Goal: Task Accomplishment & Management: Manage account settings

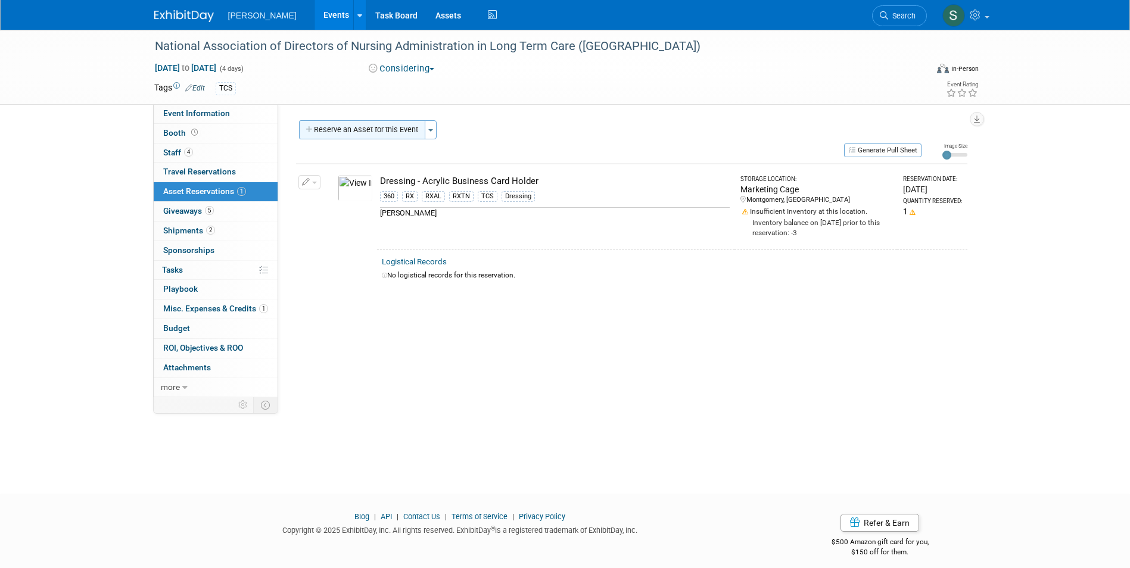
click at [363, 125] on button "Reserve an Asset for this Event" at bounding box center [362, 129] width 126 height 19
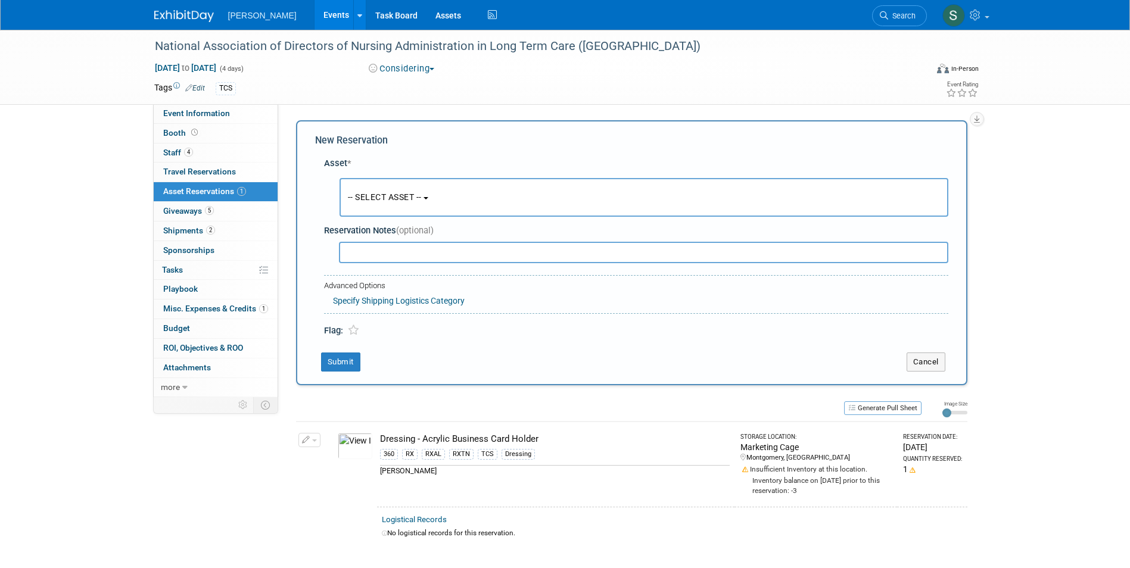
scroll to position [11, 0]
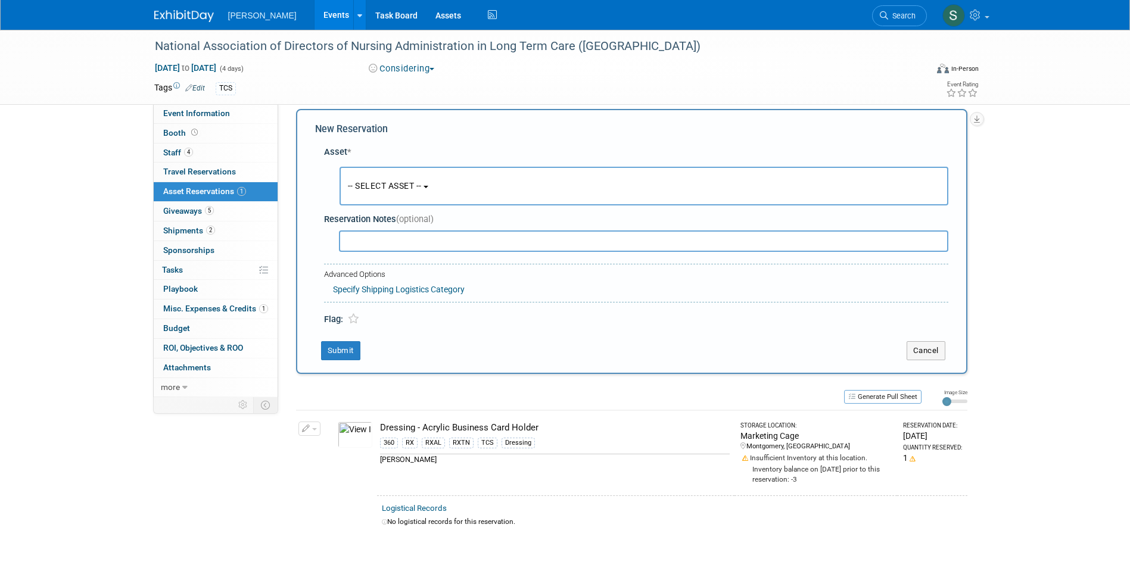
click at [395, 199] on button "-- SELECT ASSET --" at bounding box center [643, 186] width 609 height 39
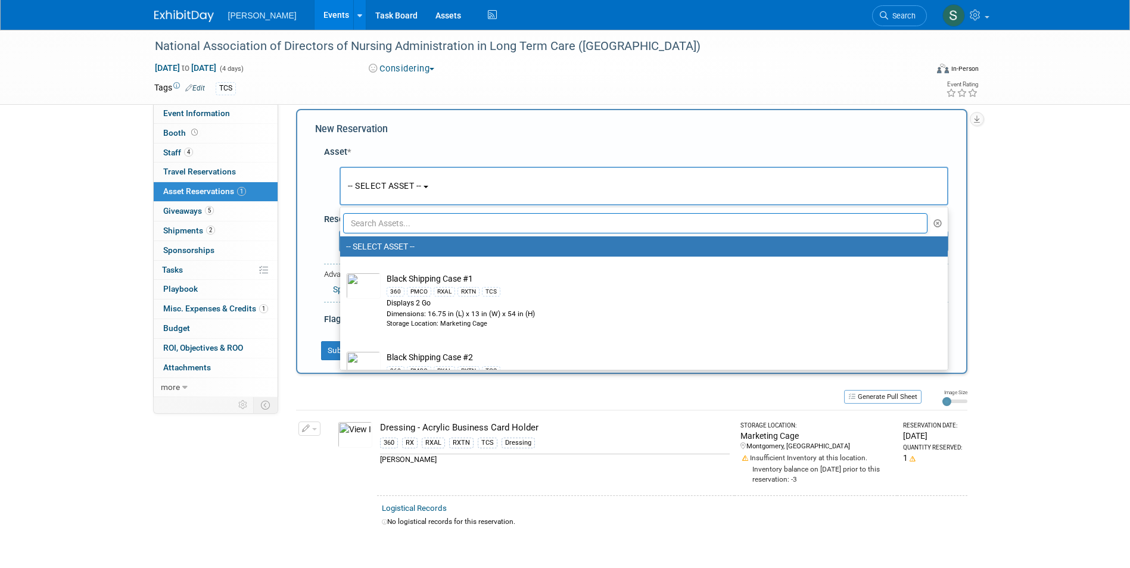
click at [400, 216] on input "text" at bounding box center [635, 223] width 585 height 20
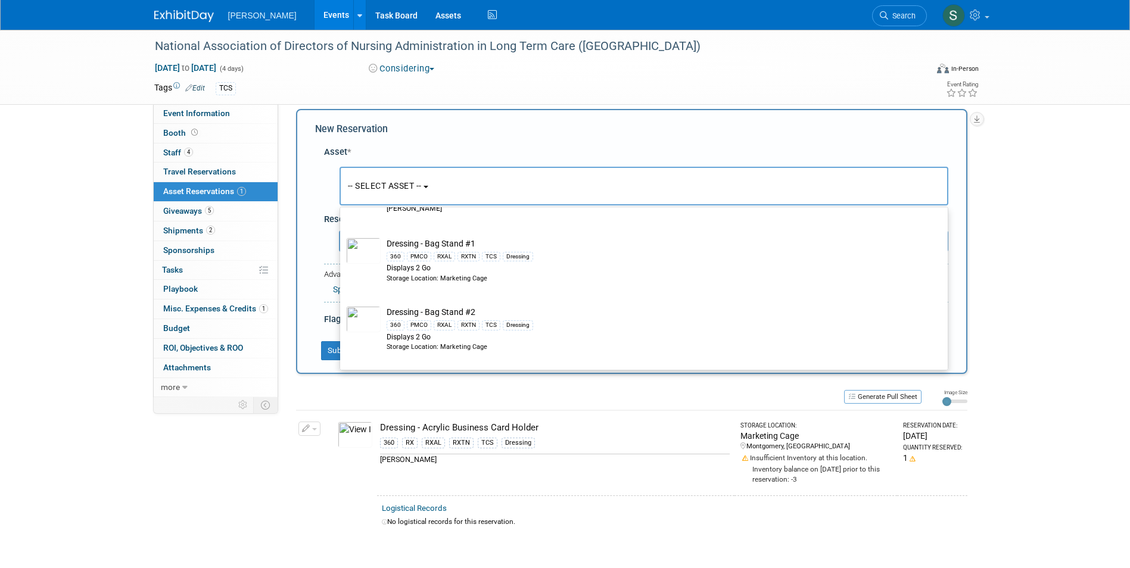
scroll to position [298, 0]
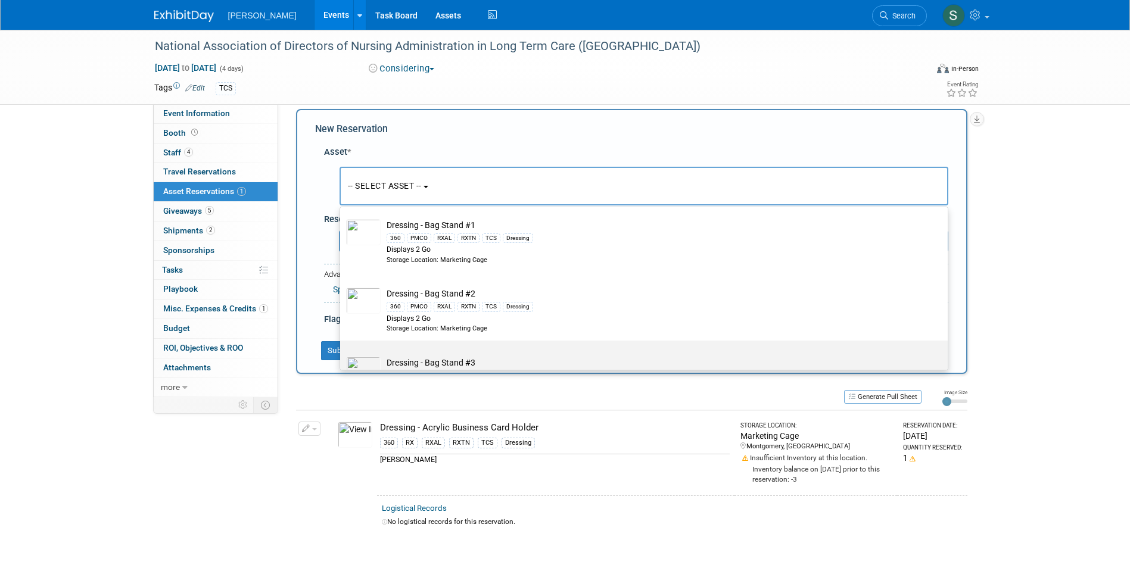
type input "dress"
click at [517, 354] on label "Dressing - Bag Stand #3 360 PMCO RXAL RXTN TCS Dressing Displays 2 Go Storage L…" at bounding box center [641, 375] width 590 height 64
click at [342, 354] on input "Dressing - Bag Stand #3 360 PMCO RXAL RXTN TCS Dressing Displays 2 Go Storage L…" at bounding box center [338, 351] width 8 height 8
select select "10722739"
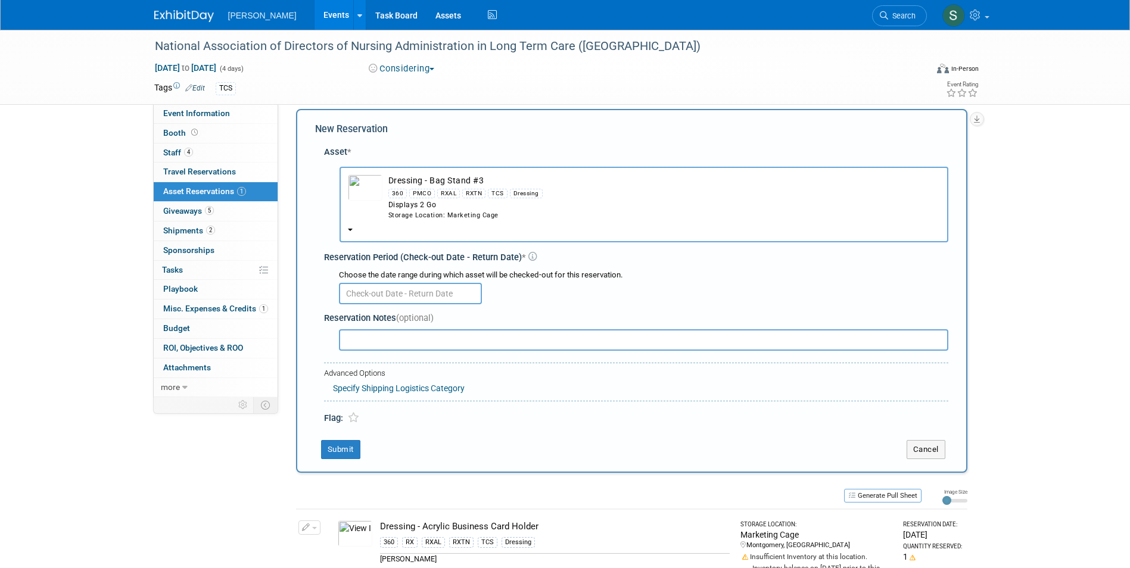
click at [392, 290] on input "text" at bounding box center [410, 293] width 143 height 21
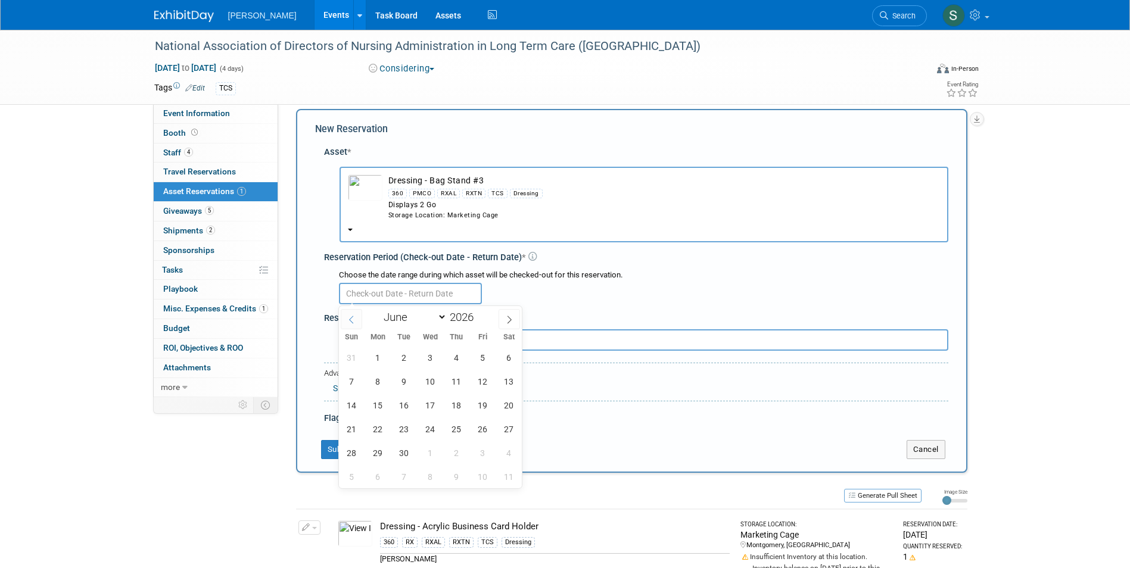
click at [351, 316] on icon at bounding box center [351, 320] width 8 height 8
select select "4"
click at [422, 290] on input "text" at bounding box center [410, 293] width 143 height 21
click at [496, 284] on div at bounding box center [643, 292] width 609 height 23
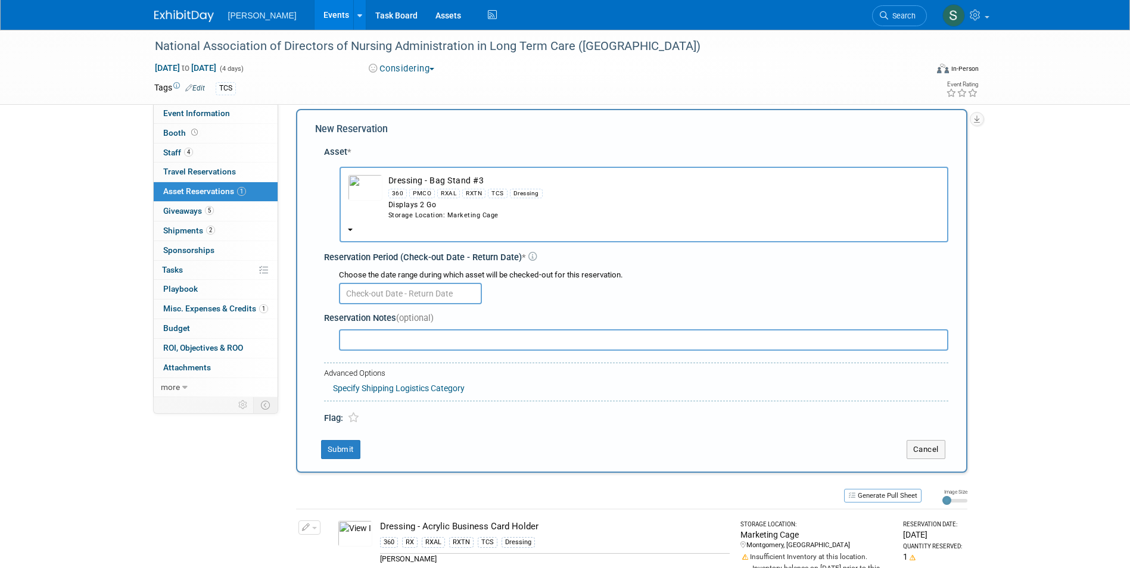
click at [415, 207] on div "Displays 2 Go" at bounding box center [663, 205] width 551 height 10
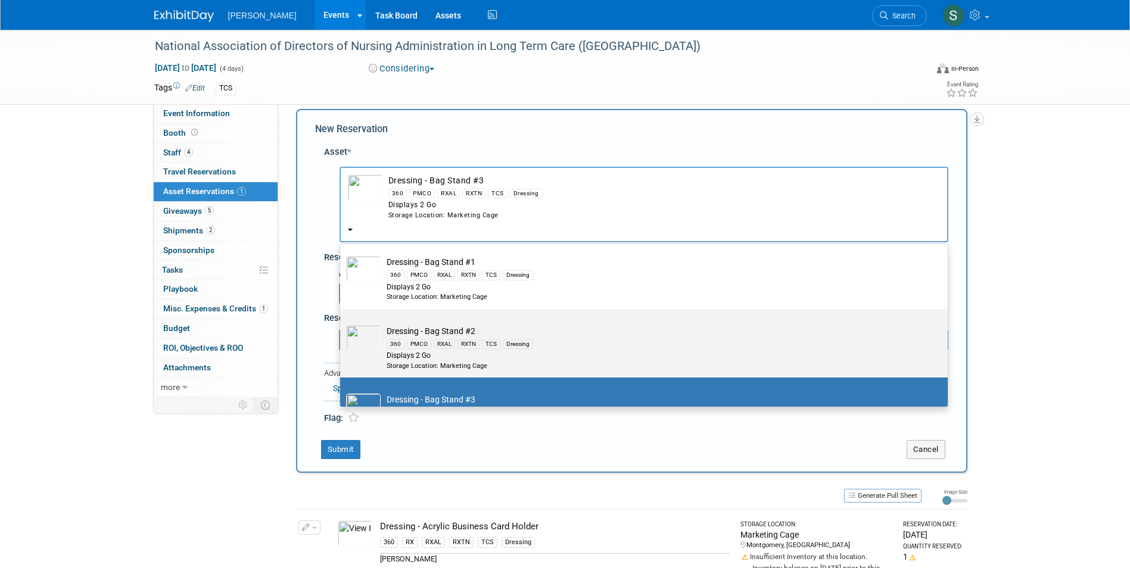
click at [444, 367] on div "Storage Location: Marketing Cage" at bounding box center [655, 367] width 537 height 10
click at [342, 323] on input "Dressing - Bag Stand #2 360 PMCO RXAL RXTN TCS Dressing Displays 2 Go Storage L…" at bounding box center [338, 320] width 8 height 8
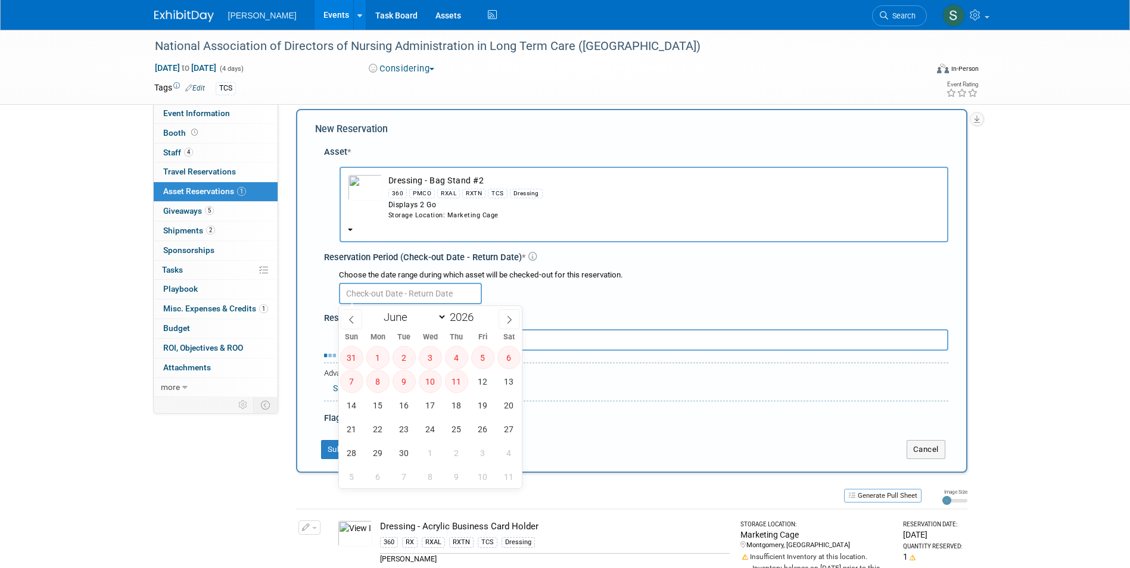
click at [408, 294] on input "text" at bounding box center [410, 293] width 143 height 21
click at [303, 278] on div "New Reservation Asset * -- SELECT ASSET --" at bounding box center [631, 291] width 671 height 364
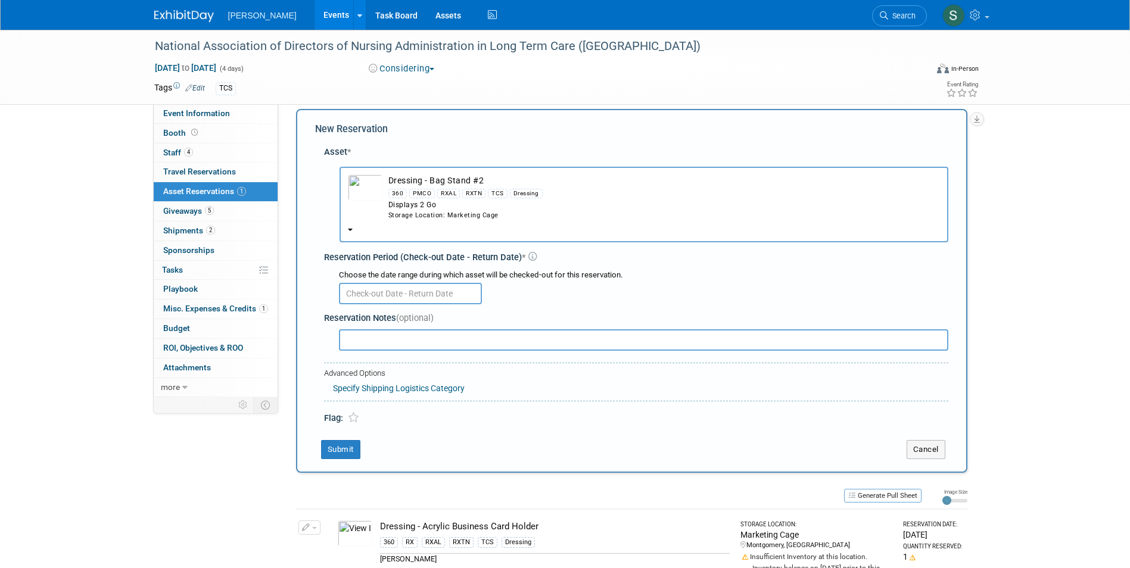
click at [392, 225] on button "Dressing - Bag Stand #2 360 PMCO RXAL RXTN TCS Dressing Displays 2 Go Storage L…" at bounding box center [643, 205] width 609 height 76
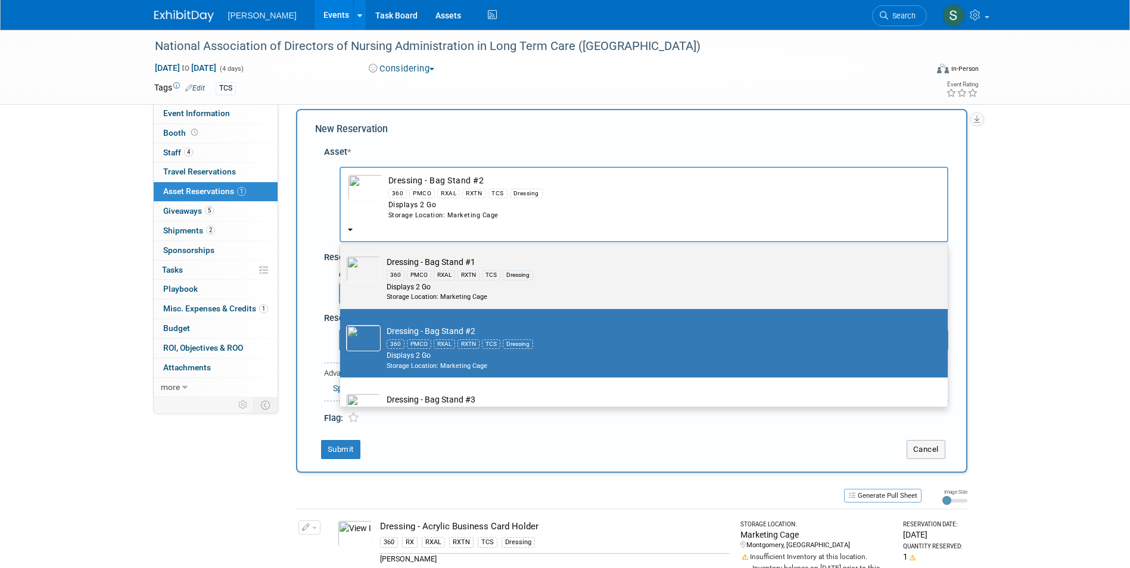
click at [404, 279] on div "360 PMCO RXAL RXTN TCS Dressing" at bounding box center [655, 275] width 537 height 14
click at [342, 254] on input "Dressing - Bag Stand #1 360 PMCO RXAL RXTN TCS Dressing Displays 2 Go Storage L…" at bounding box center [338, 251] width 8 height 8
select select "10722740"
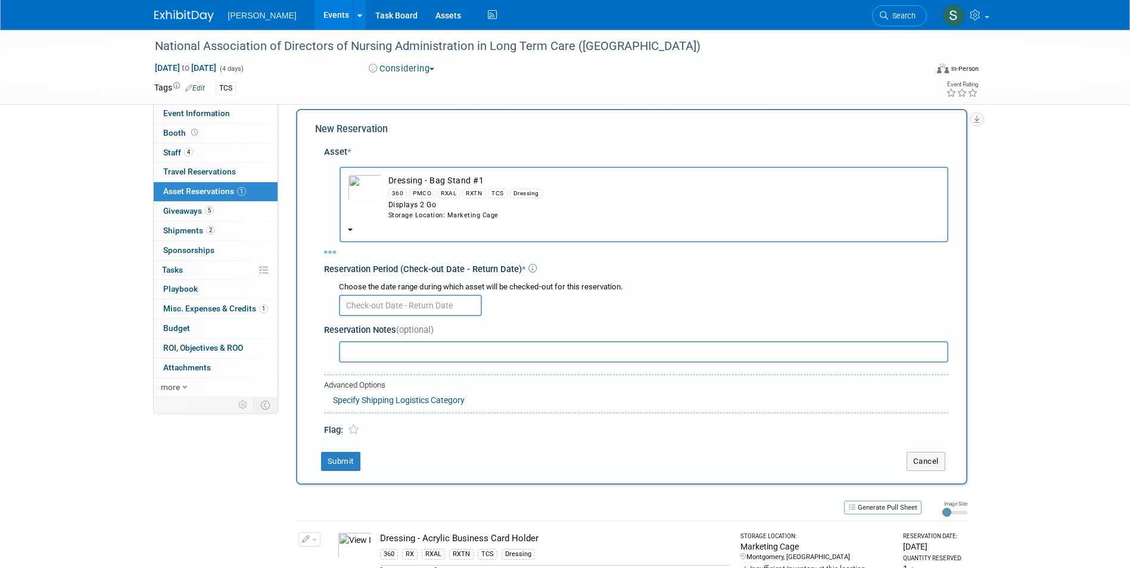
select select "5"
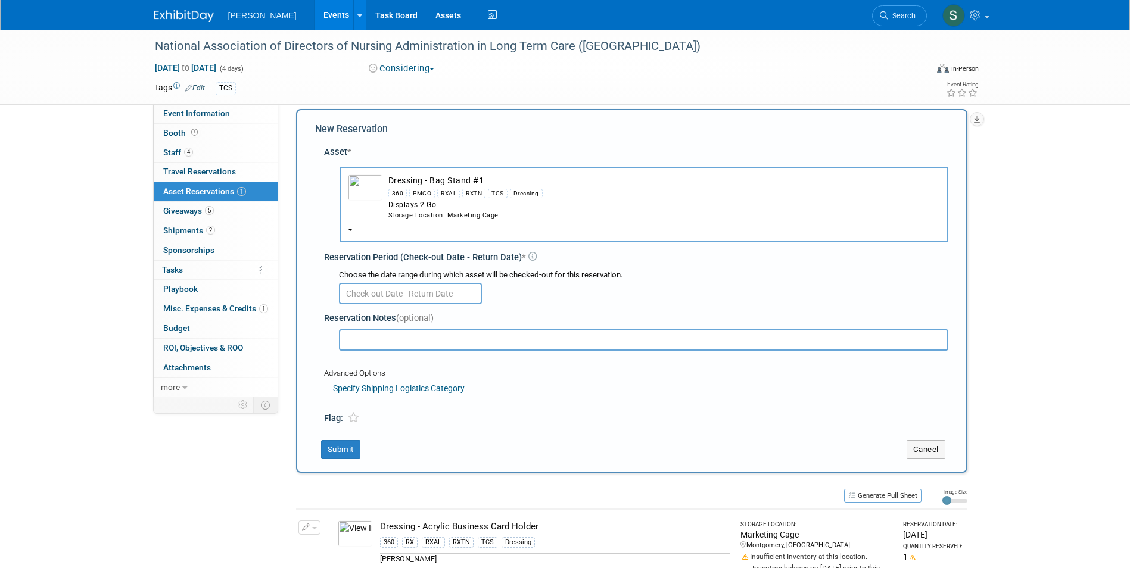
click at [387, 307] on div "Choose the date range during which asset will be checked-out for this reservati…" at bounding box center [638, 287] width 619 height 42
click at [387, 297] on input "text" at bounding box center [410, 293] width 143 height 21
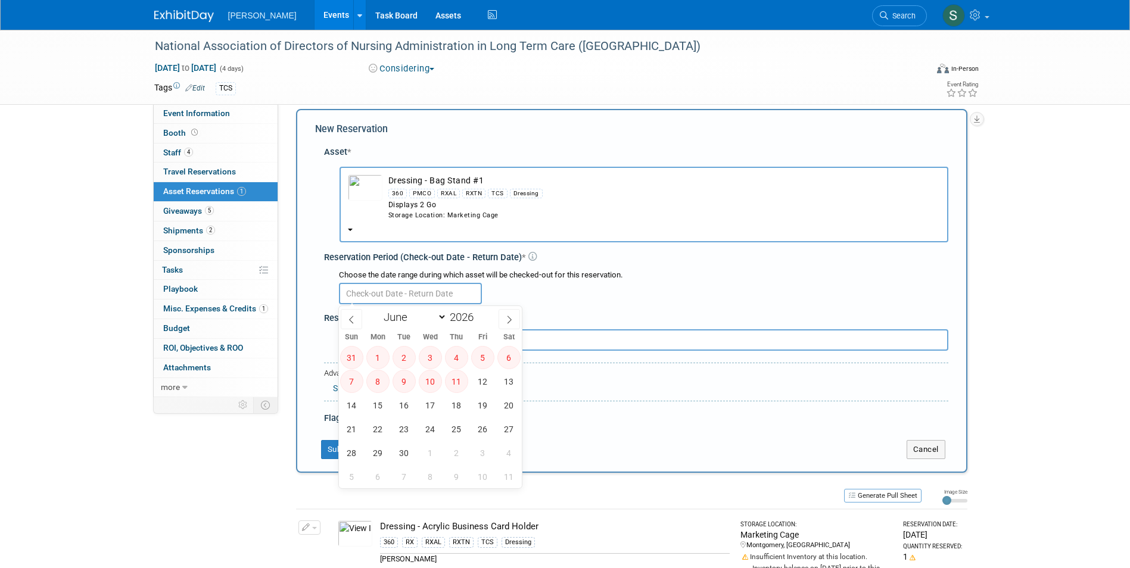
click at [387, 297] on input "text" at bounding box center [410, 293] width 143 height 21
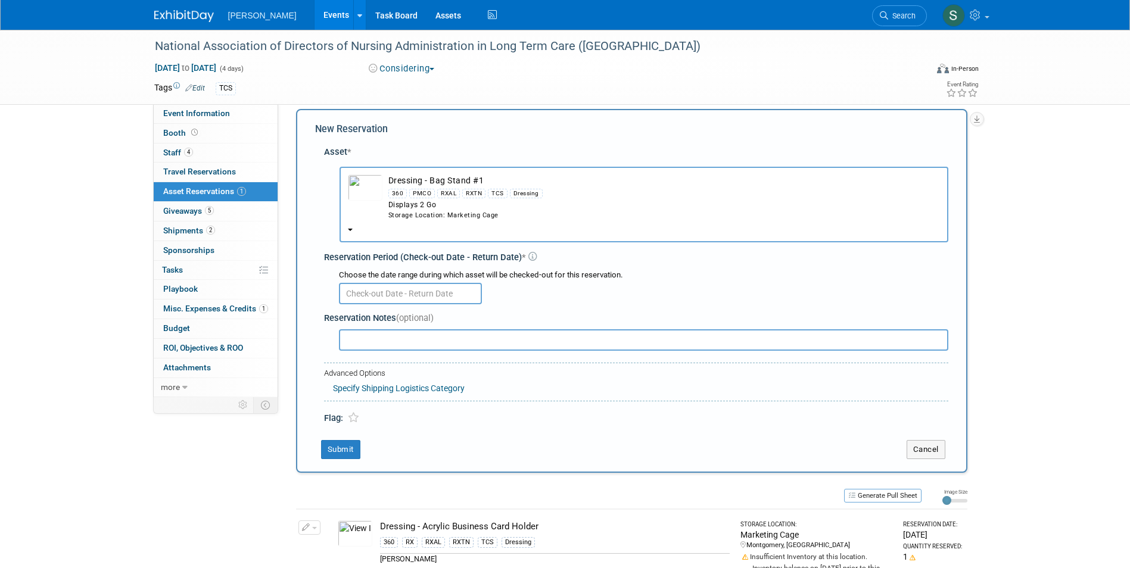
click at [397, 227] on button "Dressing - Bag Stand #1 360 PMCO RXAL RXTN TCS Dressing Displays 2 Go Storage L…" at bounding box center [643, 205] width 609 height 76
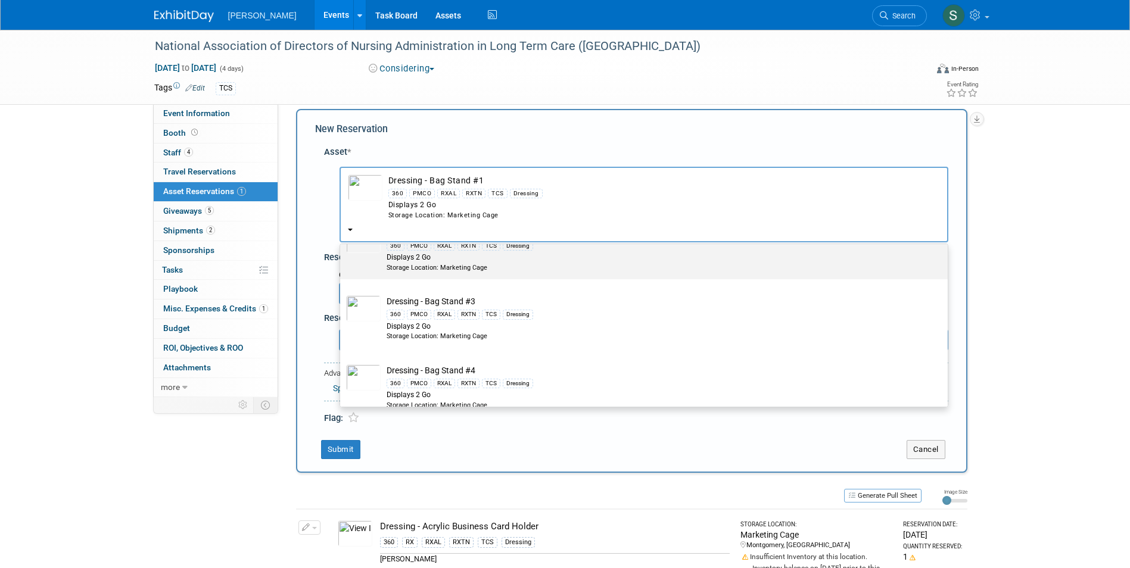
scroll to position [417, 0]
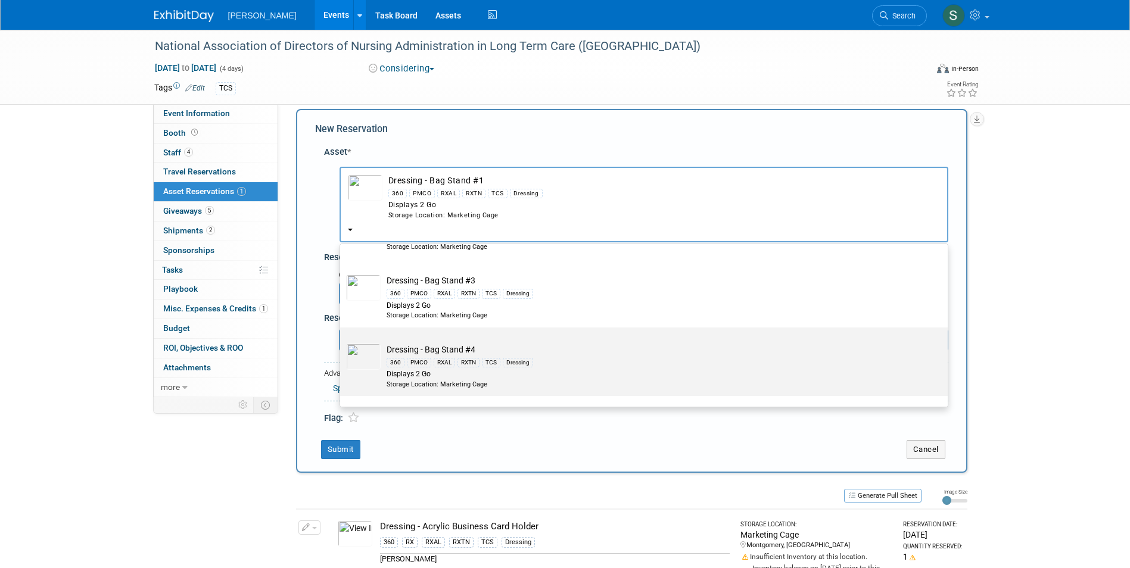
click at [417, 346] on td "Dressing - Bag Stand #4 360 PMCO RXAL RXTN TCS Dressing Displays 2 Go Storage L…" at bounding box center [652, 366] width 543 height 45
click at [342, 342] on input "Dressing - Bag Stand #4 360 PMCO RXAL RXTN TCS Dressing Displays 2 Go Storage L…" at bounding box center [338, 338] width 8 height 8
select select "10722741"
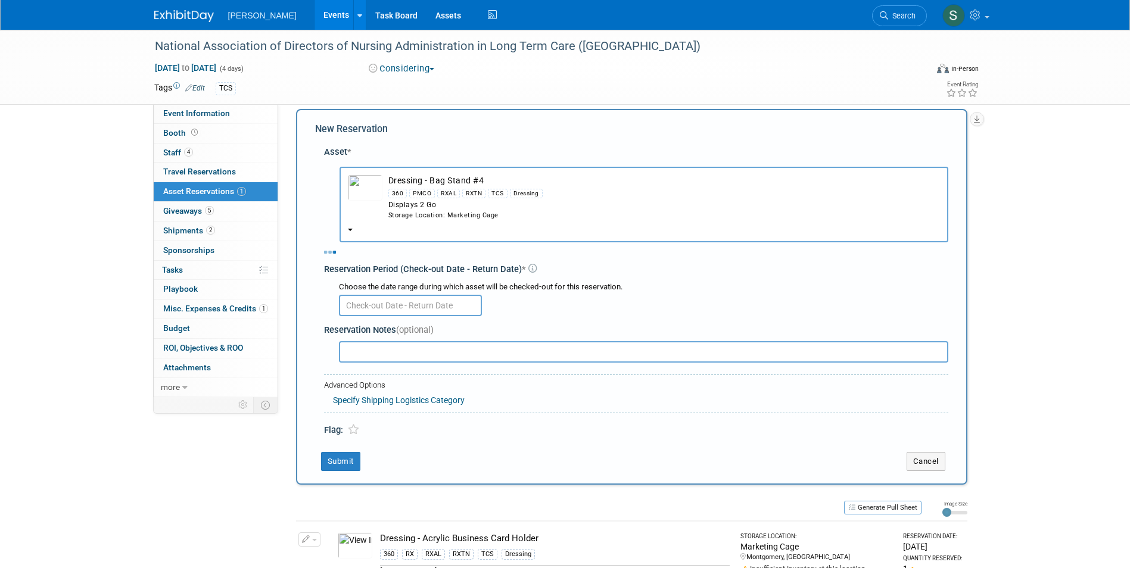
select select "5"
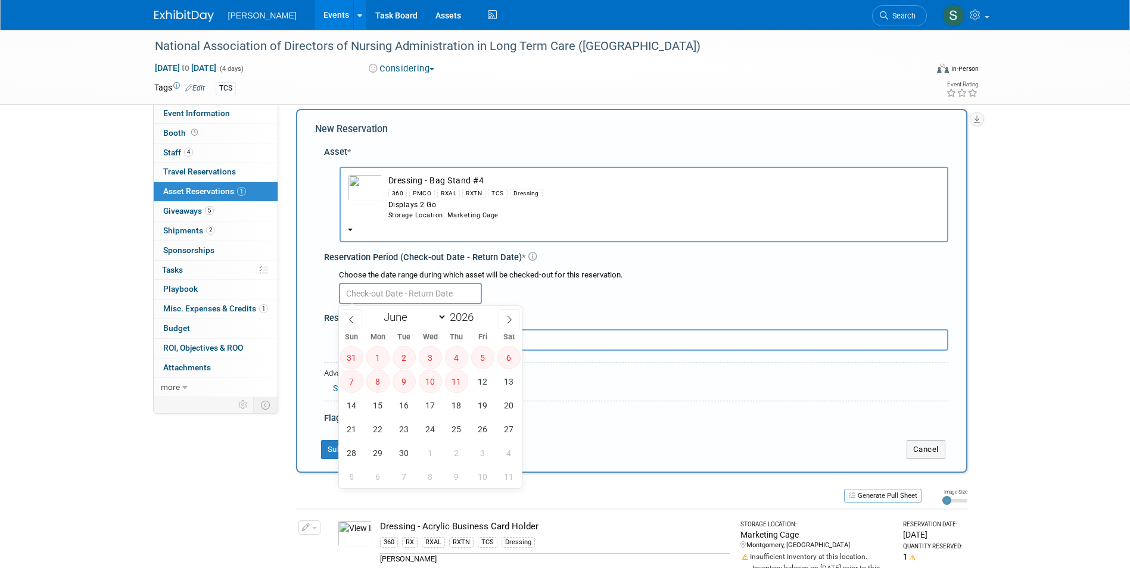
click at [400, 301] on input "text" at bounding box center [410, 293] width 143 height 21
click at [400, 294] on input "text" at bounding box center [410, 293] width 143 height 21
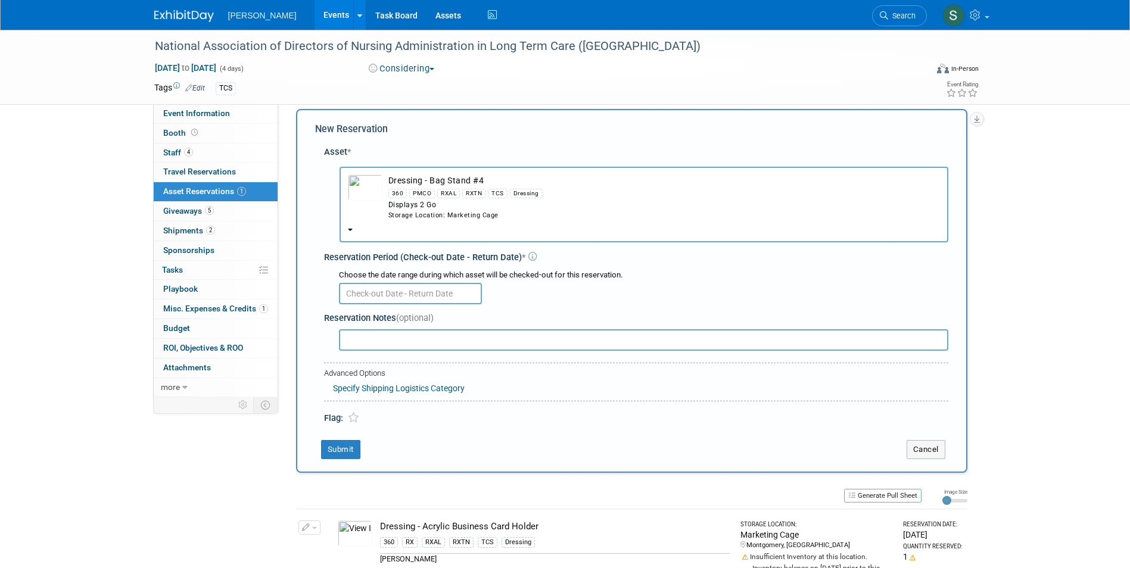
click at [420, 226] on button "Dressing - Bag Stand #4 360 PMCO RXAL RXTN TCS Dressing Displays 2 Go Storage L…" at bounding box center [643, 205] width 609 height 76
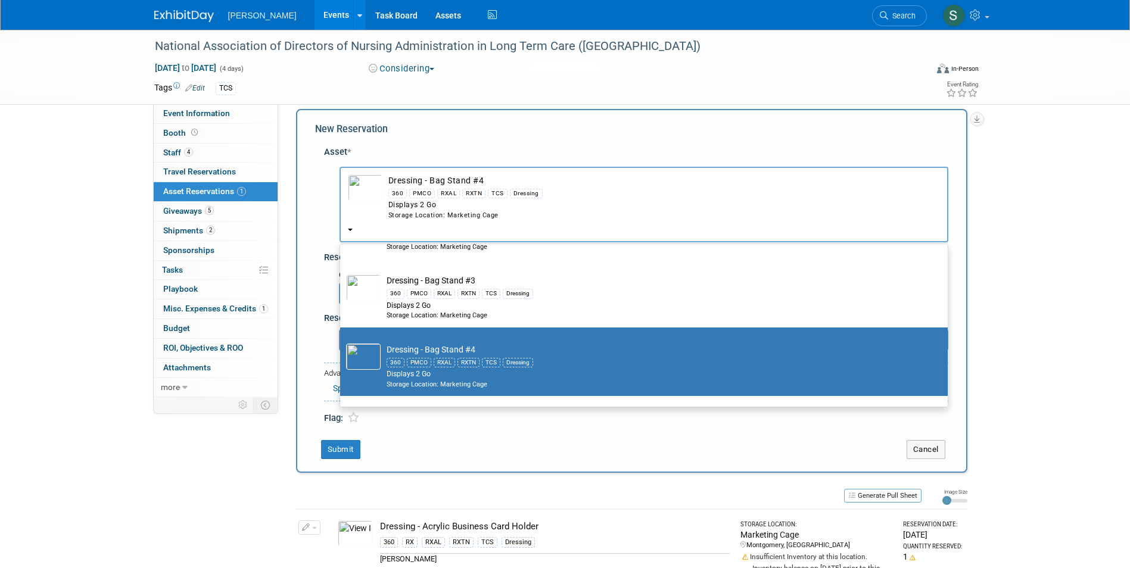
click at [323, 269] on div "Asset * -- SELECT ASSET -- 360" at bounding box center [631, 282] width 633 height 285
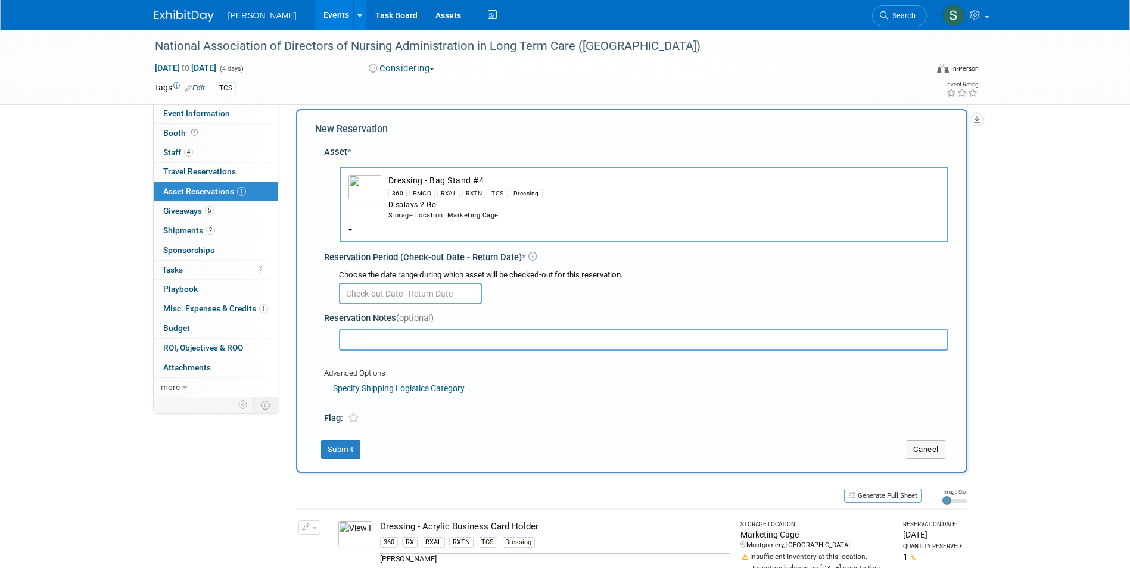
click at [367, 291] on input "text" at bounding box center [410, 293] width 143 height 21
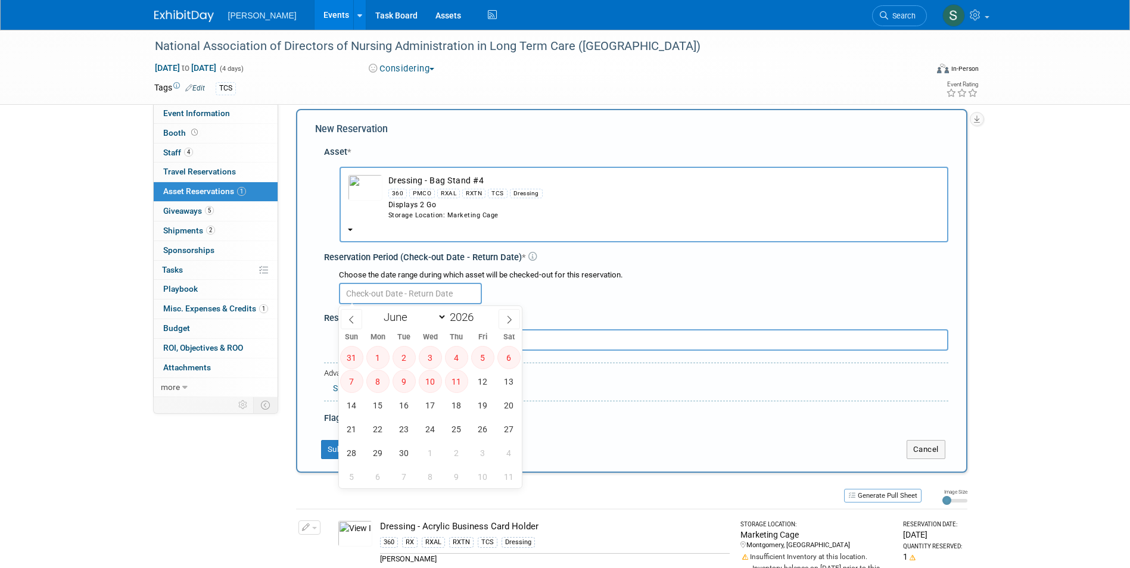
click at [402, 235] on button "Dressing - Bag Stand #4 360 PMCO RXAL RXTN TCS Dressing Displays 2 Go Storage L…" at bounding box center [643, 205] width 609 height 76
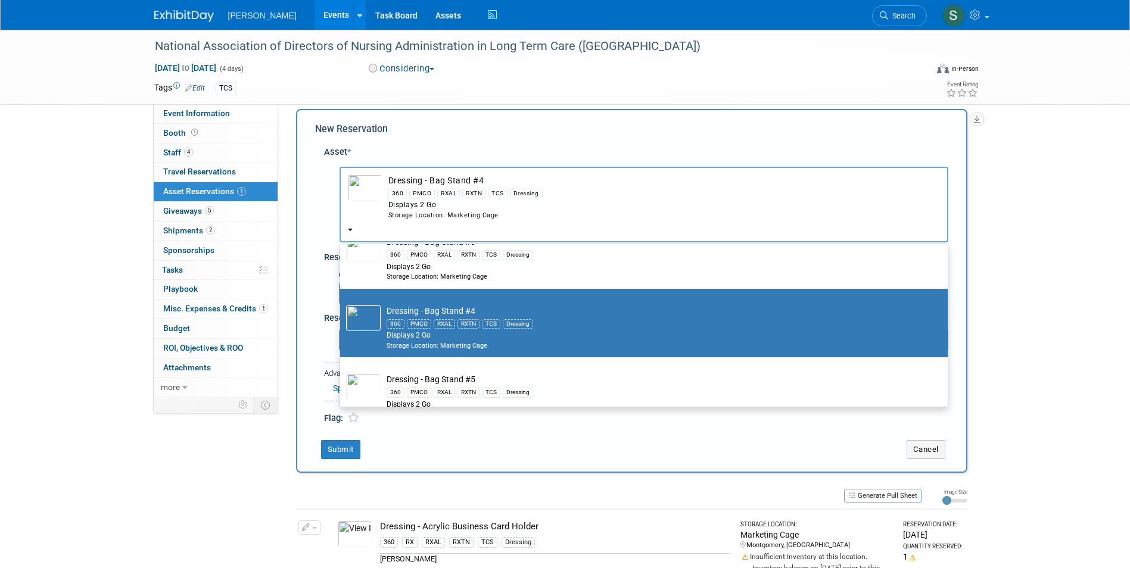
scroll to position [476, 0]
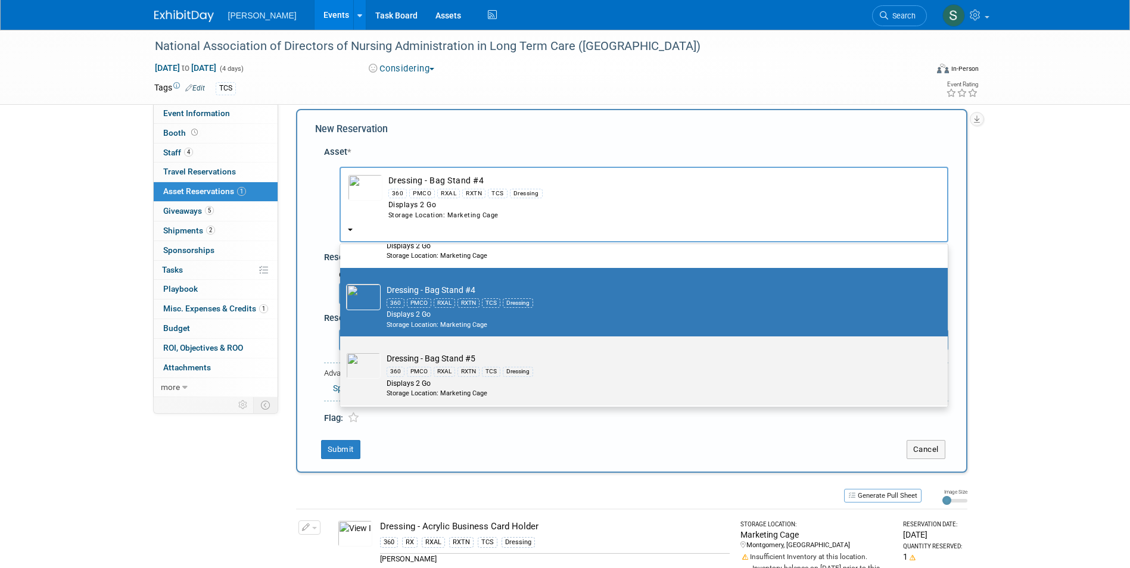
click at [377, 362] on img at bounding box center [363, 366] width 35 height 26
click at [342, 351] on input "Dressing - Bag Stand #5 360 PMCO RXAL RXTN TCS Dressing Displays 2 Go Storage L…" at bounding box center [338, 347] width 8 height 8
radio input "true"
select select "10725917"
type input "dress"
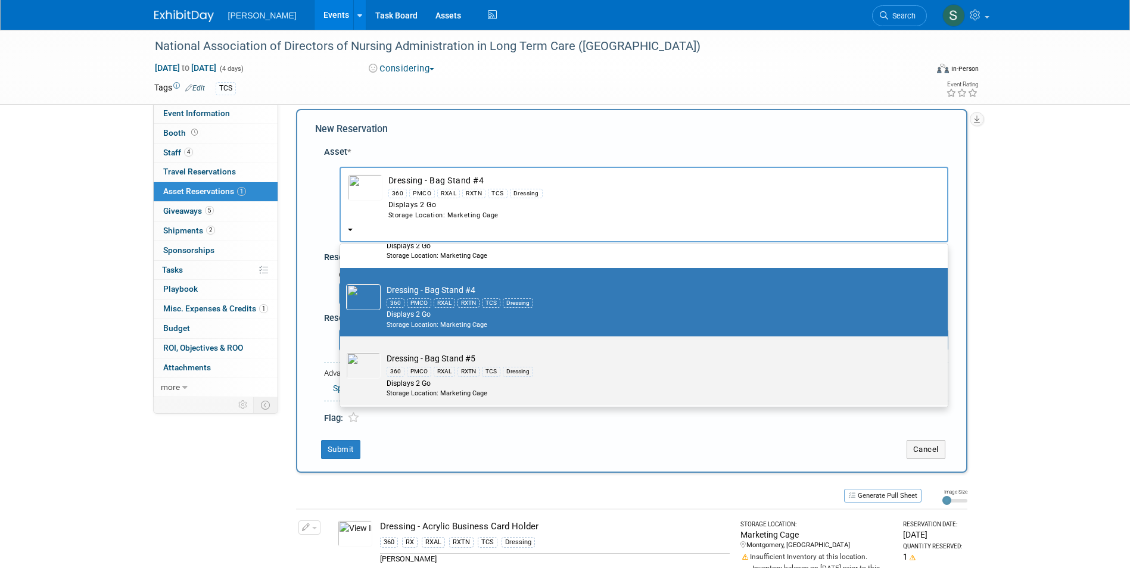
radio input "false"
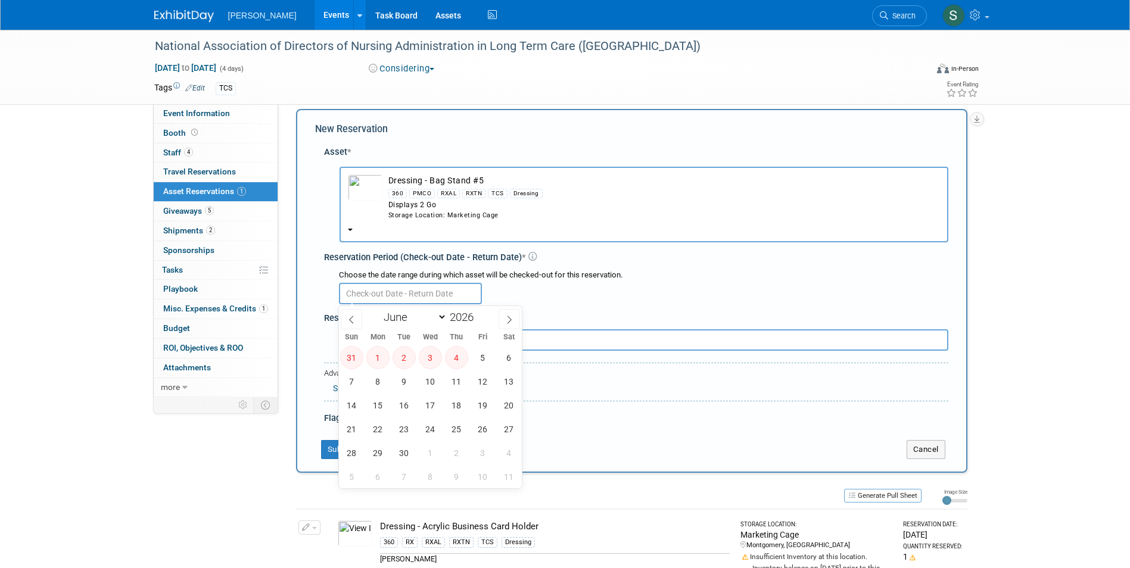
click at [359, 292] on input "text" at bounding box center [410, 293] width 143 height 21
click at [331, 291] on div "Choose the date range during which asset will be checked-out for this reservati…" at bounding box center [638, 285] width 619 height 37
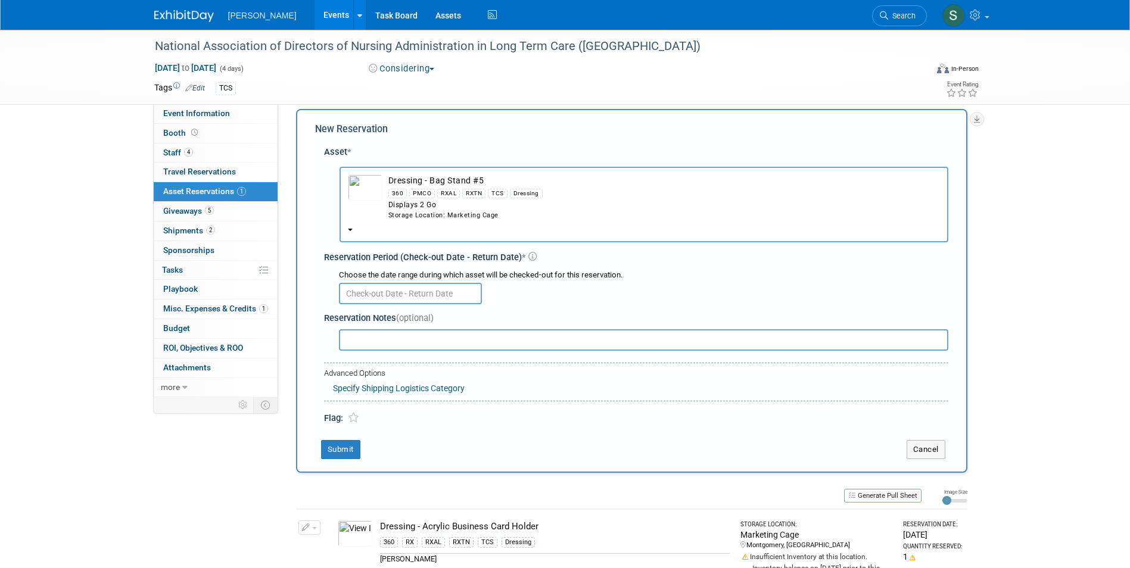
click at [411, 229] on button "Dressing - Bag Stand #5 360 PMCO RXAL RXTN TCS Dressing Displays 2 Go Storage L…" at bounding box center [643, 205] width 609 height 76
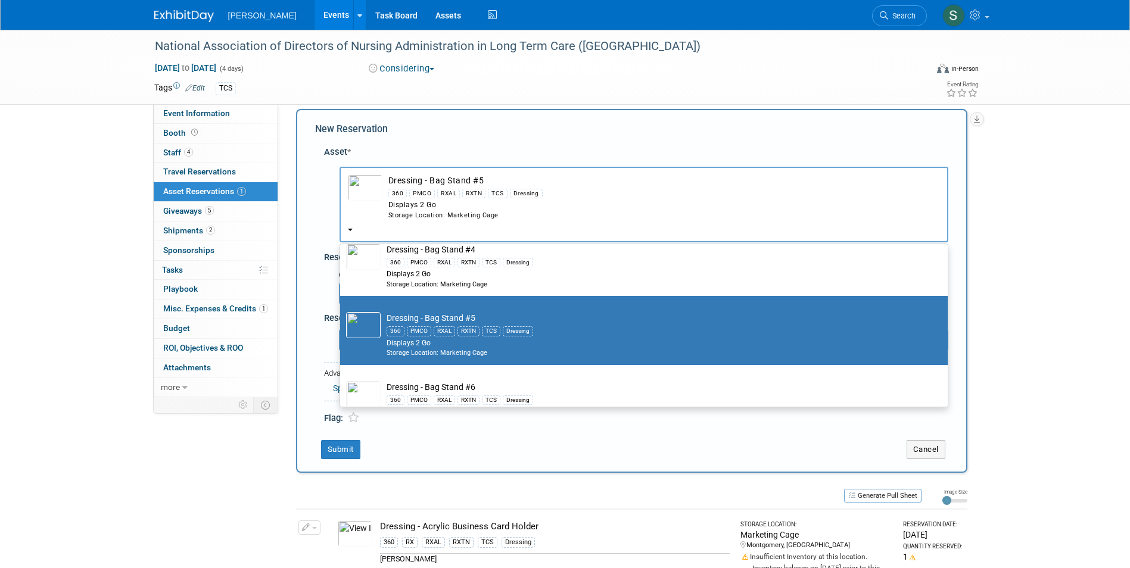
scroll to position [536, 0]
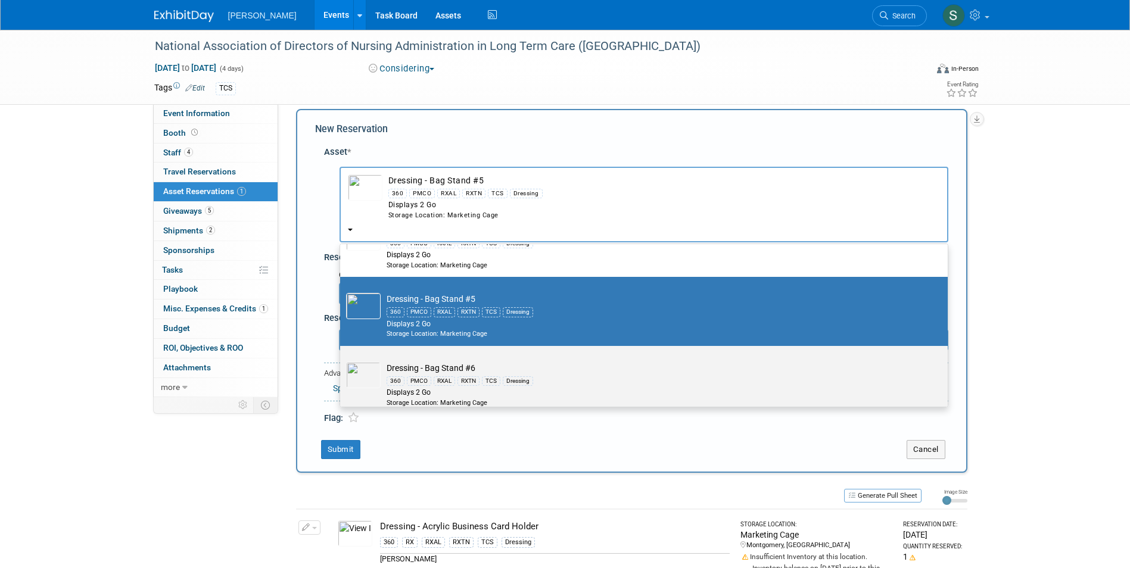
click at [438, 365] on td "Dressing - Bag Stand #6 360 PMCO RXAL RXTN TCS Dressing Displays 2 Go Storage L…" at bounding box center [652, 384] width 543 height 45
click at [342, 360] on input "Dressing - Bag Stand #6 360 PMCO RXAL RXTN TCS Dressing Displays 2 Go Storage L…" at bounding box center [338, 357] width 8 height 8
select select "10725918"
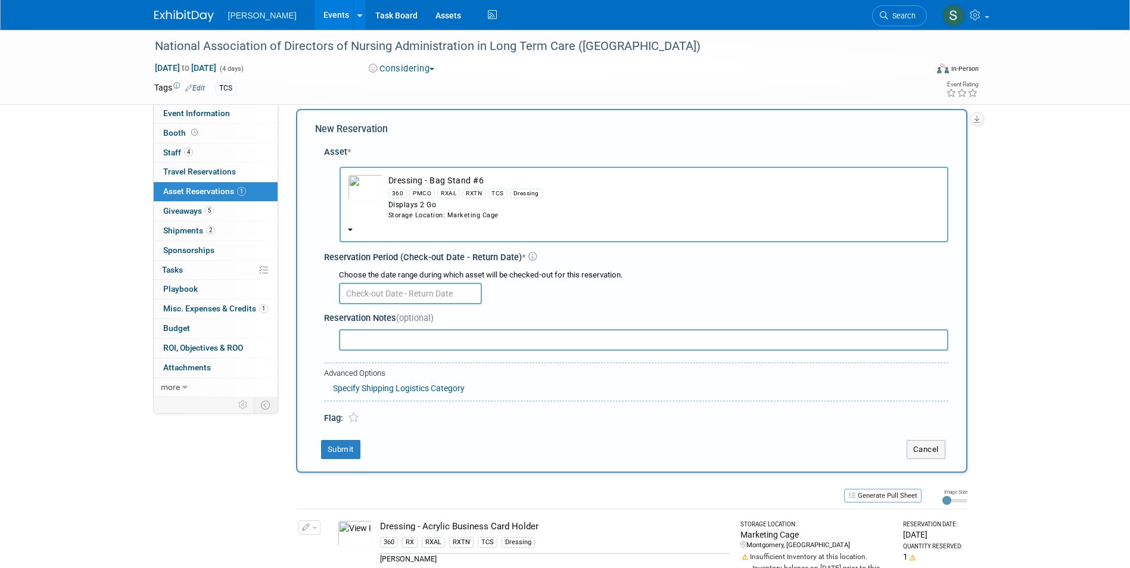
click at [395, 289] on input "text" at bounding box center [410, 293] width 143 height 21
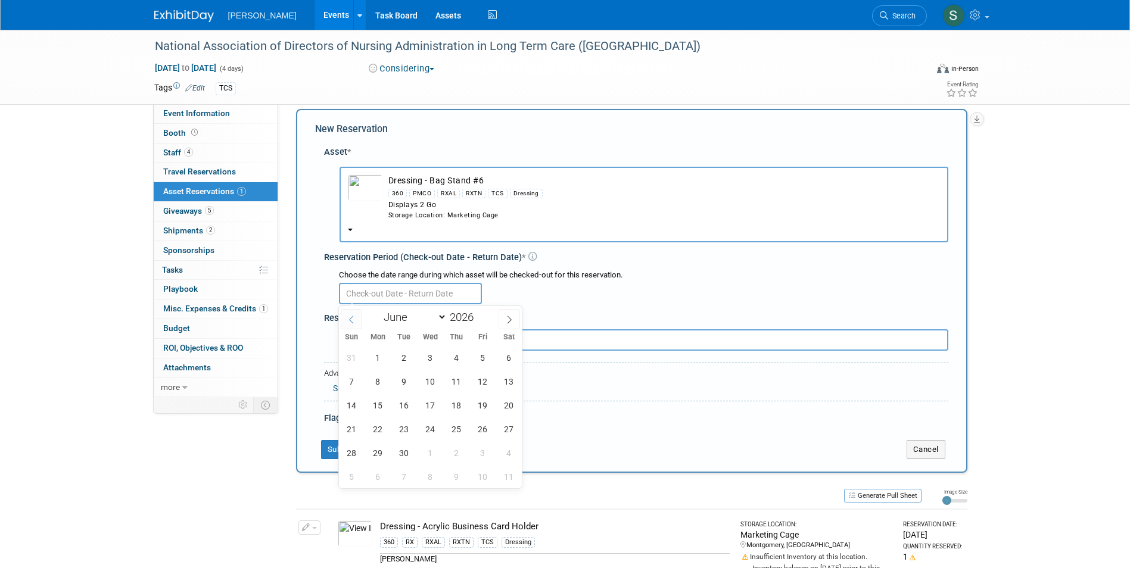
click at [352, 322] on icon at bounding box center [351, 320] width 8 height 8
select select "4"
click at [383, 454] on span "25" at bounding box center [377, 452] width 23 height 23
type input "[DATE]"
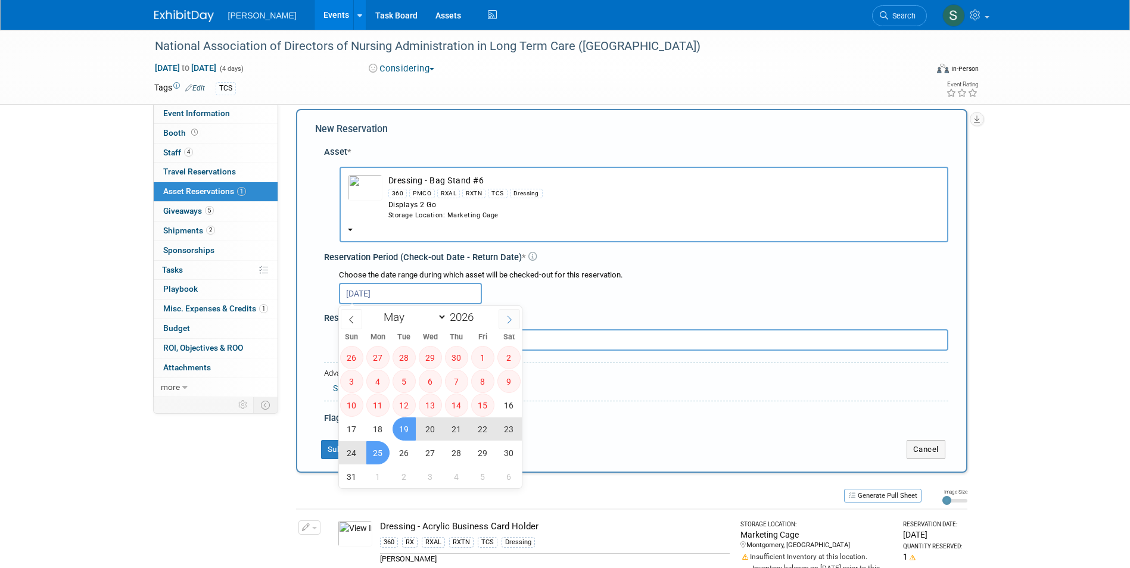
click at [512, 320] on icon at bounding box center [509, 320] width 8 height 8
select select "5"
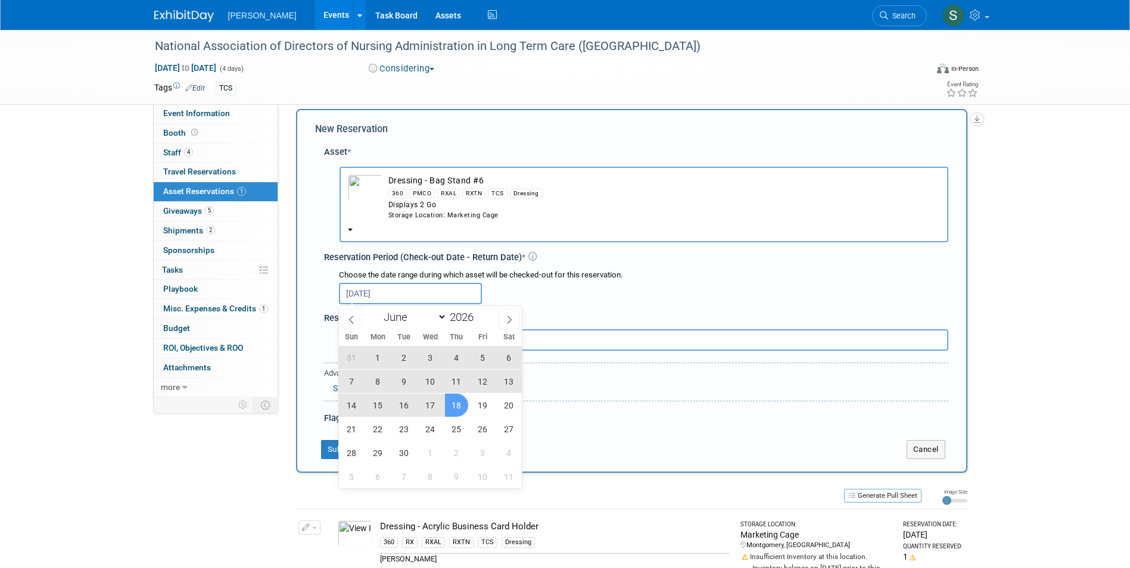
click at [456, 403] on span "18" at bounding box center [456, 405] width 23 height 23
type input "[DATE] to [DATE]"
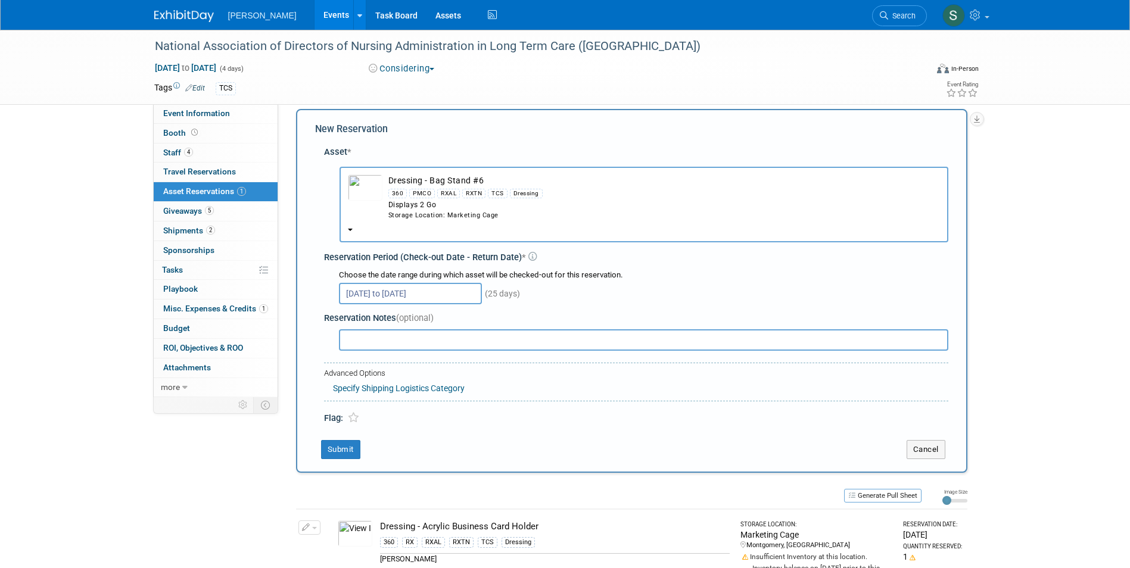
click at [291, 378] on div "Participation Level: Exhibitor Exhibitor/Sponsor Projected Attendance: Specify …" at bounding box center [627, 239] width 698 height 293
click at [335, 451] on button "Submit" at bounding box center [340, 449] width 39 height 19
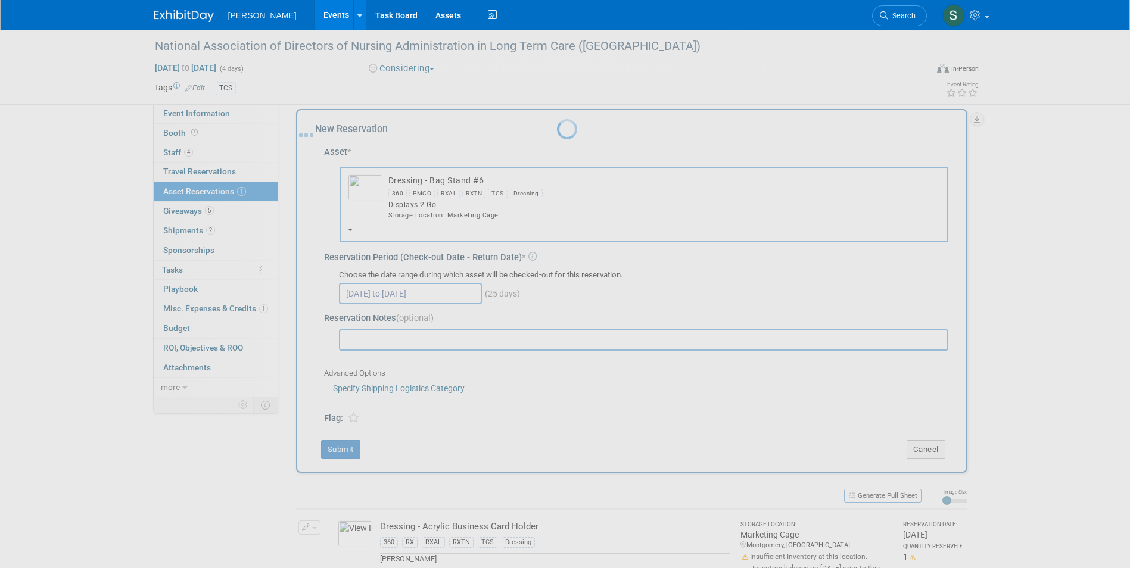
scroll to position [9, 0]
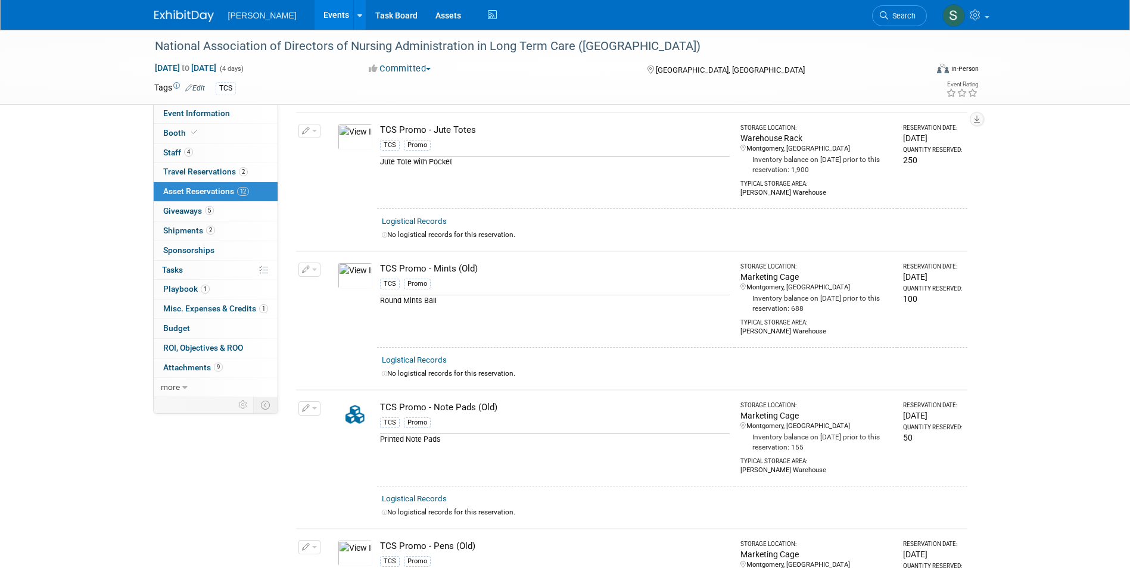
scroll to position [655, 0]
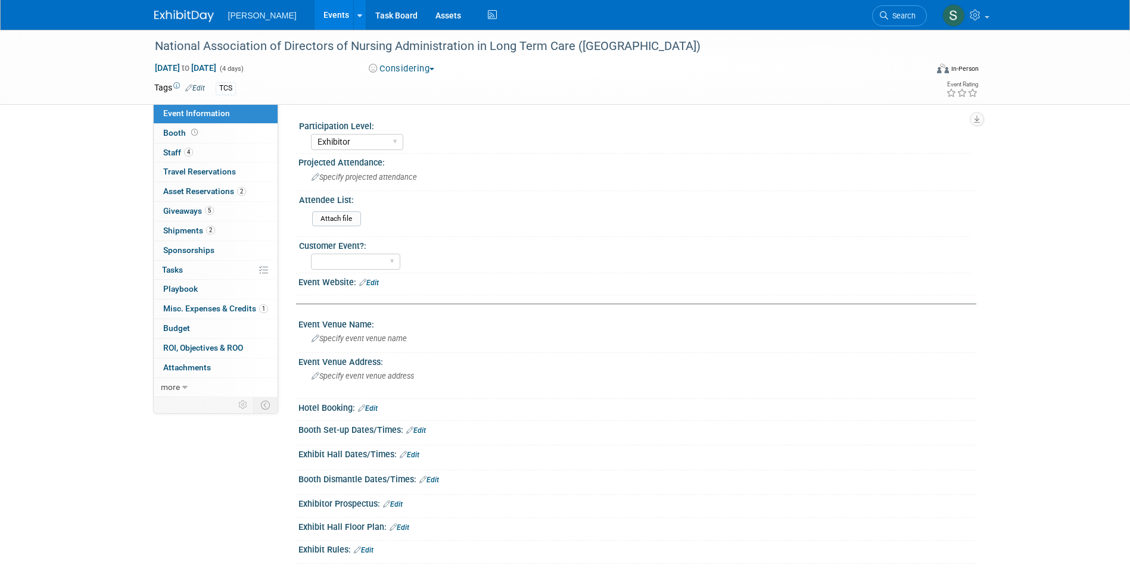
select select "Exhibitor"
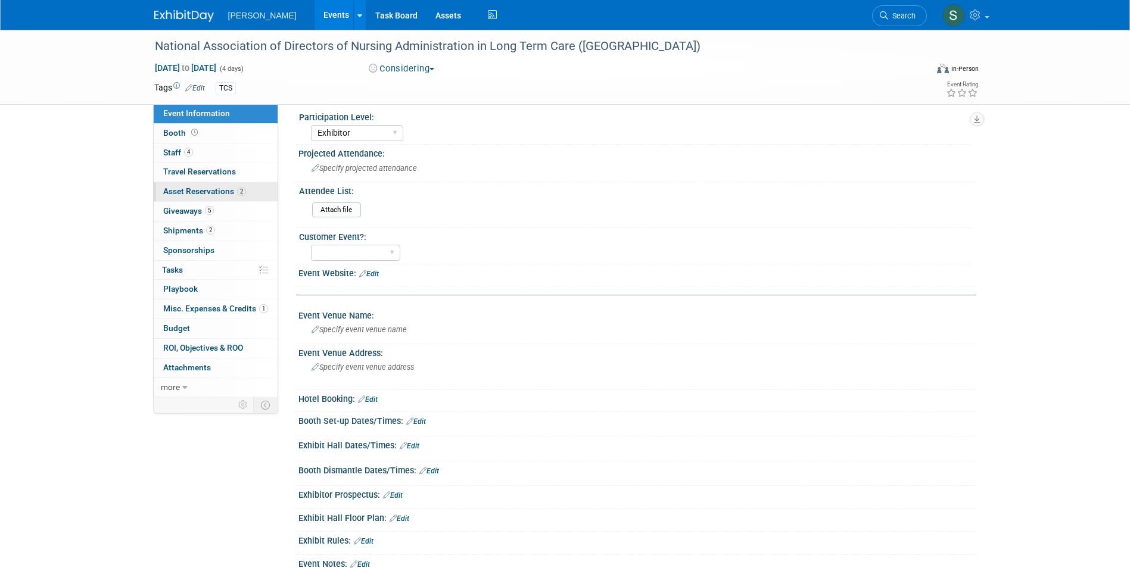
click at [251, 192] on link "2 Asset Reservations 2" at bounding box center [216, 191] width 124 height 19
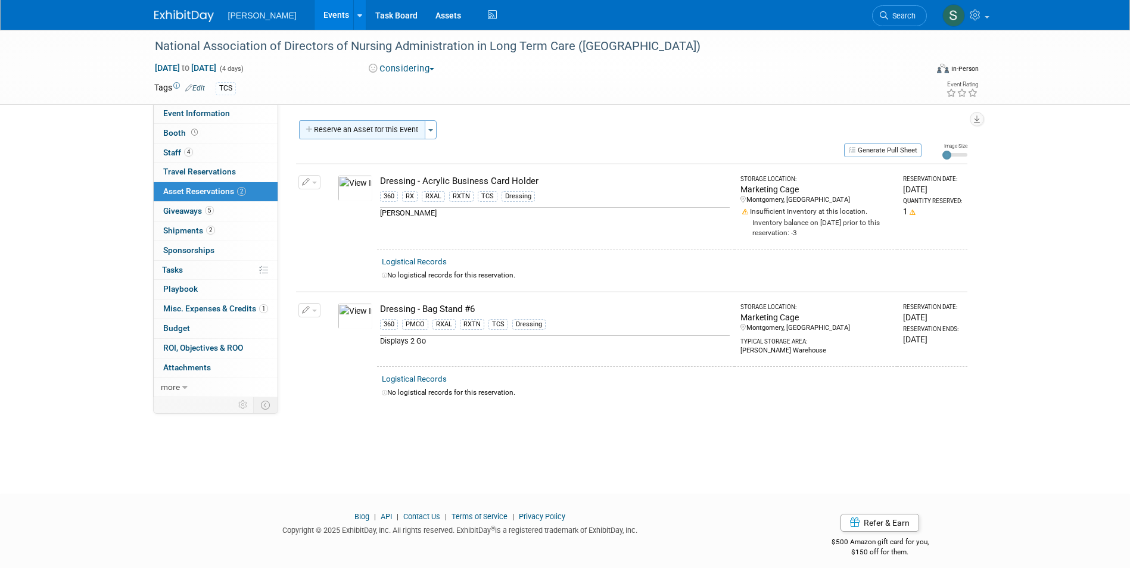
click at [385, 133] on button "Reserve an Asset for this Event" at bounding box center [362, 129] width 126 height 19
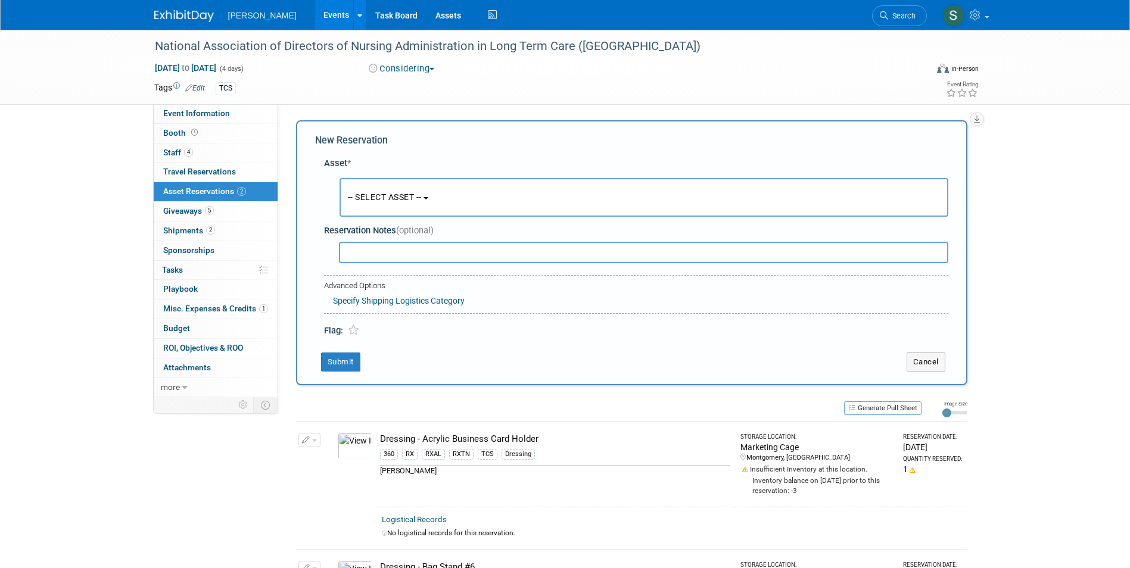
scroll to position [11, 0]
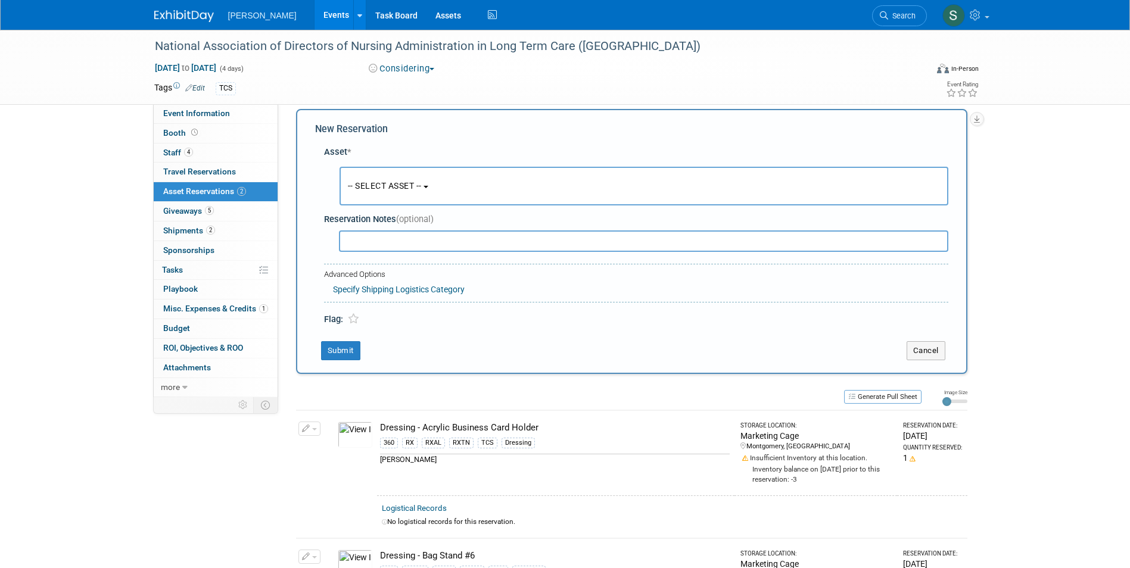
click at [404, 187] on span "-- SELECT ASSET --" at bounding box center [385, 186] width 74 height 10
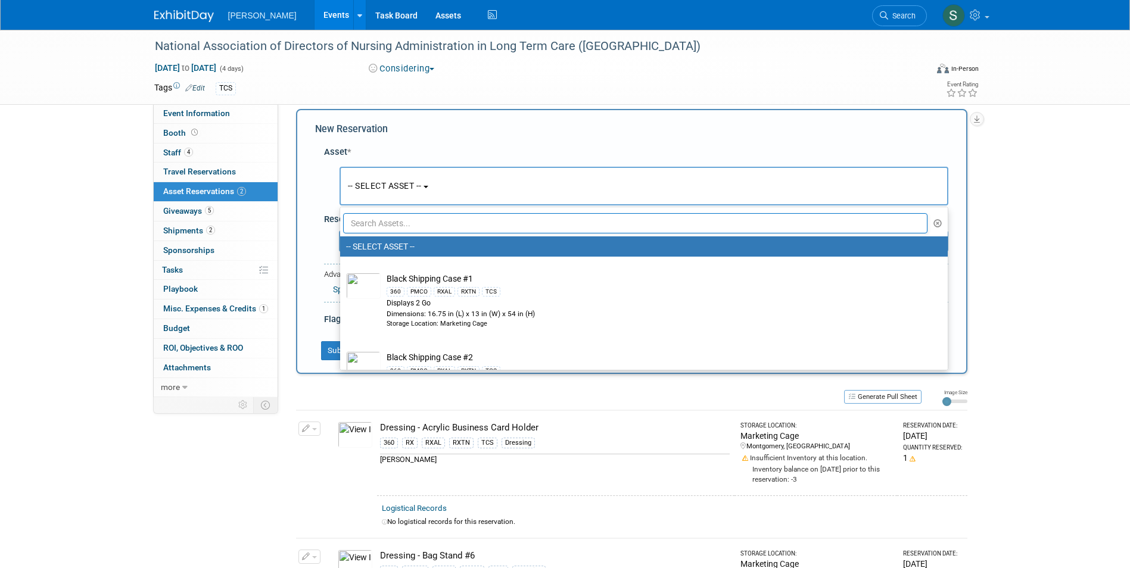
click at [414, 226] on input "text" at bounding box center [635, 223] width 585 height 20
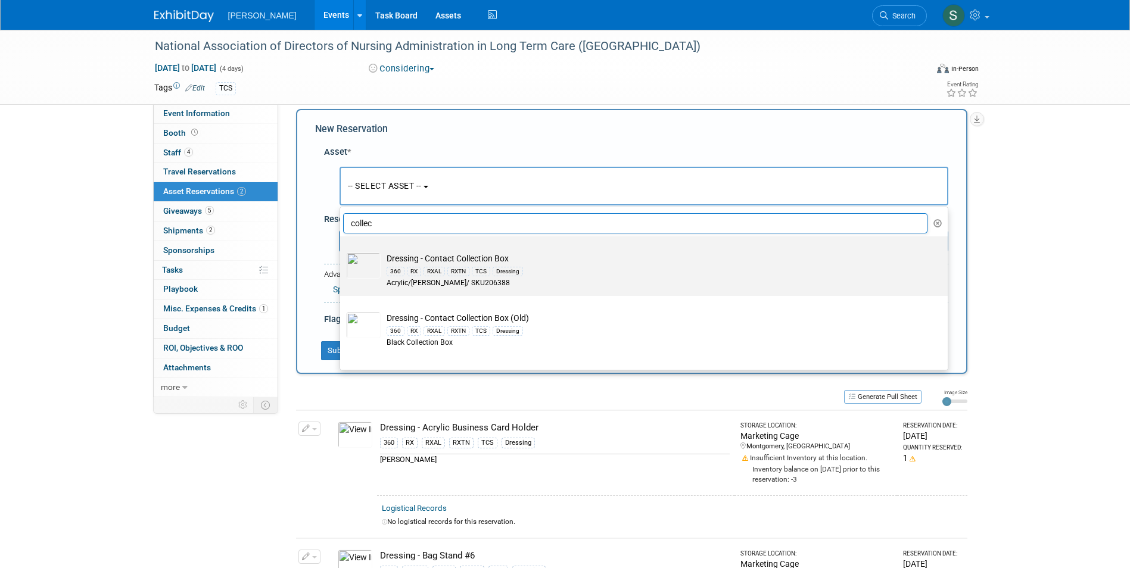
type input "collec"
click at [566, 255] on td "Dressing - Contact Collection Box 360 RX RXAL RXTN TCS Dressing Acrylic/[PERSON…" at bounding box center [652, 271] width 543 height 36
click at [342, 251] on input "Dressing - Contact Collection Box 360 RX RXAL RXTN TCS Dressing Acrylic/[PERSON…" at bounding box center [338, 247] width 8 height 8
select select "10724623"
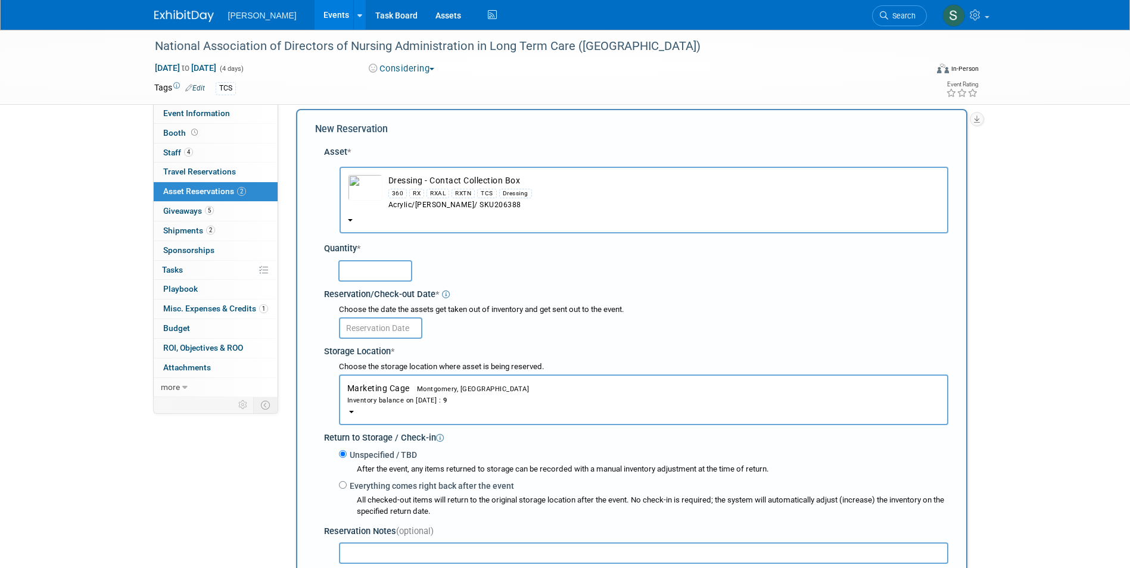
click at [343, 266] on input "text" at bounding box center [375, 270] width 74 height 21
type input "1"
click at [372, 328] on input "text" at bounding box center [380, 327] width 83 height 21
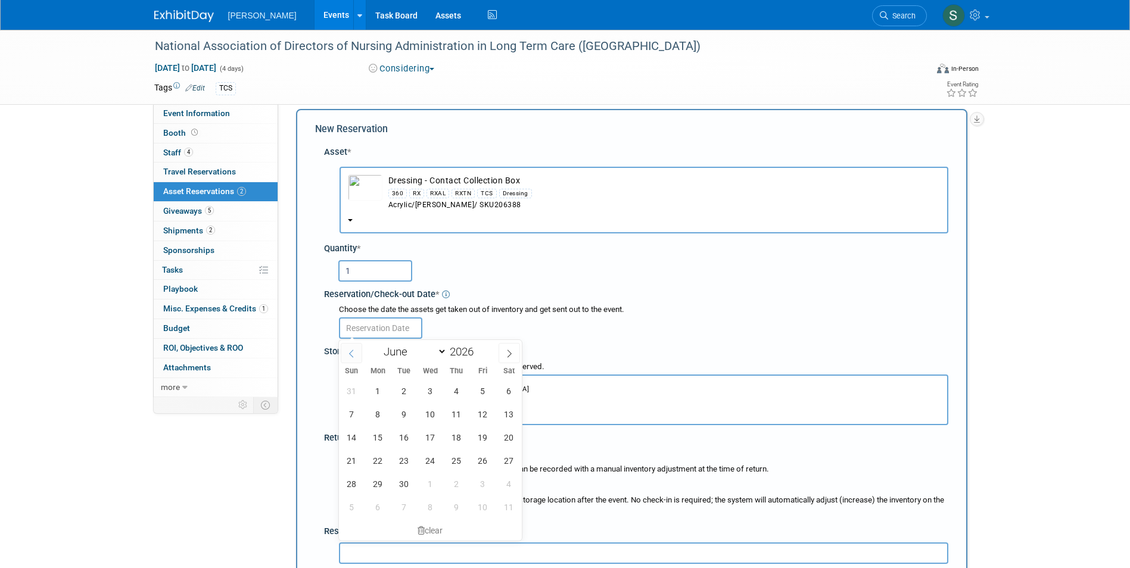
click at [348, 355] on icon at bounding box center [351, 354] width 8 height 8
select select "4"
click at [385, 482] on span "25" at bounding box center [377, 483] width 23 height 23
type input "[DATE]"
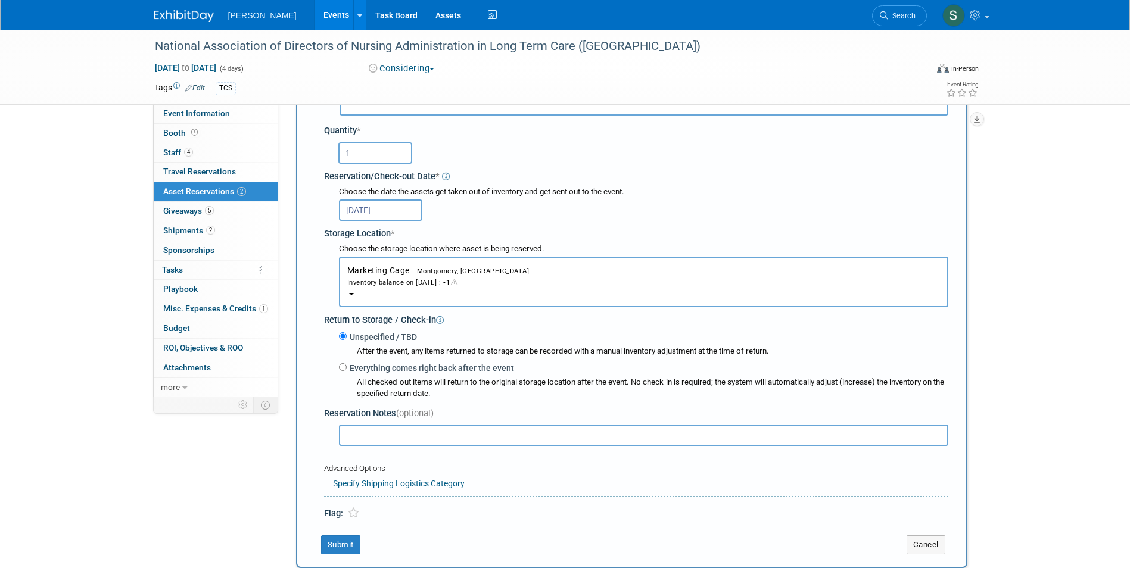
scroll to position [130, 0]
click at [332, 542] on button "Submit" at bounding box center [340, 543] width 39 height 19
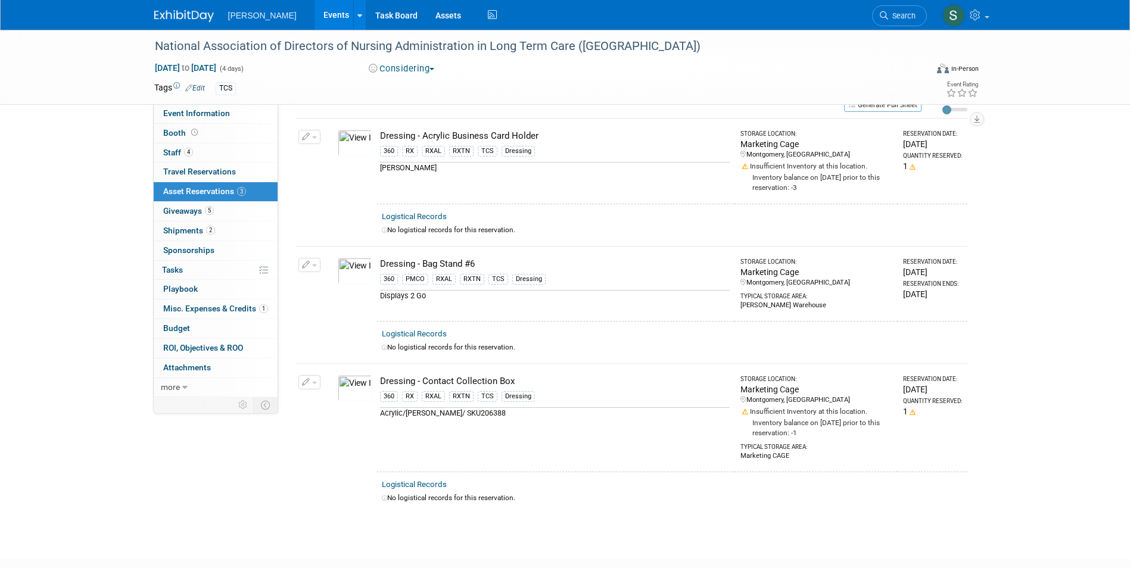
scroll to position [0, 0]
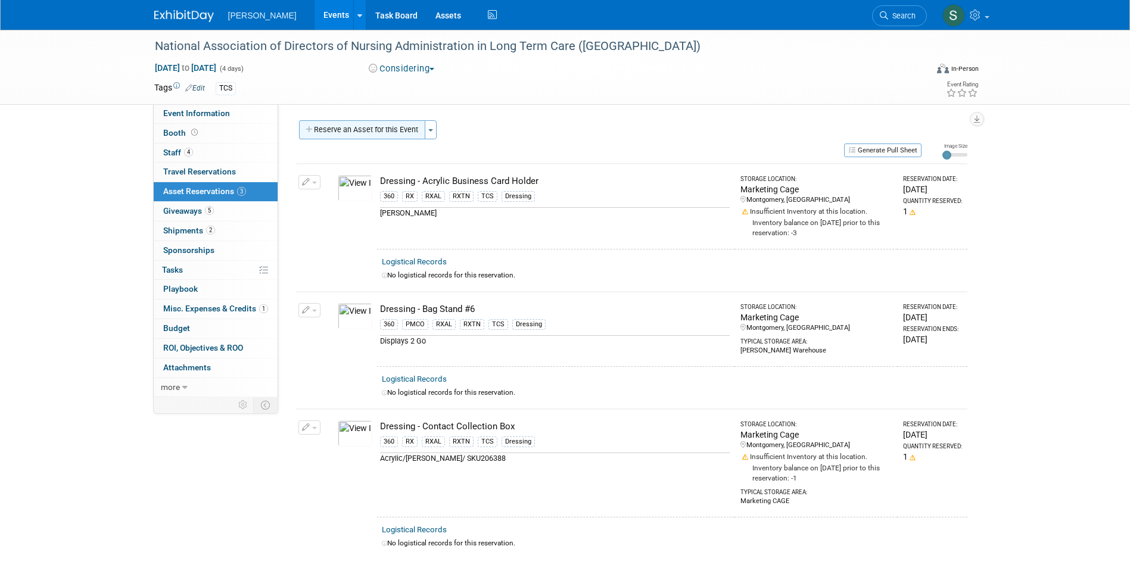
click at [352, 121] on button "Reserve an Asset for this Event" at bounding box center [362, 129] width 126 height 19
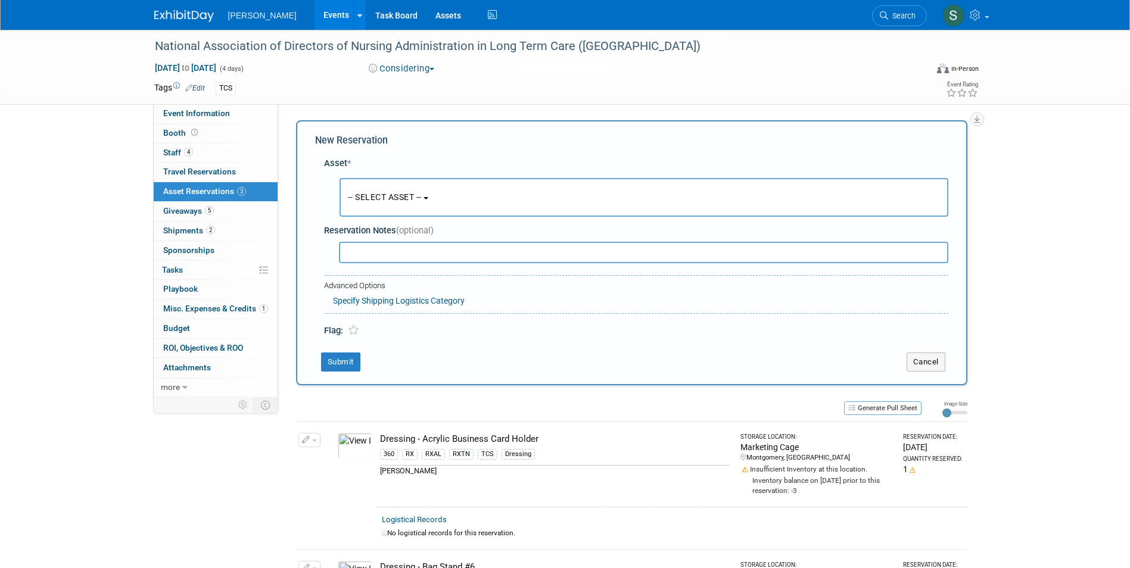
scroll to position [11, 0]
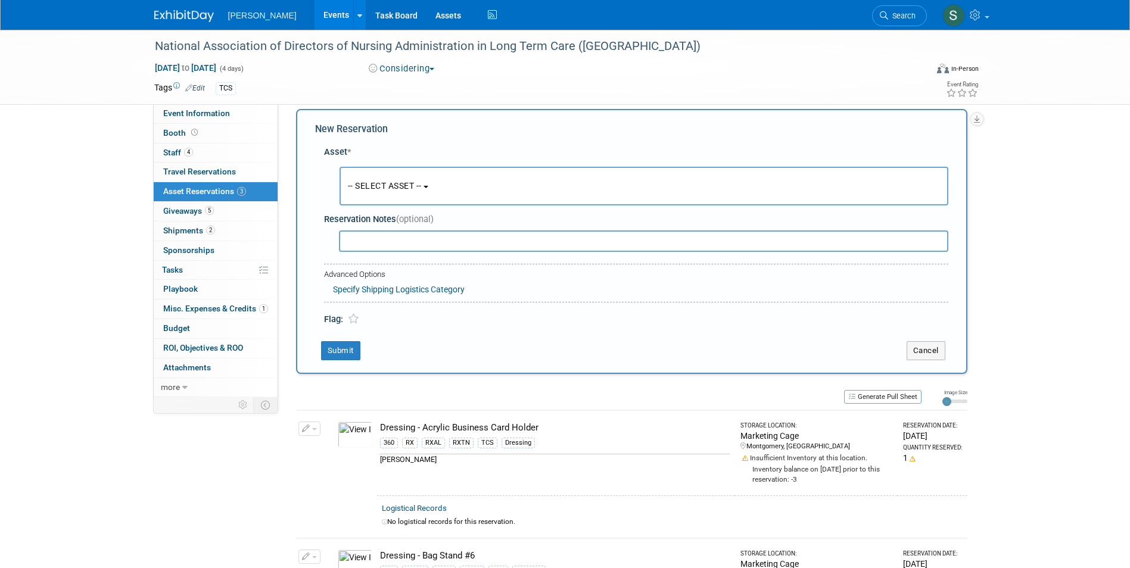
click at [397, 189] on span "-- SELECT ASSET --" at bounding box center [385, 186] width 74 height 10
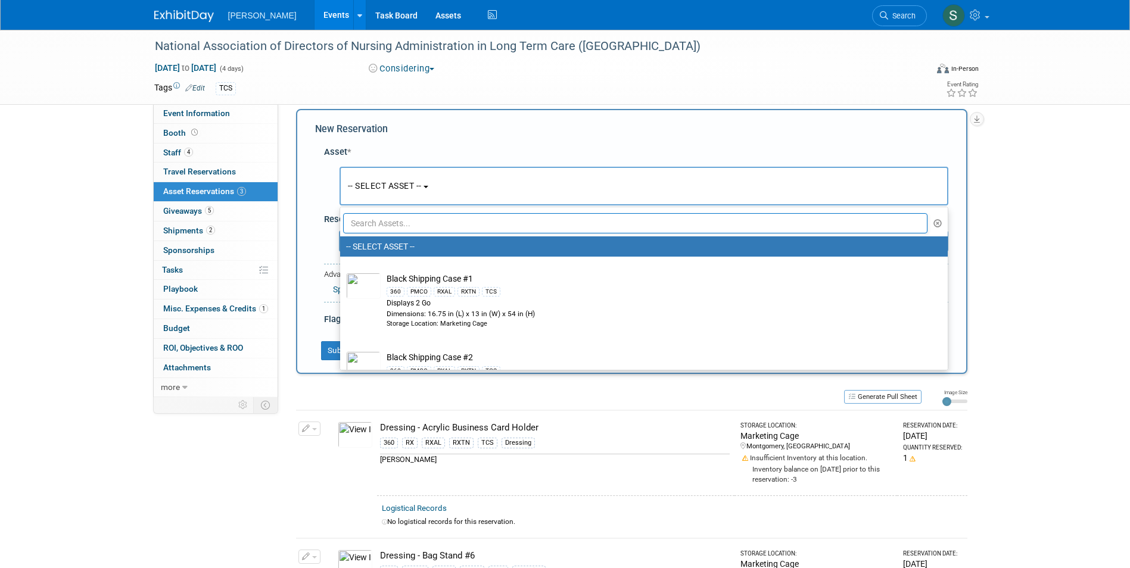
click at [398, 220] on input "text" at bounding box center [635, 223] width 585 height 20
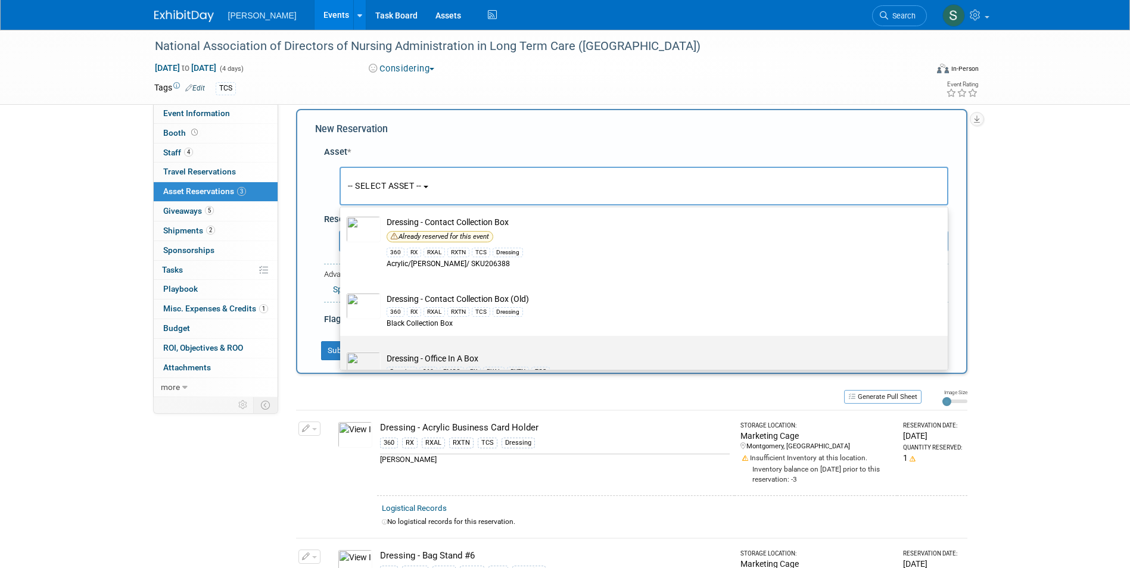
scroll to position [56, 0]
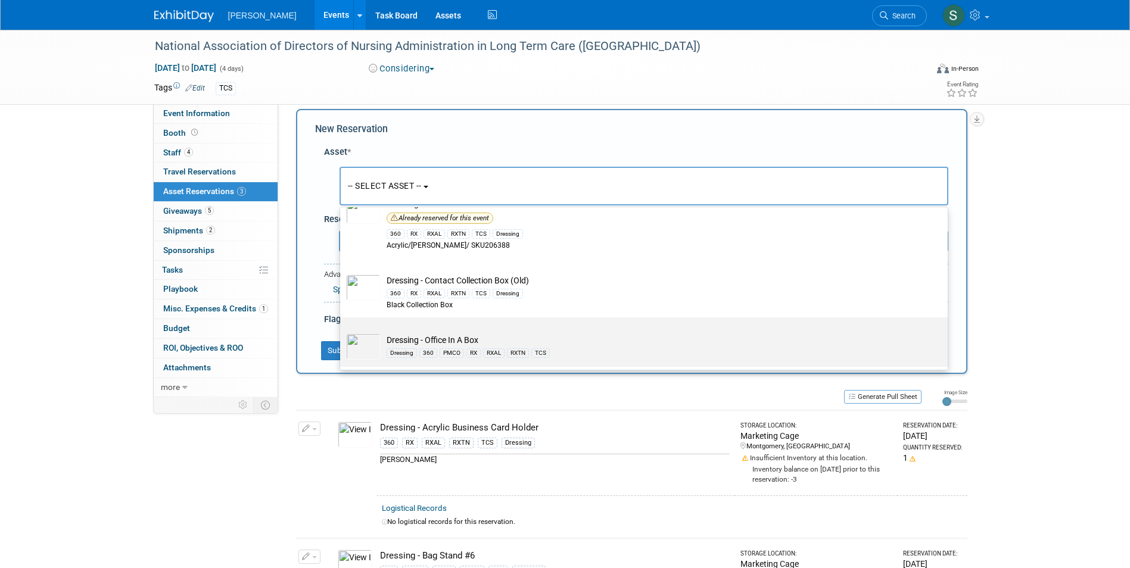
type input "box"
click at [543, 329] on label "Dressing - Office In A Box Dressing 360 PMCO RX RXAL RXTN TCS" at bounding box center [641, 342] width 590 height 45
click at [342, 329] on input "Dressing - Office In A Box Dressing 360 PMCO RX RXAL RXTN TCS" at bounding box center [338, 328] width 8 height 8
select select "10724056"
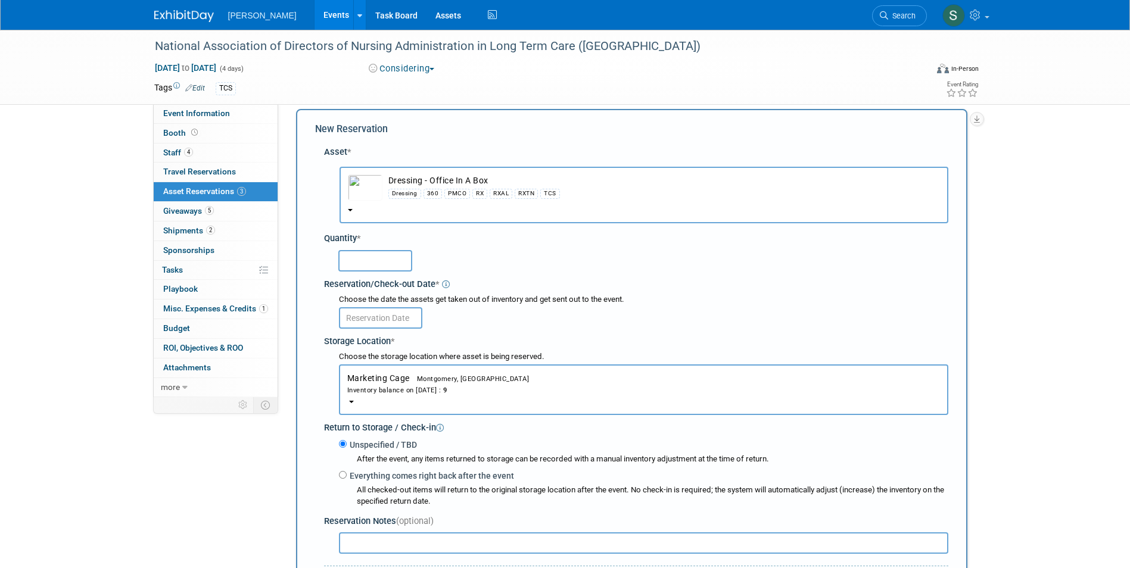
click at [376, 259] on input "text" at bounding box center [375, 260] width 74 height 21
type input "1"
click at [398, 326] on input "text" at bounding box center [380, 317] width 83 height 21
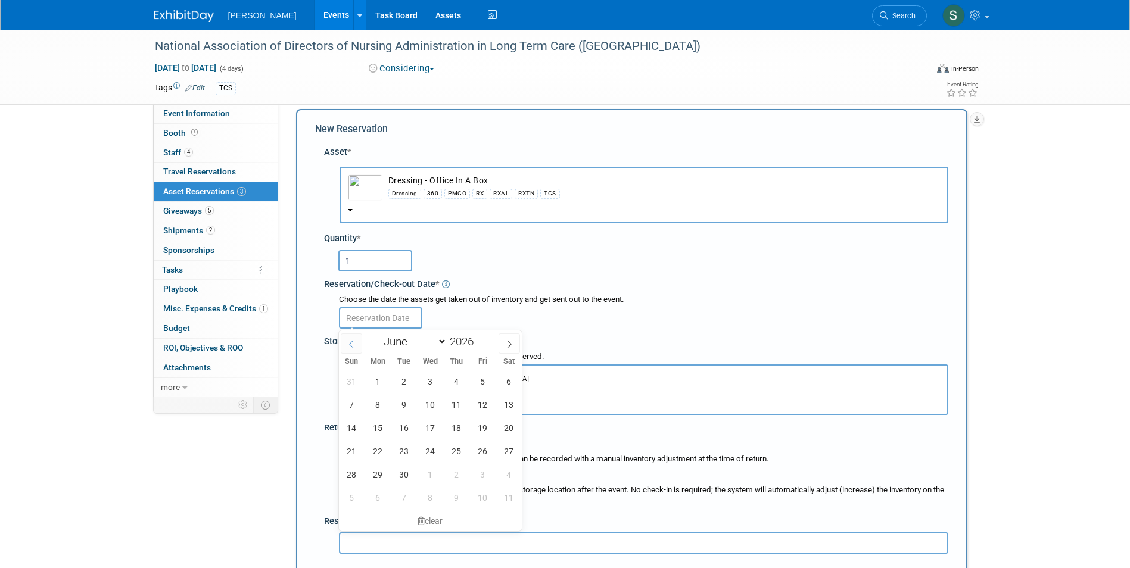
click at [359, 341] on span at bounding box center [351, 344] width 21 height 20
select select "4"
click at [375, 480] on span "25" at bounding box center [377, 474] width 23 height 23
type input "[DATE]"
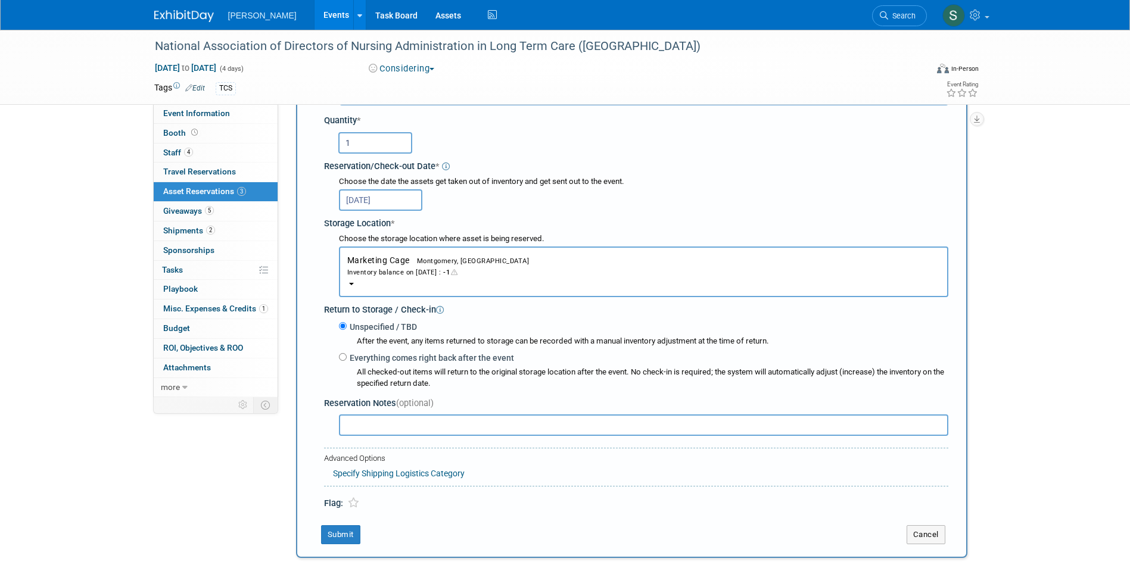
scroll to position [130, 0]
click at [338, 532] on button "Submit" at bounding box center [340, 533] width 39 height 19
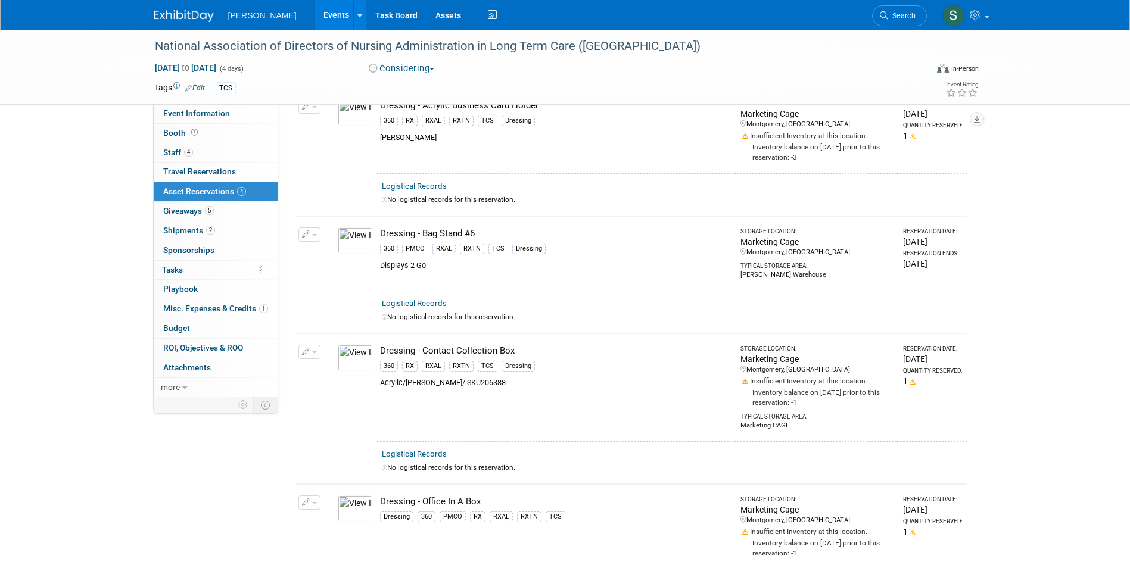
scroll to position [0, 0]
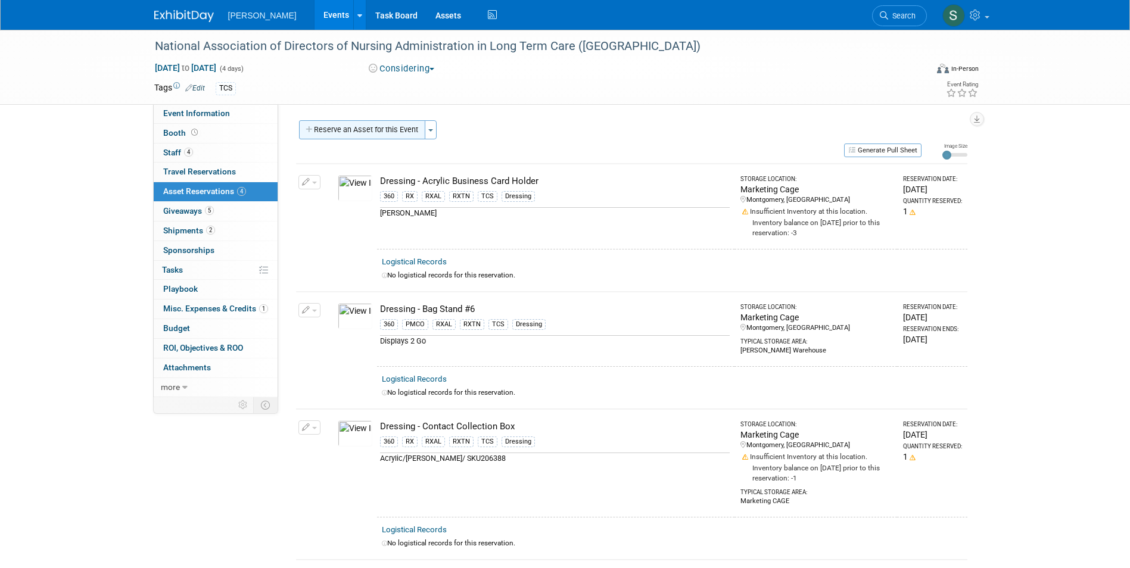
click at [391, 125] on button "Reserve an Asset for this Event" at bounding box center [362, 129] width 126 height 19
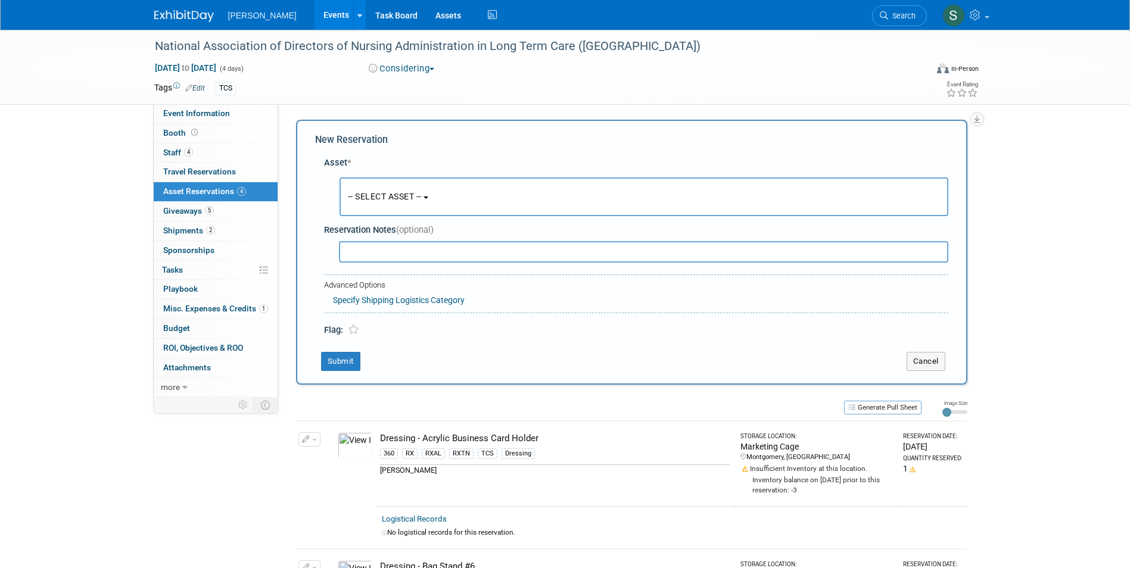
scroll to position [11, 0]
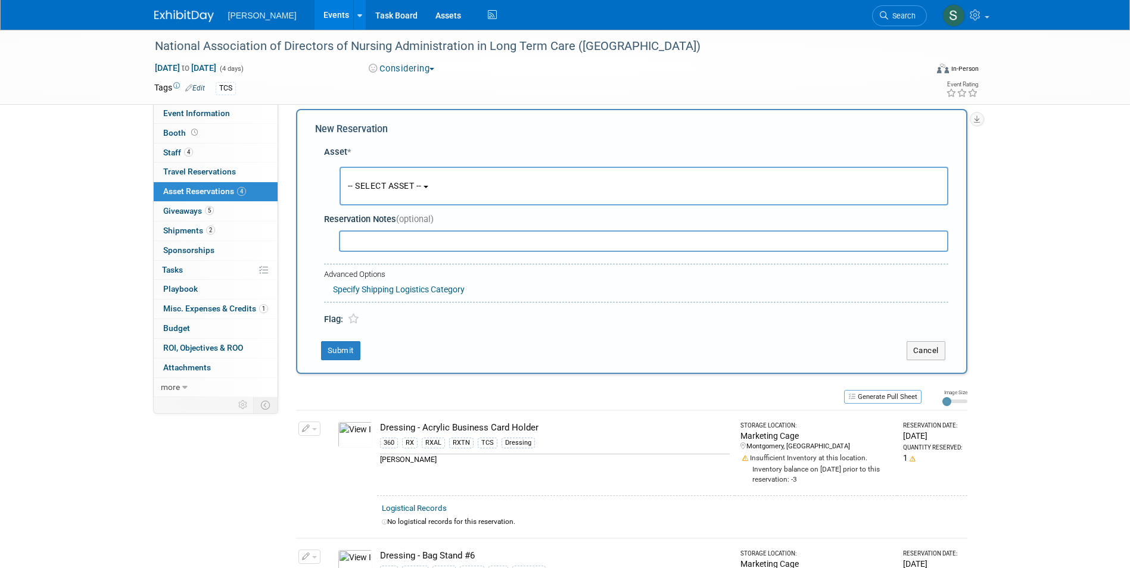
click at [392, 194] on button "-- SELECT ASSET --" at bounding box center [643, 186] width 609 height 39
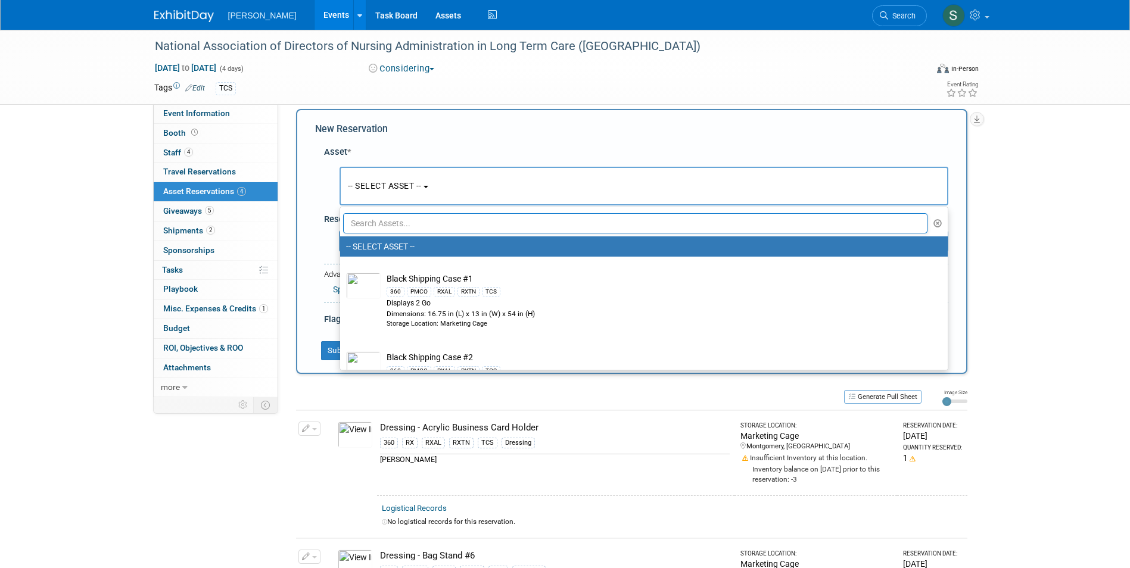
click at [397, 226] on input "text" at bounding box center [635, 223] width 585 height 20
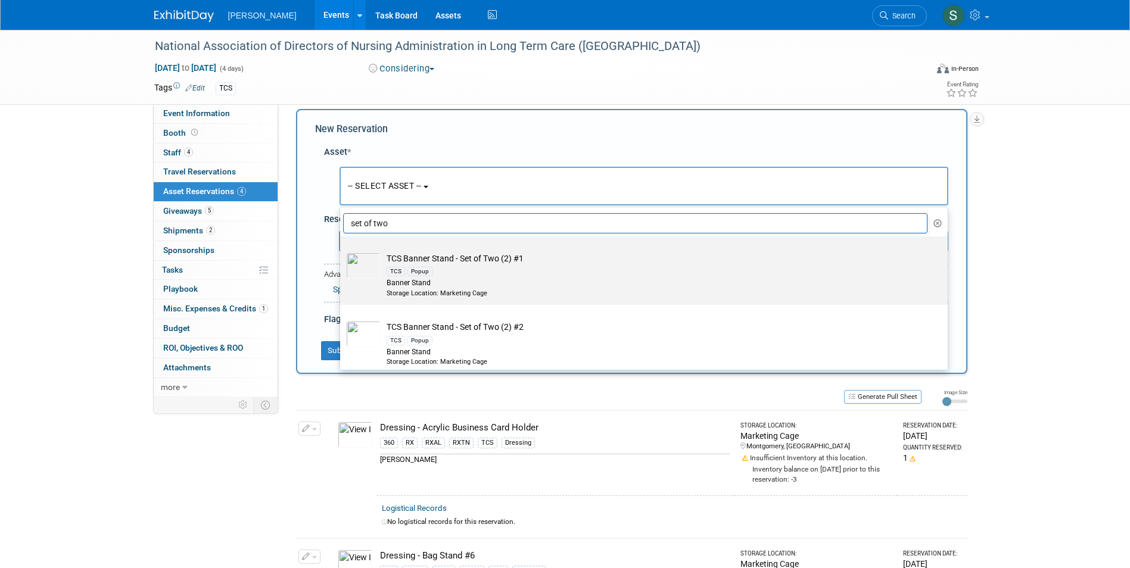
type input "set of two"
click at [512, 288] on div "Banner Stand" at bounding box center [655, 283] width 537 height 10
click at [342, 251] on input "TCS Banner Stand - Set of Two (2) #1 TCS Popup Banner Stand Storage Location: M…" at bounding box center [338, 247] width 8 height 8
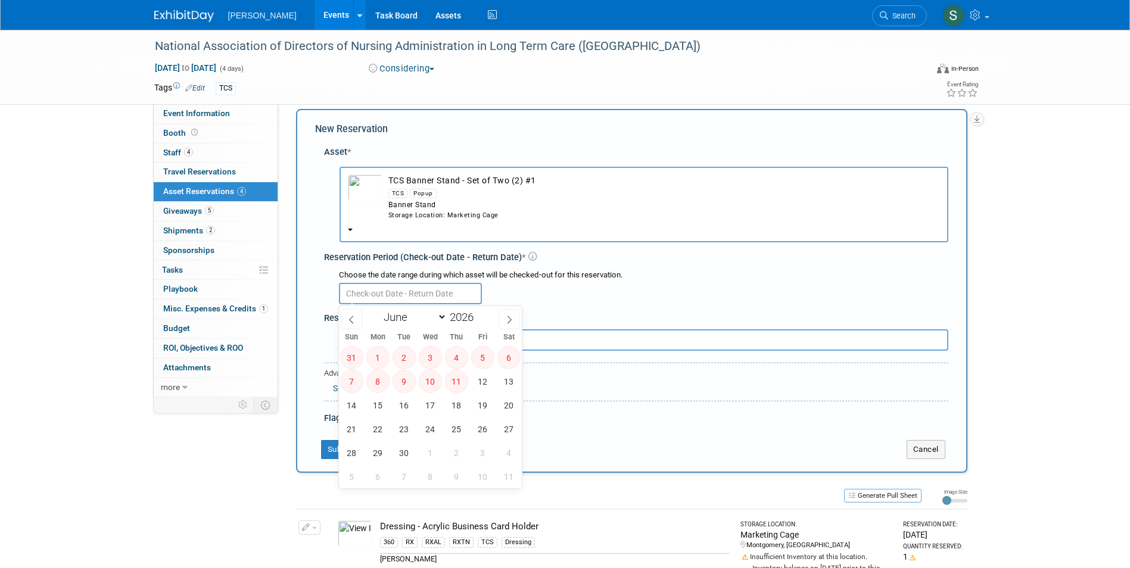
click at [369, 290] on input "text" at bounding box center [410, 293] width 143 height 21
click at [362, 296] on input "text" at bounding box center [410, 293] width 143 height 21
click at [398, 213] on div "Storage Location: Marketing Cage" at bounding box center [663, 216] width 551 height 10
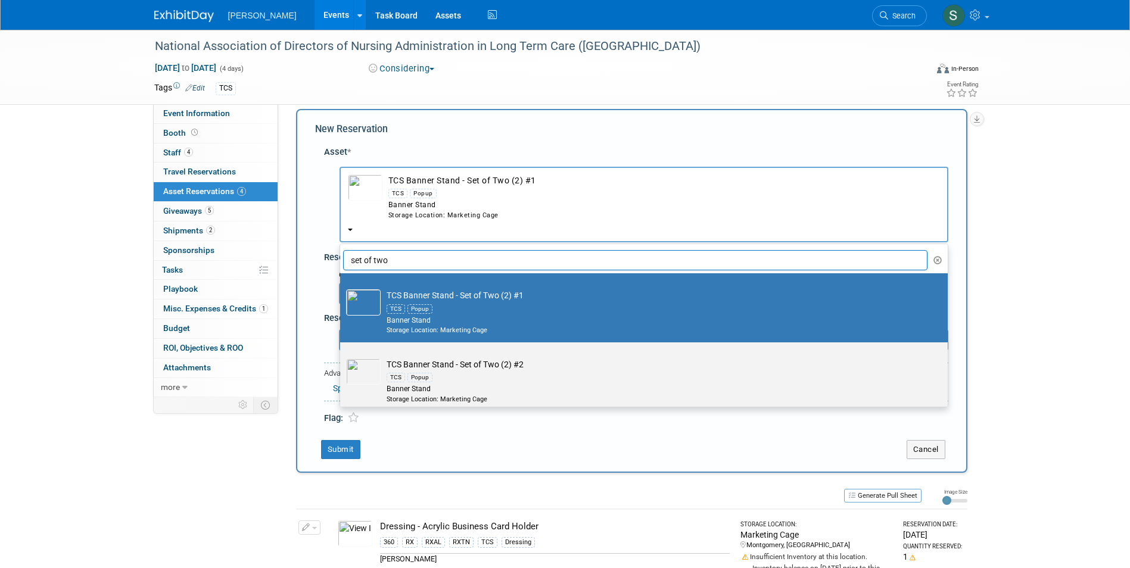
click at [417, 377] on div "Popup" at bounding box center [419, 378] width 25 height 10
click at [342, 357] on input "TCS Banner Stand - Set of Two (2) #2 TCS Popup Banner Stand Storage Location: M…" at bounding box center [338, 353] width 8 height 8
select select "10723294"
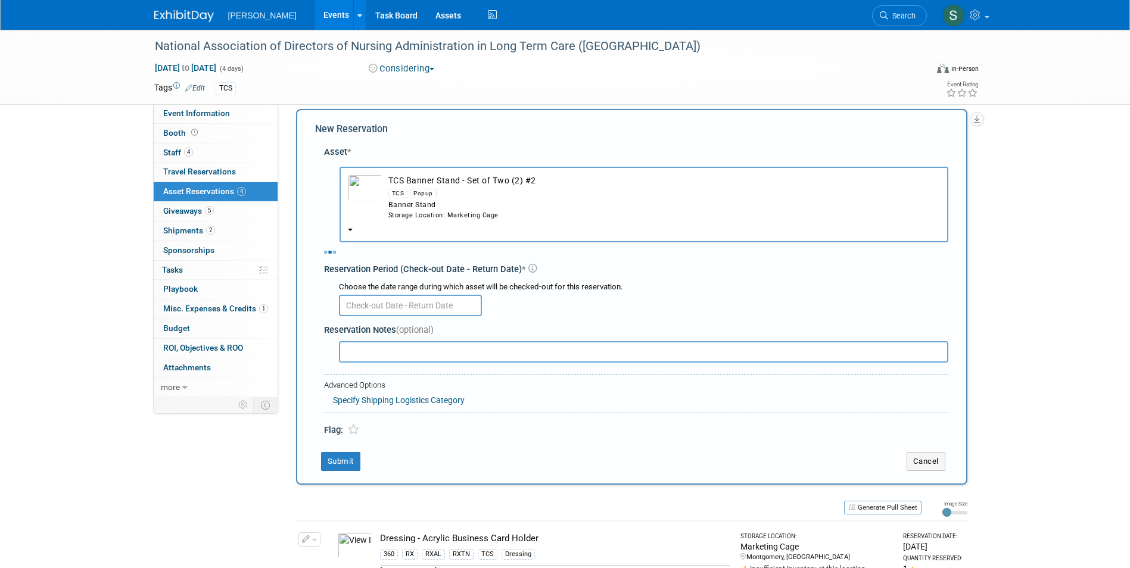
click at [391, 310] on div "Asset * -- SELECT ASSET -- TCS" at bounding box center [631, 288] width 633 height 297
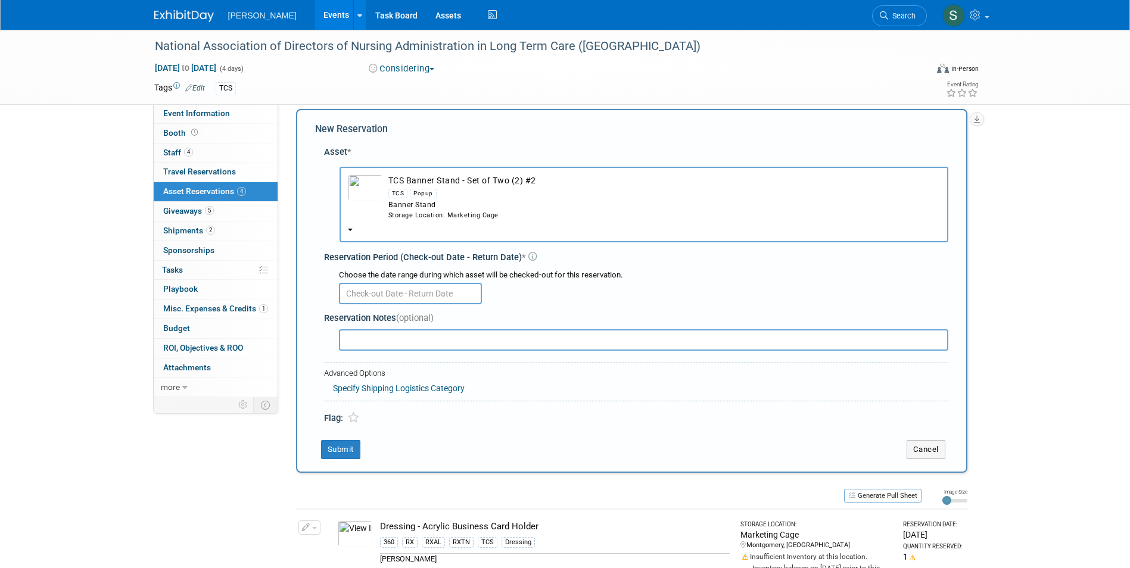
click at [388, 298] on input "text" at bounding box center [410, 293] width 143 height 21
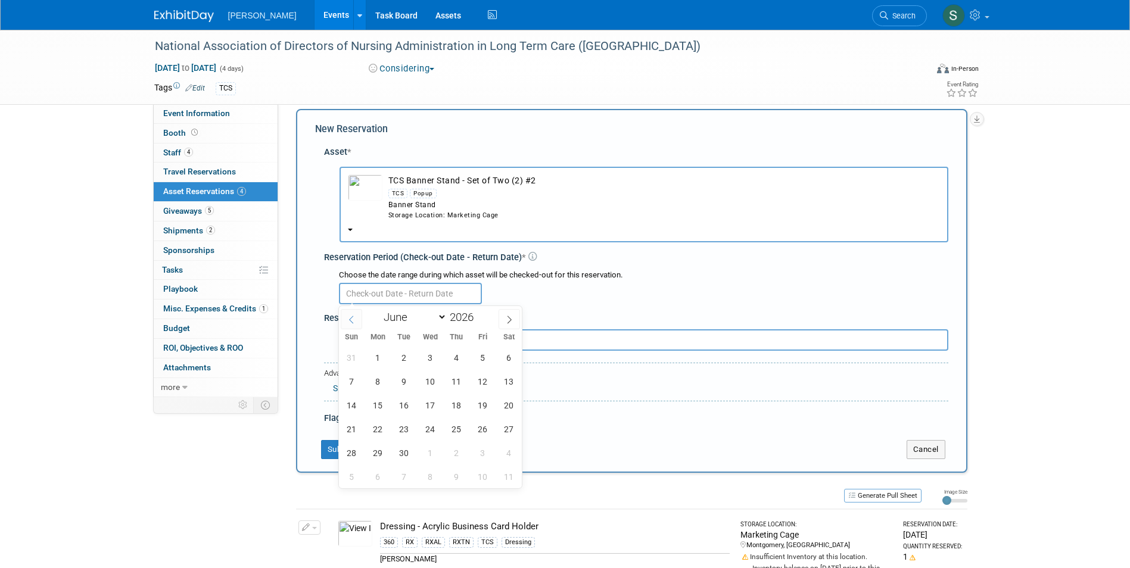
click at [353, 319] on icon at bounding box center [351, 320] width 8 height 8
select select "4"
click at [378, 470] on span "1" at bounding box center [377, 476] width 23 height 23
type input "[DATE]"
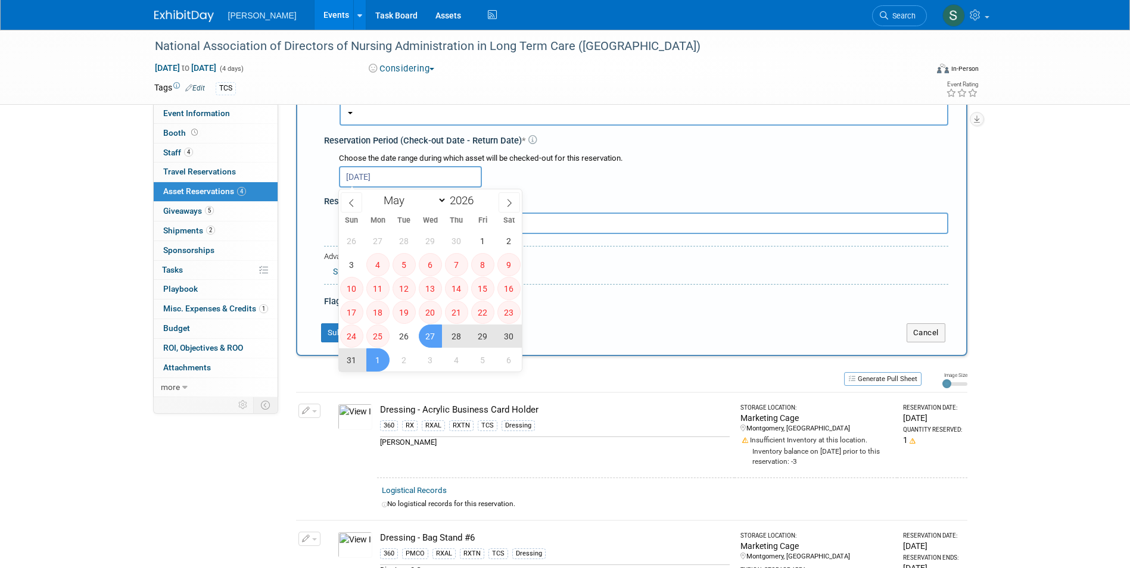
scroll to position [130, 0]
click at [372, 349] on span "1" at bounding box center [377, 357] width 23 height 23
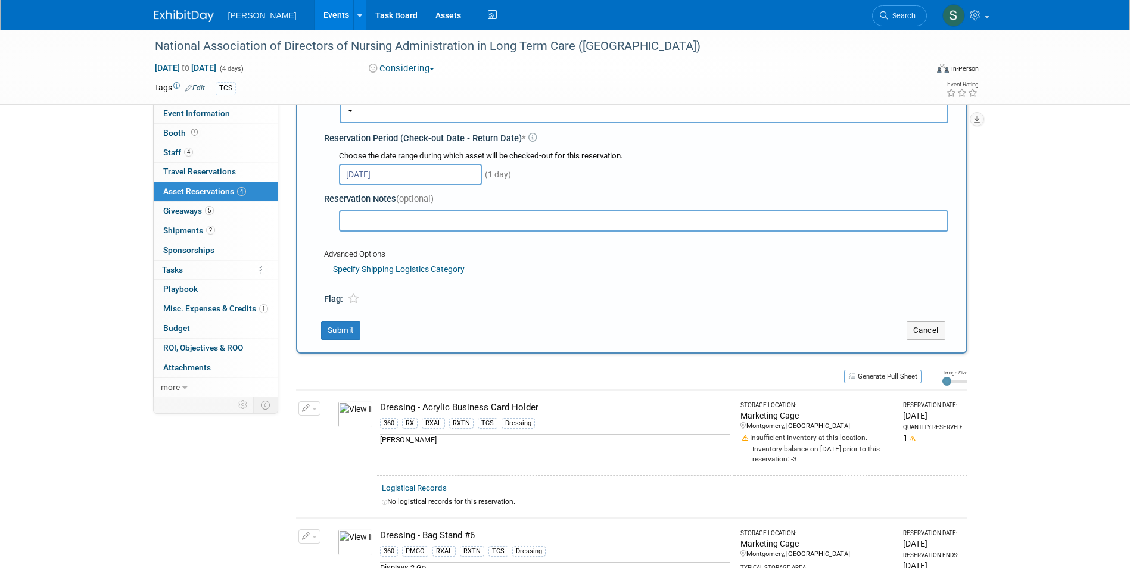
click at [413, 177] on input "[DATE]" at bounding box center [410, 174] width 143 height 21
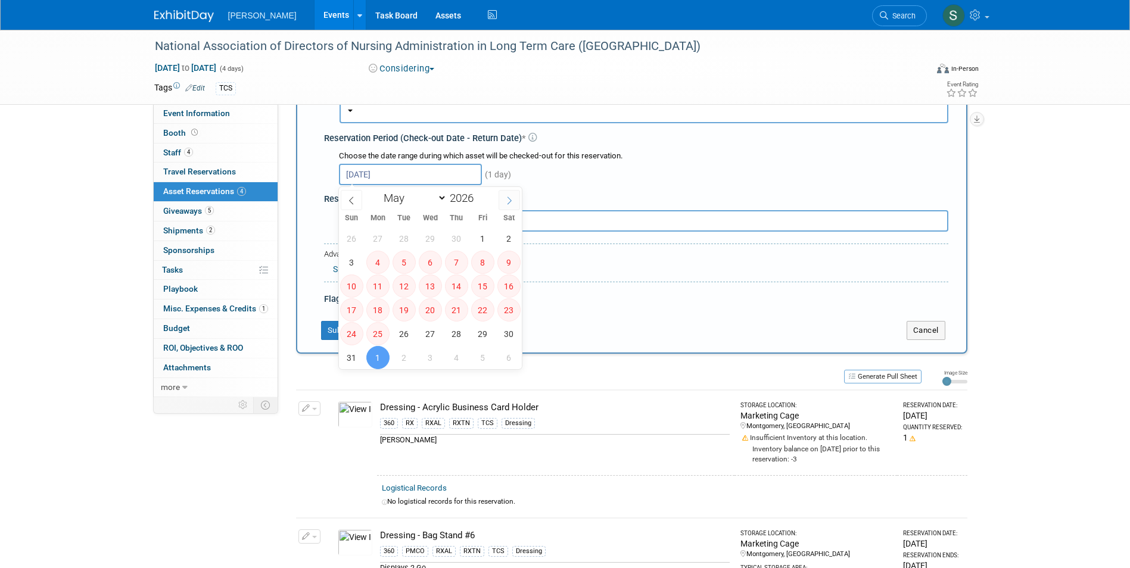
click at [503, 200] on span at bounding box center [508, 200] width 21 height 20
select select "5"
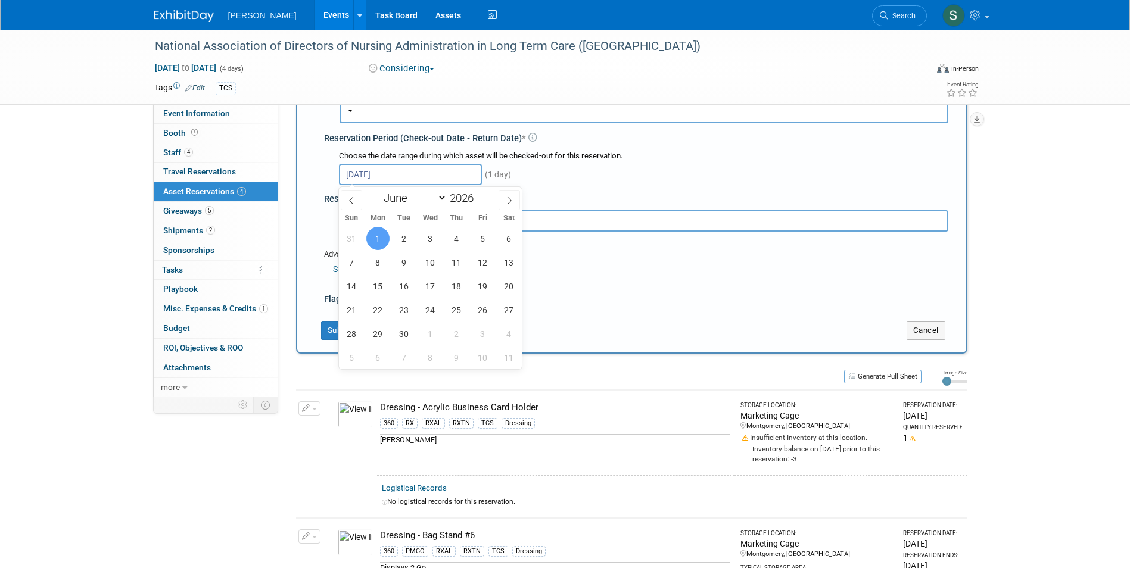
click at [385, 235] on span "1" at bounding box center [377, 238] width 23 height 23
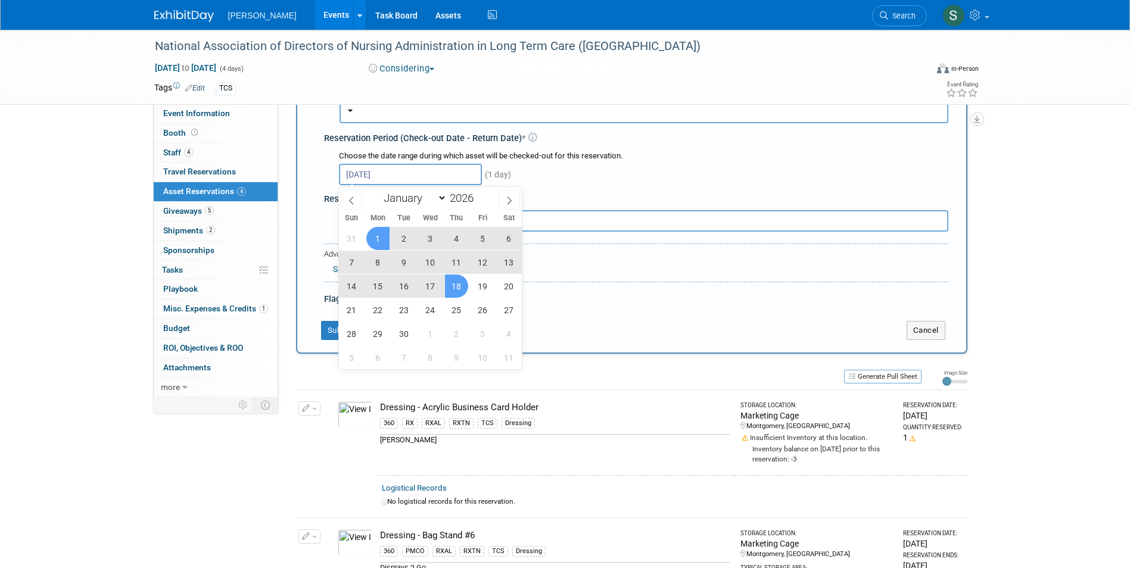
click at [453, 282] on span "18" at bounding box center [456, 286] width 23 height 23
type input "[DATE] to [DATE]"
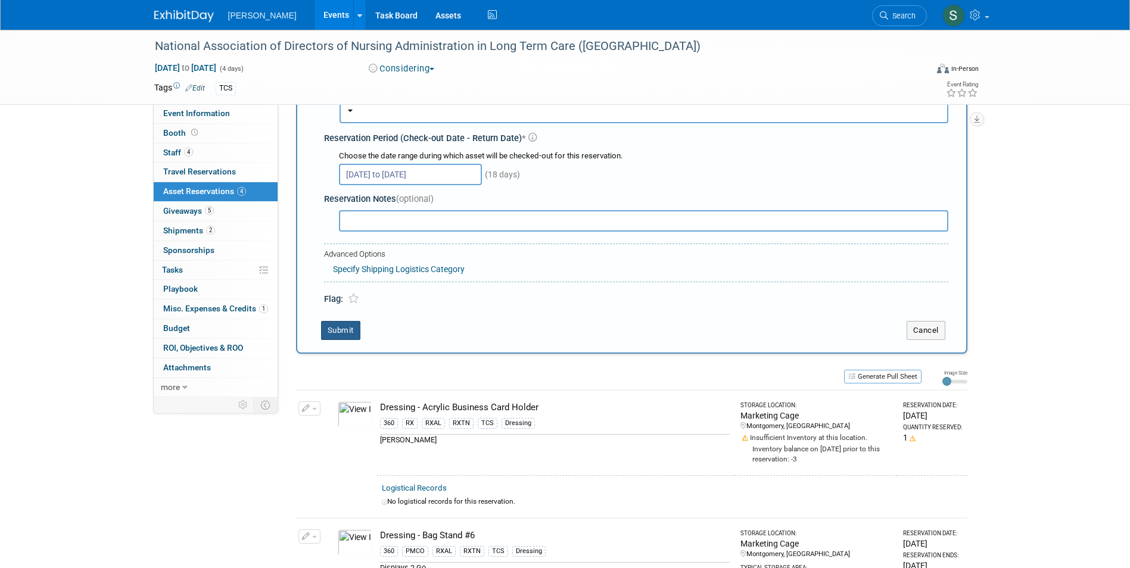
click at [339, 328] on button "Submit" at bounding box center [340, 330] width 39 height 19
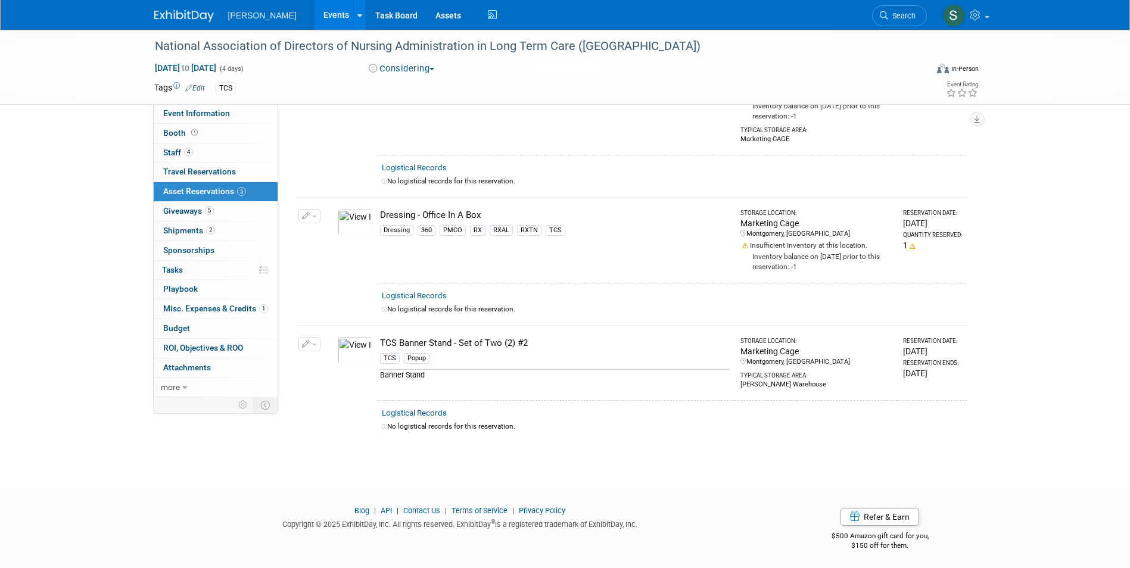
click at [310, 217] on button "button" at bounding box center [309, 216] width 22 height 14
click at [322, 235] on button "Change Reservation" at bounding box center [355, 236] width 101 height 16
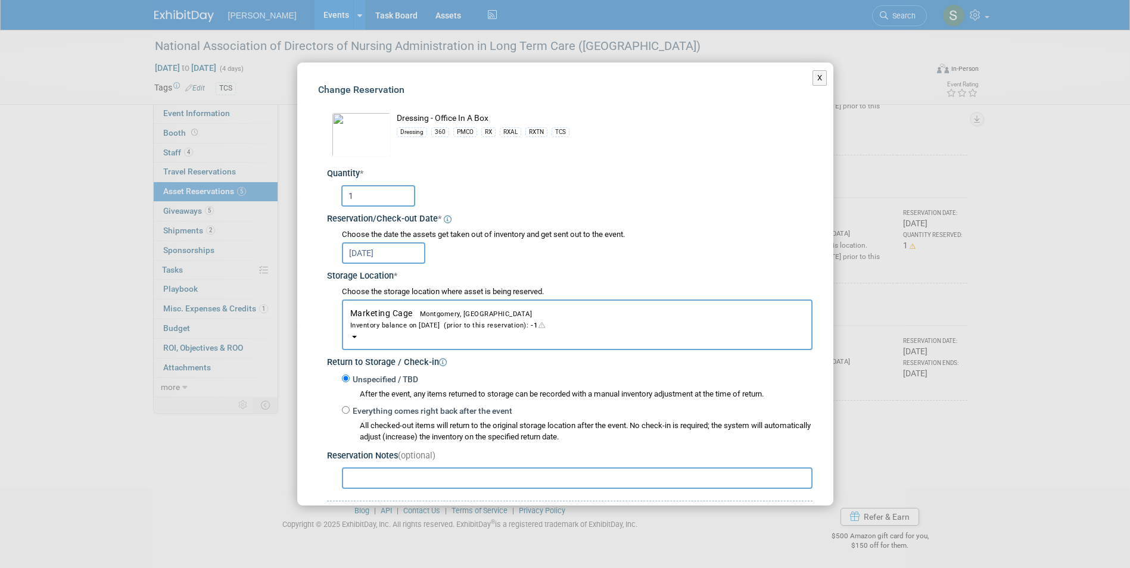
click at [404, 258] on input "[DATE]" at bounding box center [383, 252] width 83 height 21
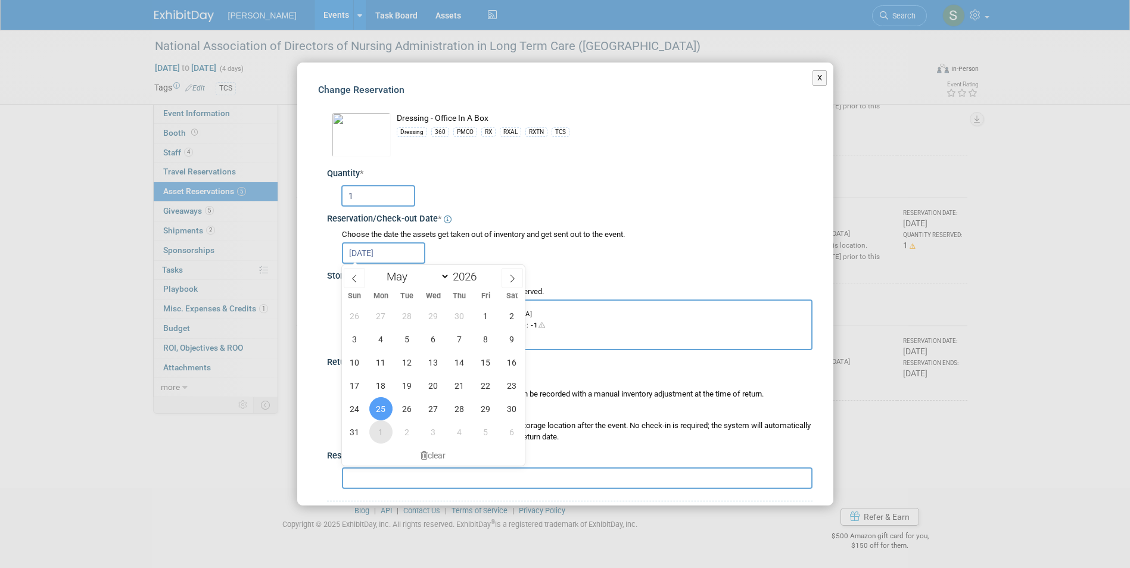
click at [375, 429] on span "1" at bounding box center [380, 431] width 23 height 23
type input "[DATE]"
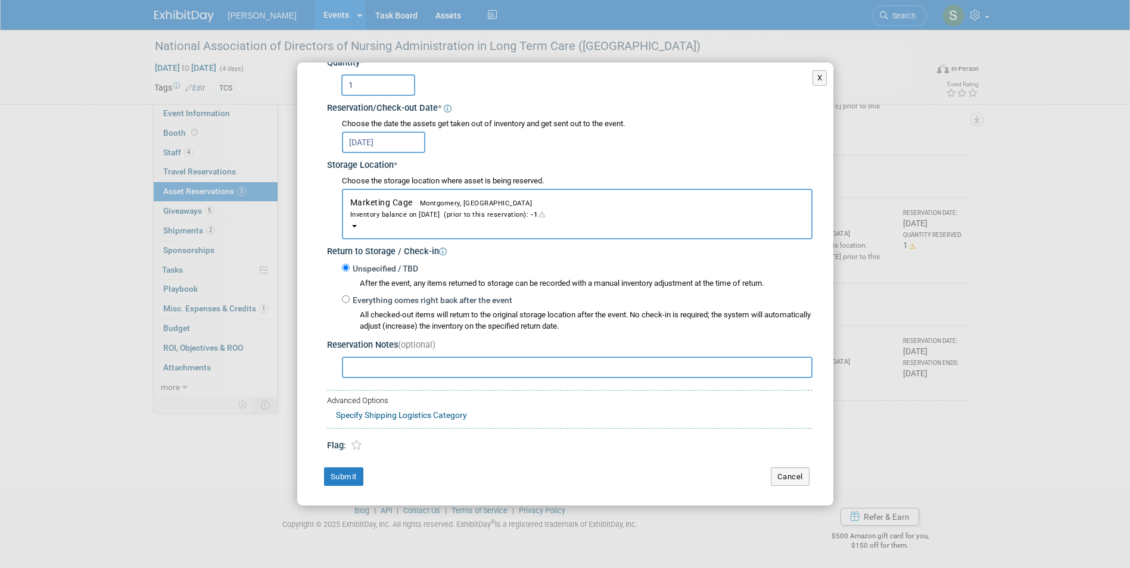
scroll to position [112, 0]
click at [347, 470] on button "Submit" at bounding box center [343, 475] width 39 height 19
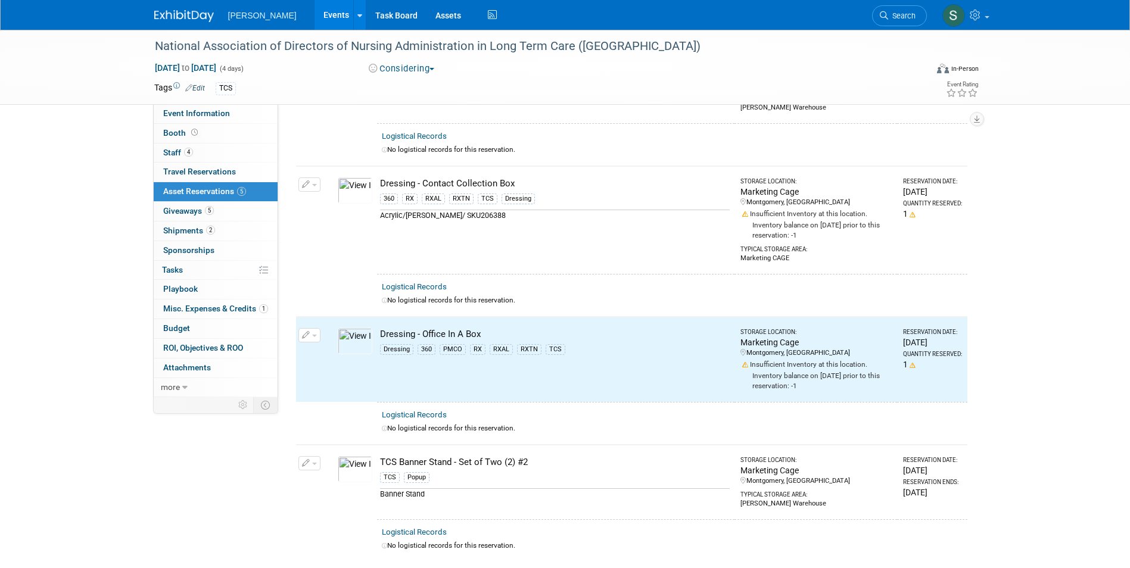
scroll to position [183, 0]
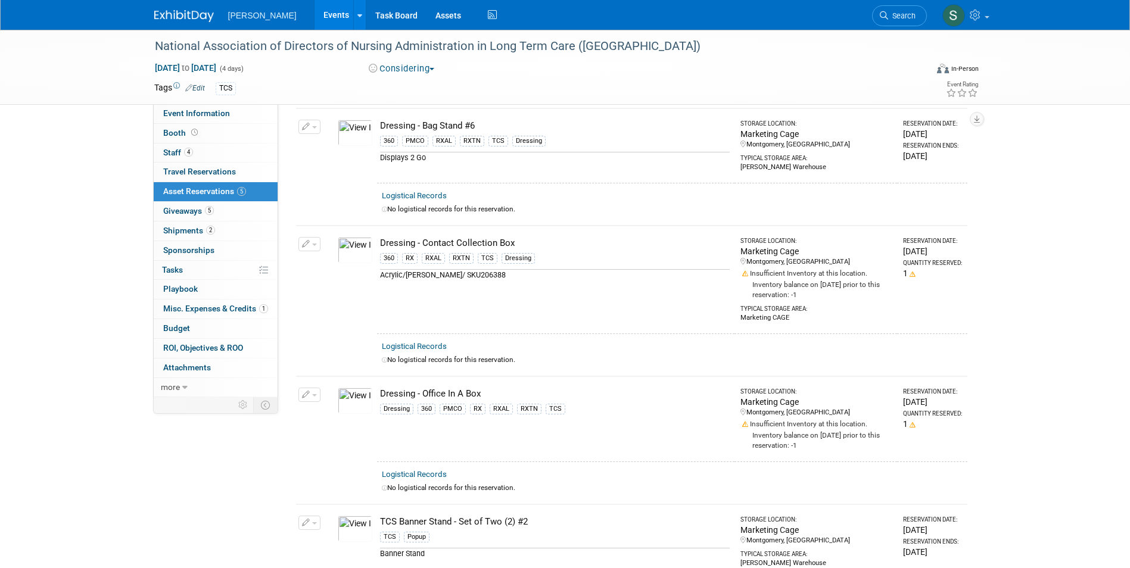
click at [302, 240] on button "button" at bounding box center [309, 244] width 22 height 14
click at [313, 263] on icon "button" at bounding box center [315, 263] width 10 height 8
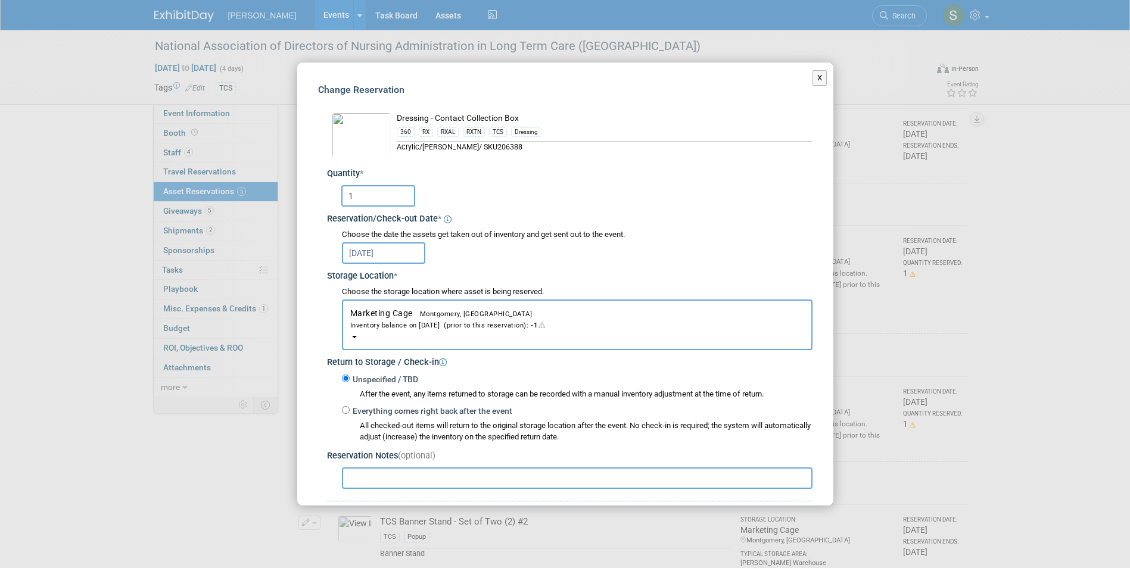
click at [394, 251] on input "[DATE]" at bounding box center [383, 252] width 83 height 21
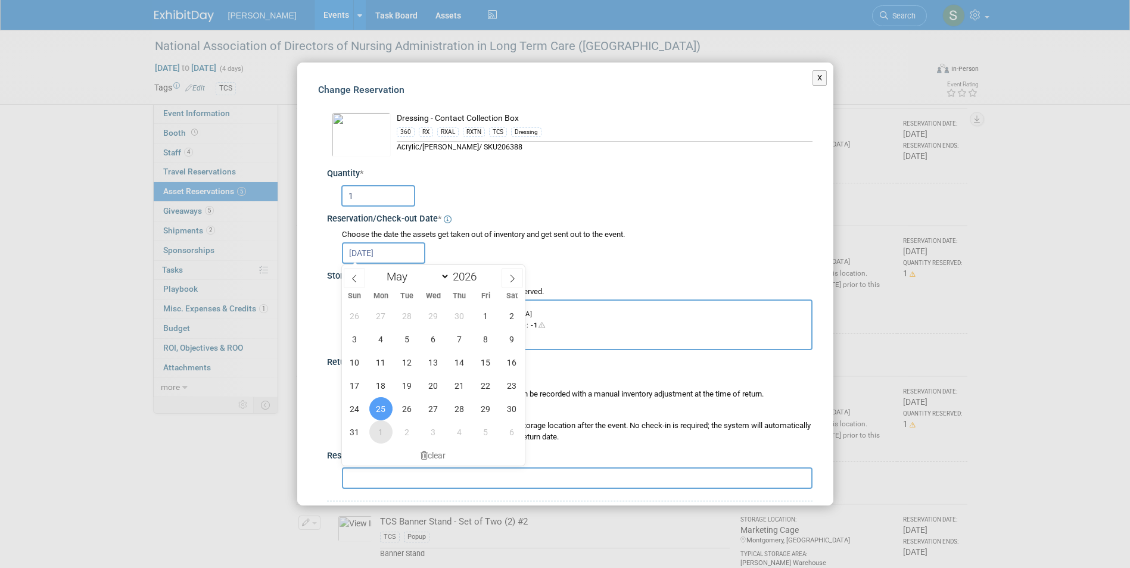
click at [381, 435] on span "1" at bounding box center [380, 431] width 23 height 23
type input "[DATE]"
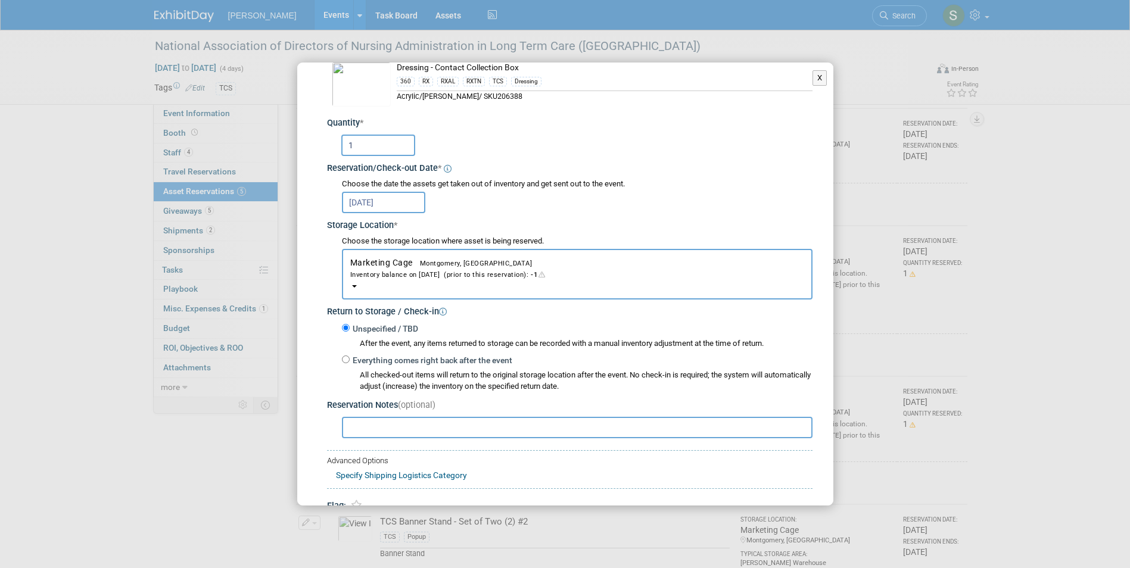
scroll to position [112, 0]
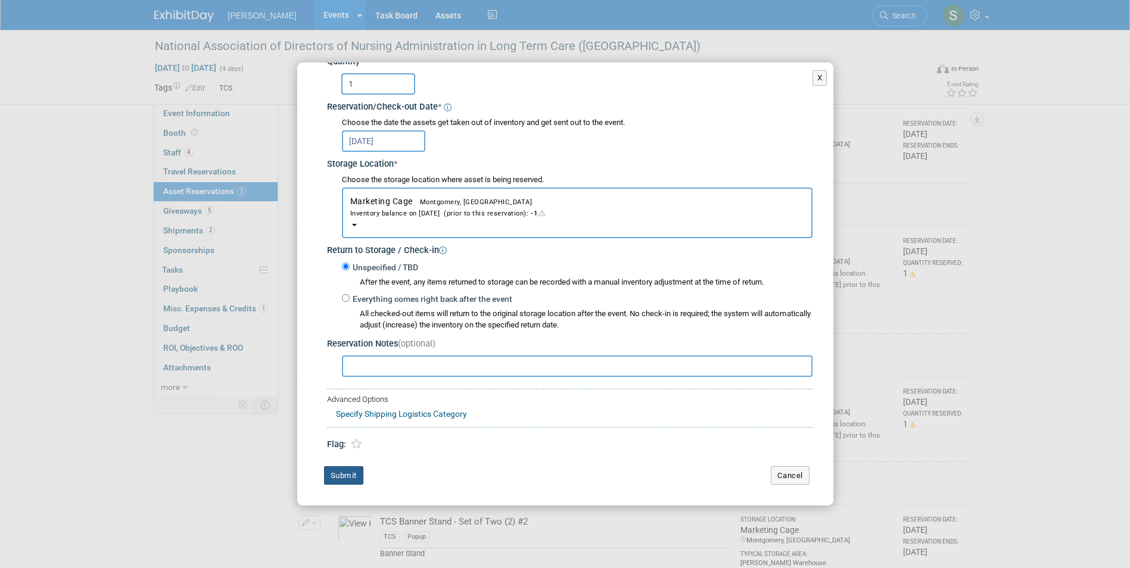
click at [333, 476] on button "Submit" at bounding box center [343, 475] width 39 height 19
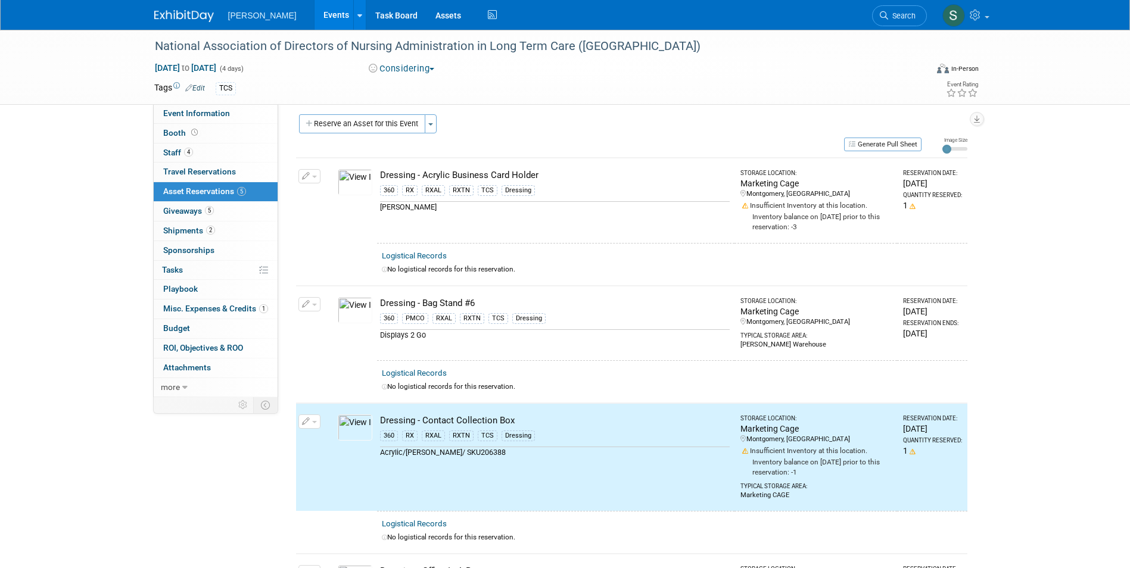
scroll to position [5, 0]
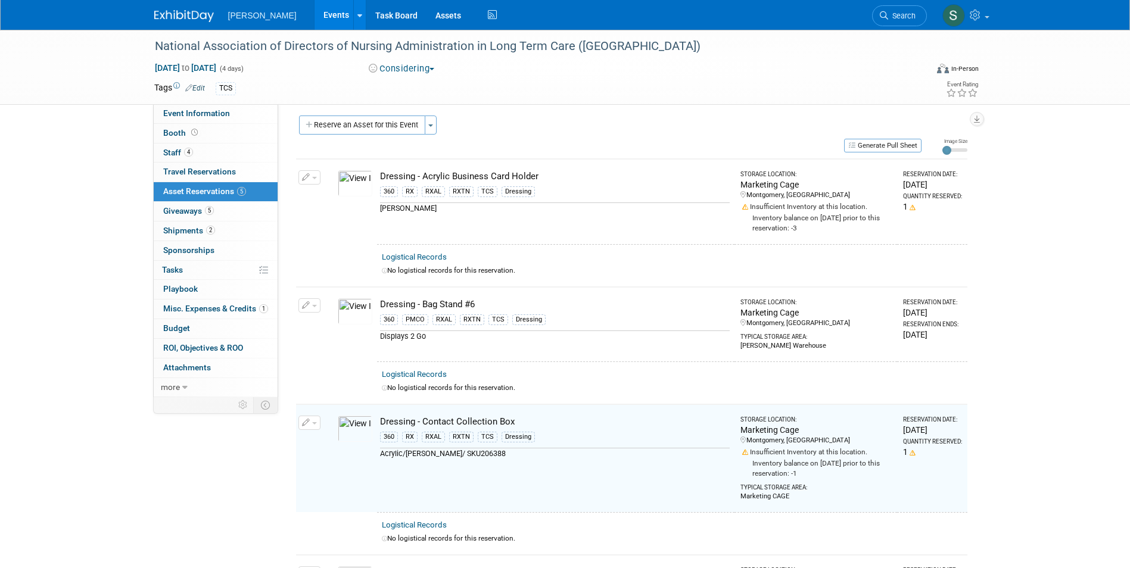
click at [375, 339] on td "10048880-10725918-63ef8907-c1e6-4464-ab1e-b060f78c616c.jpg" at bounding box center [355, 324] width 44 height 74
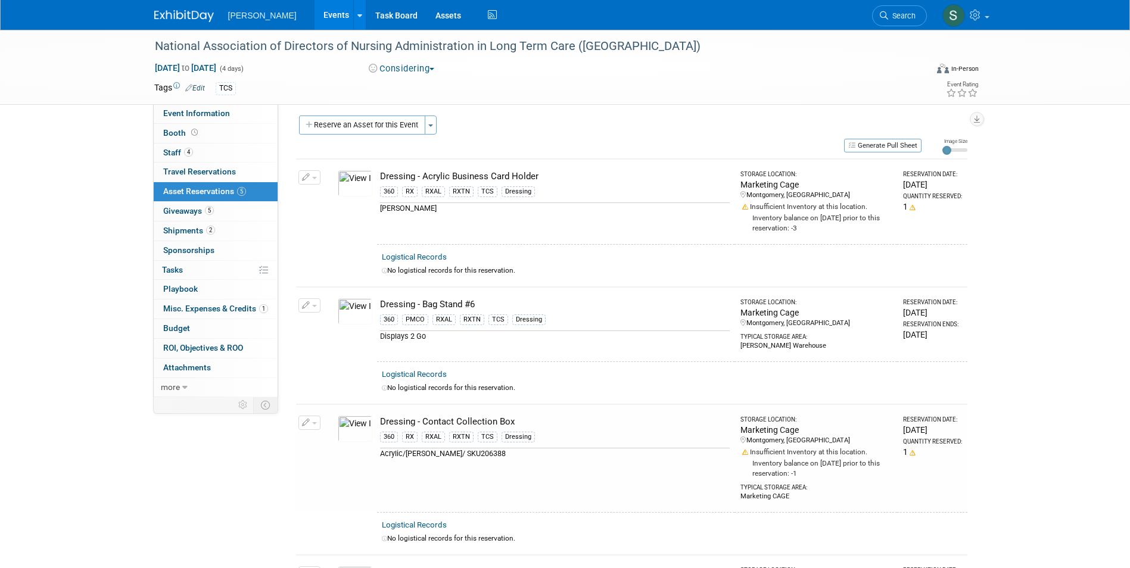
click at [311, 303] on button "button" at bounding box center [309, 305] width 22 height 14
click at [329, 324] on button "Change Reservation" at bounding box center [355, 325] width 101 height 16
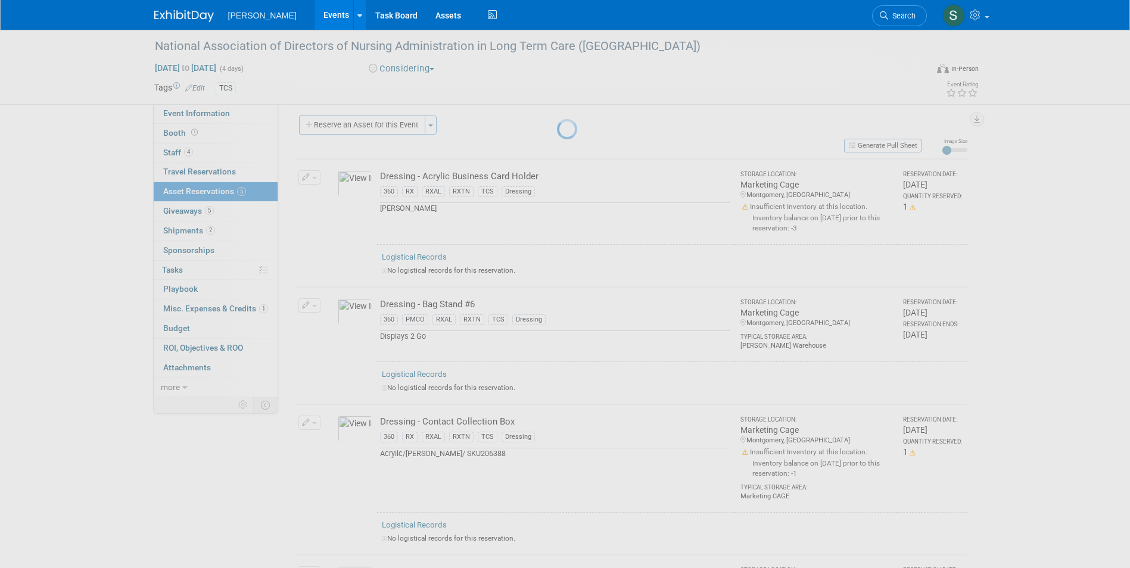
select select "4"
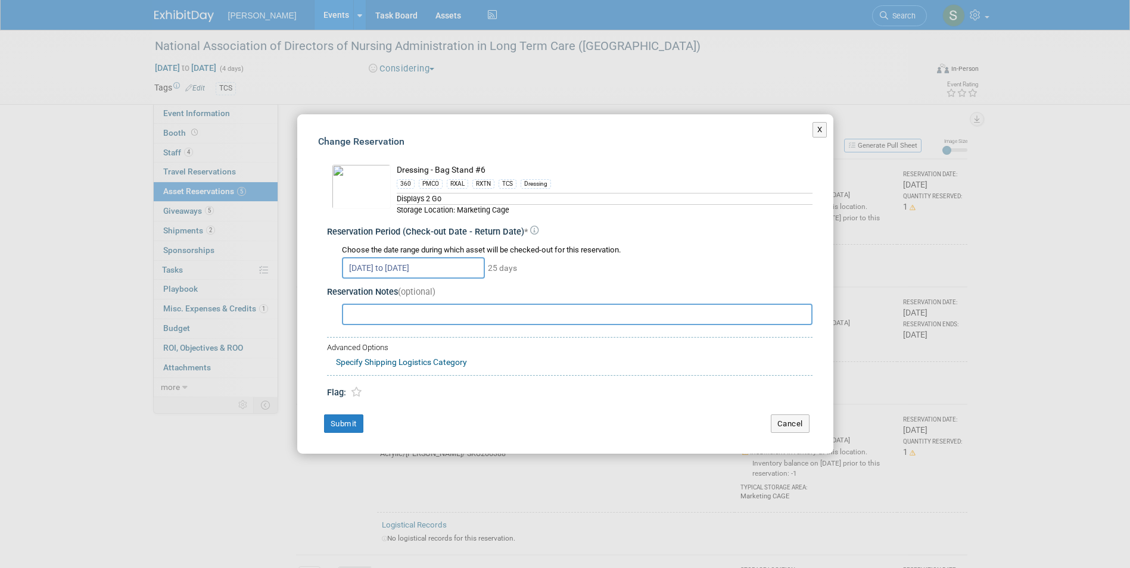
click at [400, 254] on div "Choose the date range during which asset will be checked-out for this reservati…" at bounding box center [577, 250] width 470 height 11
click at [401, 263] on input "[DATE] to [DATE]" at bounding box center [413, 267] width 143 height 21
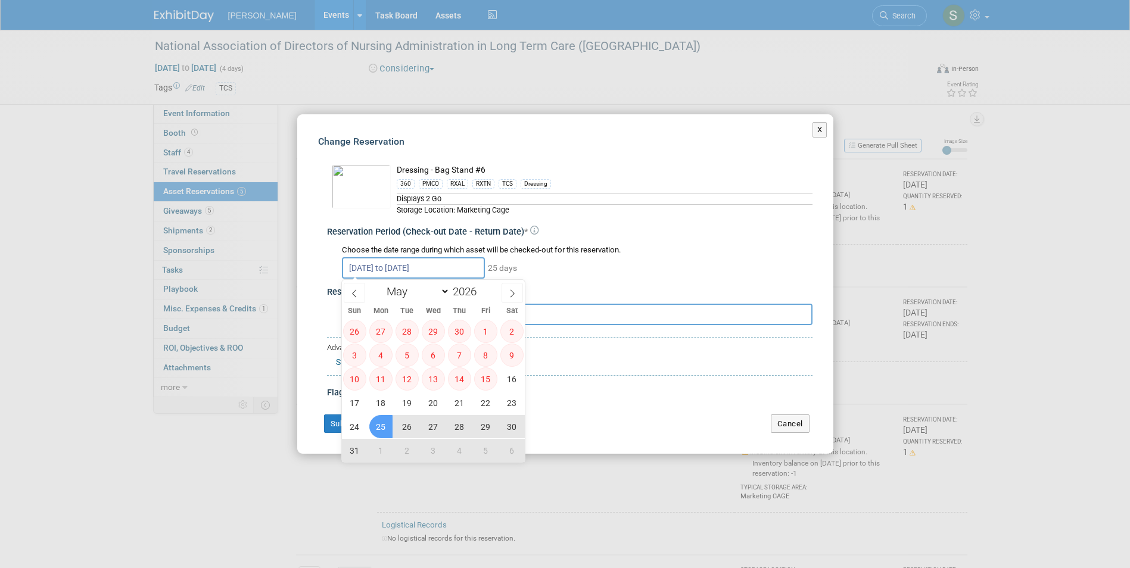
click at [385, 422] on span "25" at bounding box center [380, 426] width 23 height 23
click at [381, 441] on span "1" at bounding box center [380, 450] width 23 height 23
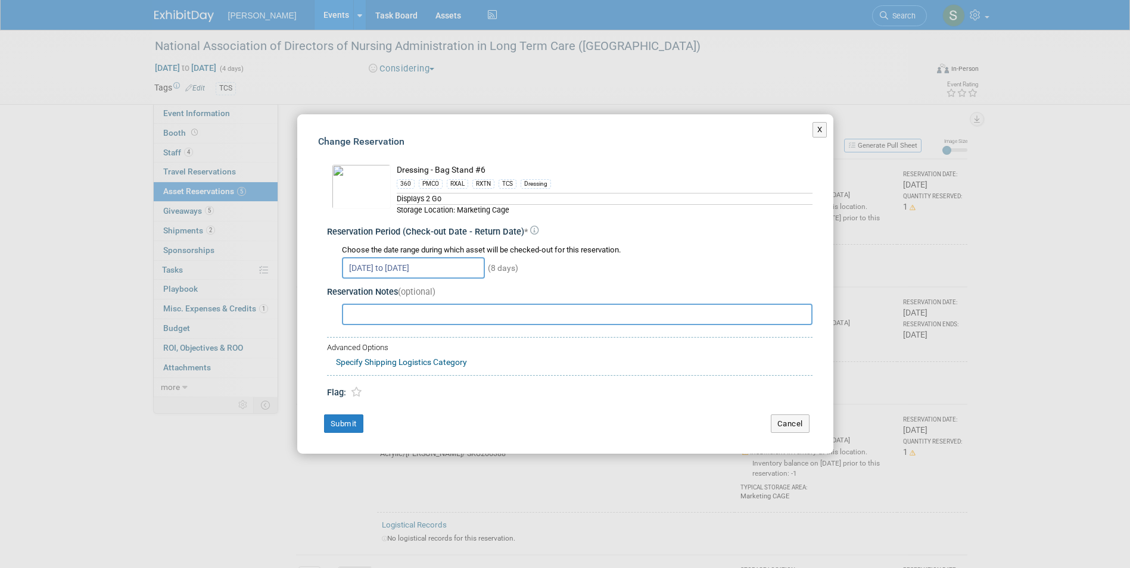
click at [370, 272] on input "[DATE] to [DATE]" at bounding box center [413, 267] width 143 height 21
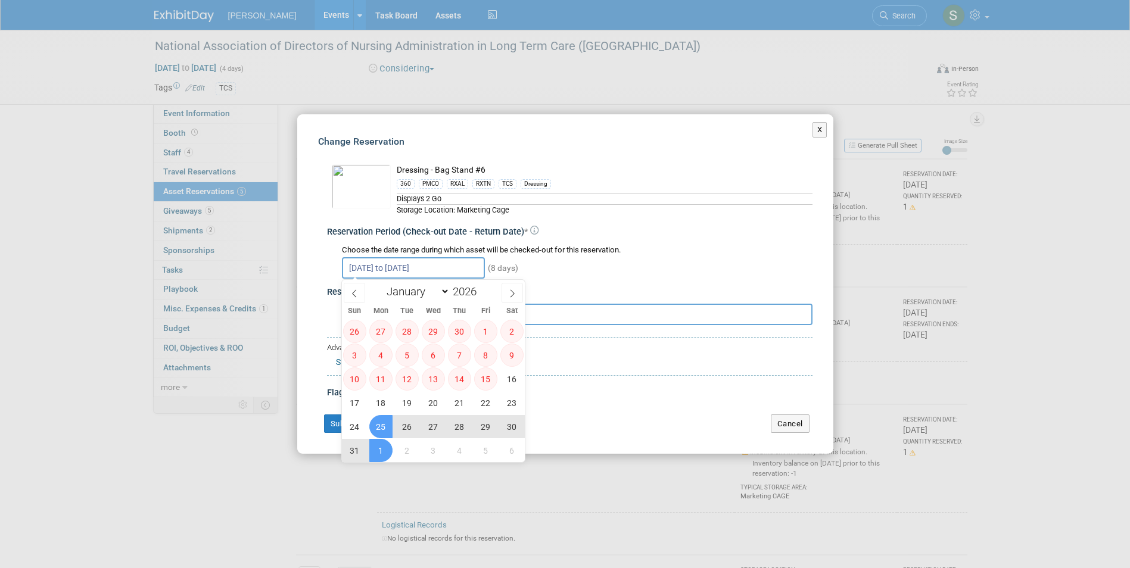
click at [382, 445] on span "1" at bounding box center [380, 450] width 23 height 23
type input "[DATE]"
click at [507, 291] on span at bounding box center [511, 293] width 21 height 20
select select "5"
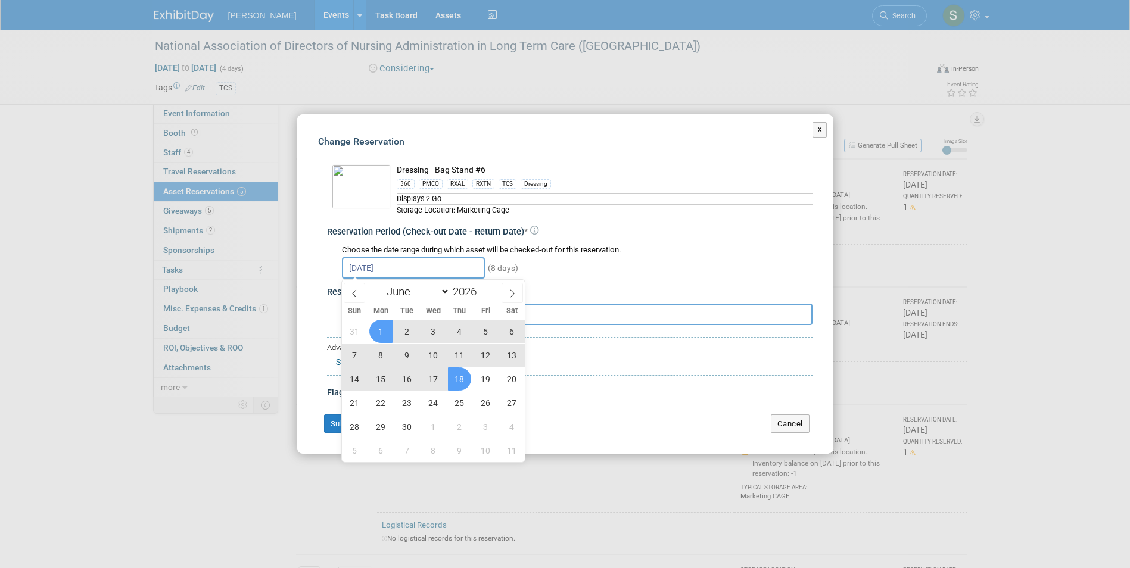
click at [460, 374] on span "18" at bounding box center [459, 378] width 23 height 23
type input "[DATE] to [DATE]"
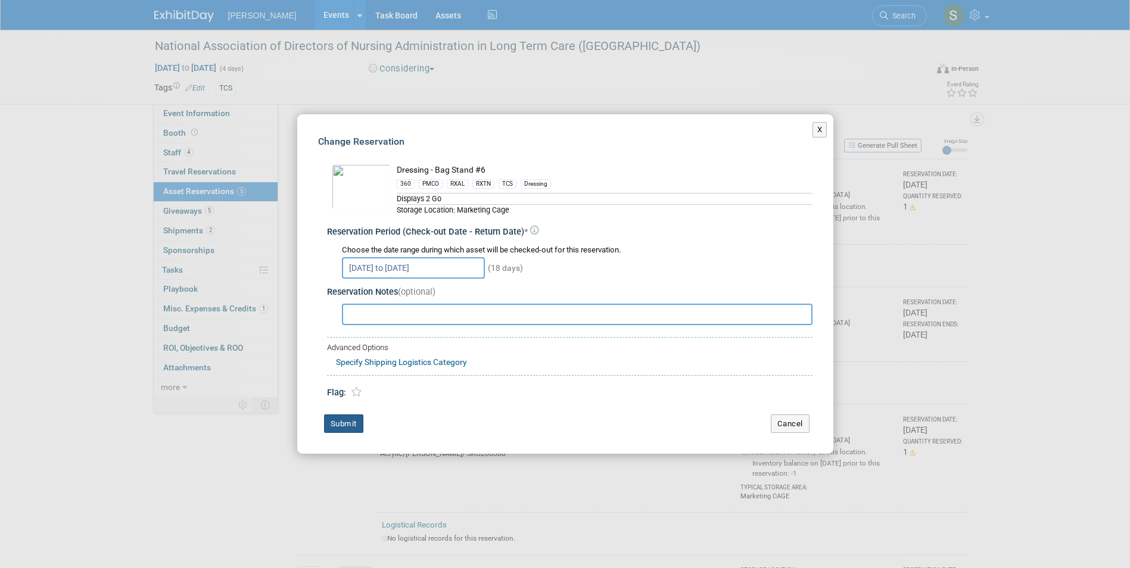
click at [345, 428] on button "Submit" at bounding box center [343, 424] width 39 height 19
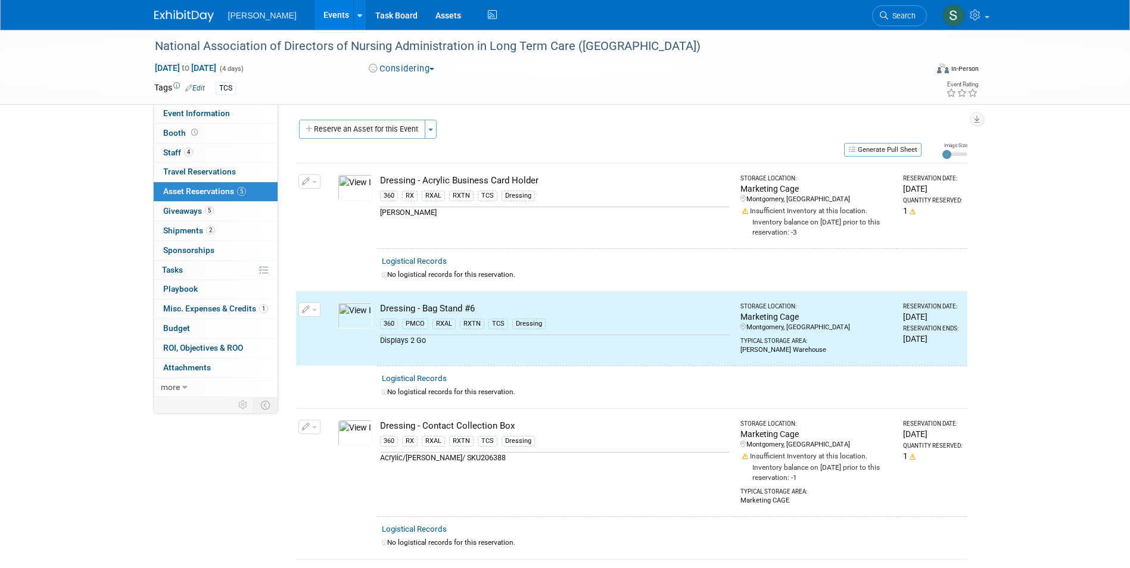
scroll to position [0, 0]
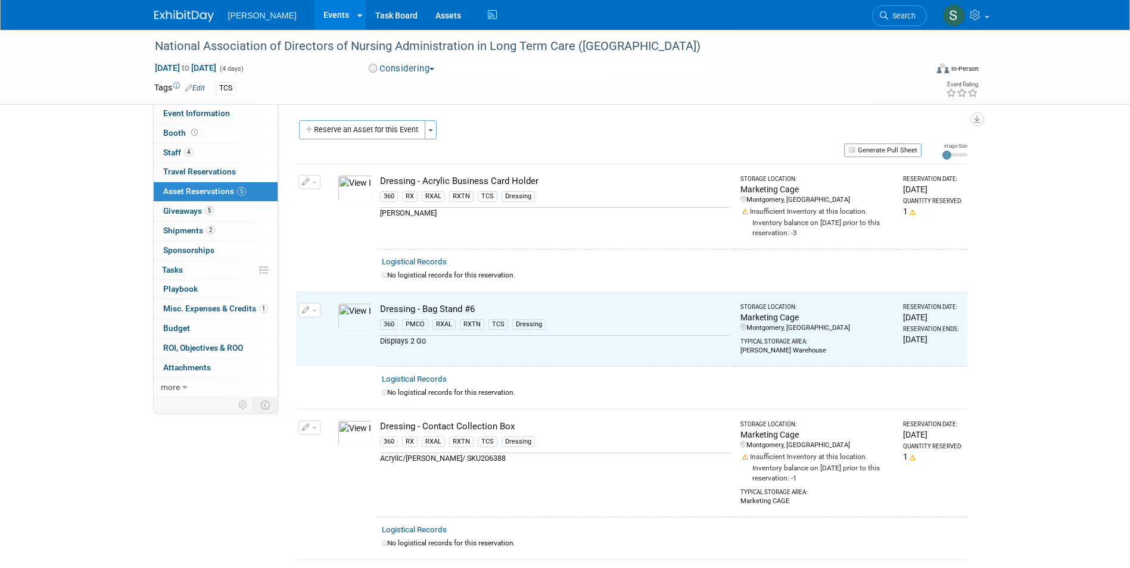
click at [314, 182] on span "button" at bounding box center [314, 183] width 5 height 2
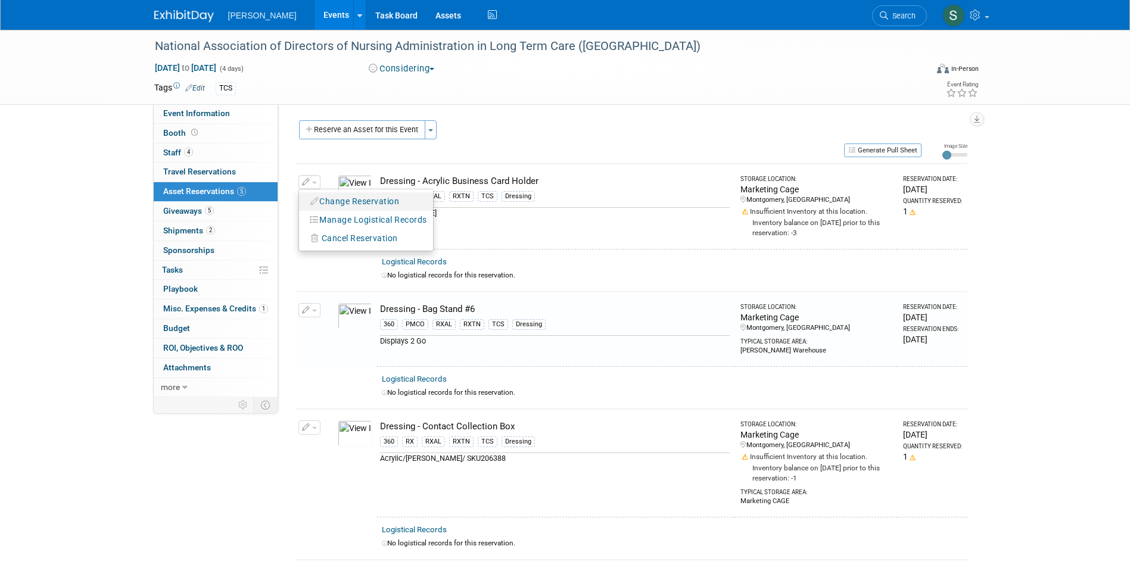
click at [341, 207] on button "Change Reservation" at bounding box center [355, 202] width 101 height 16
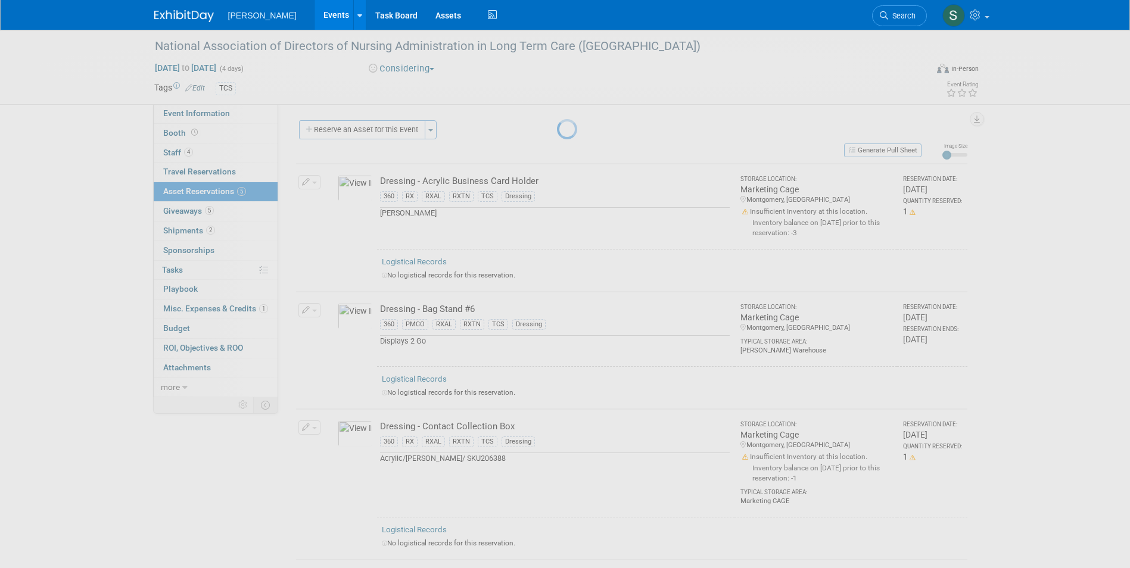
select select "4"
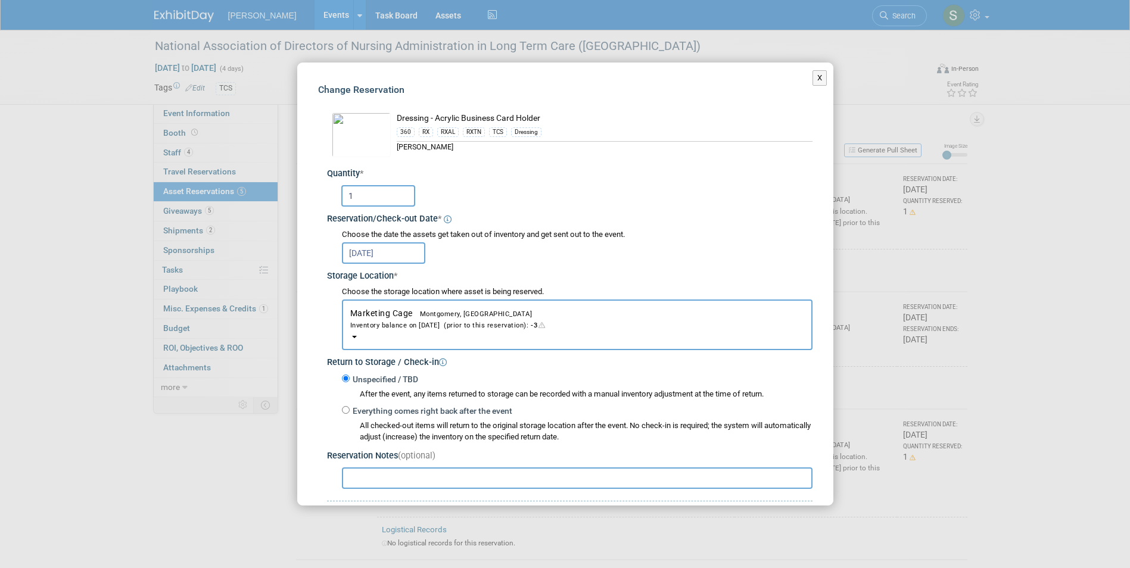
click at [385, 246] on input "[DATE]" at bounding box center [383, 252] width 83 height 21
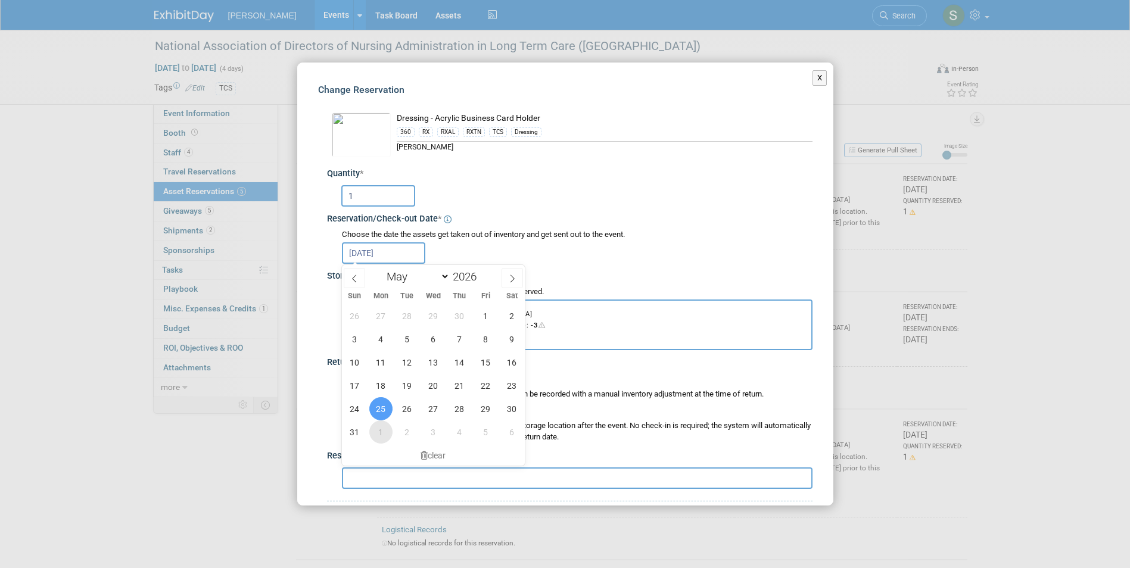
click at [383, 432] on span "1" at bounding box center [380, 431] width 23 height 23
type input "[DATE]"
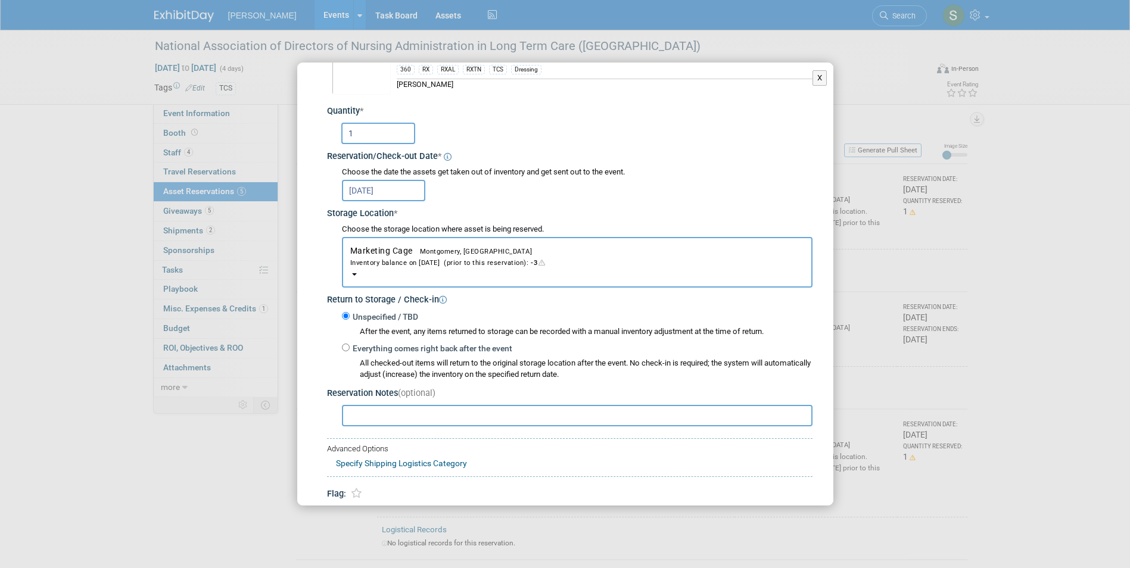
scroll to position [112, 0]
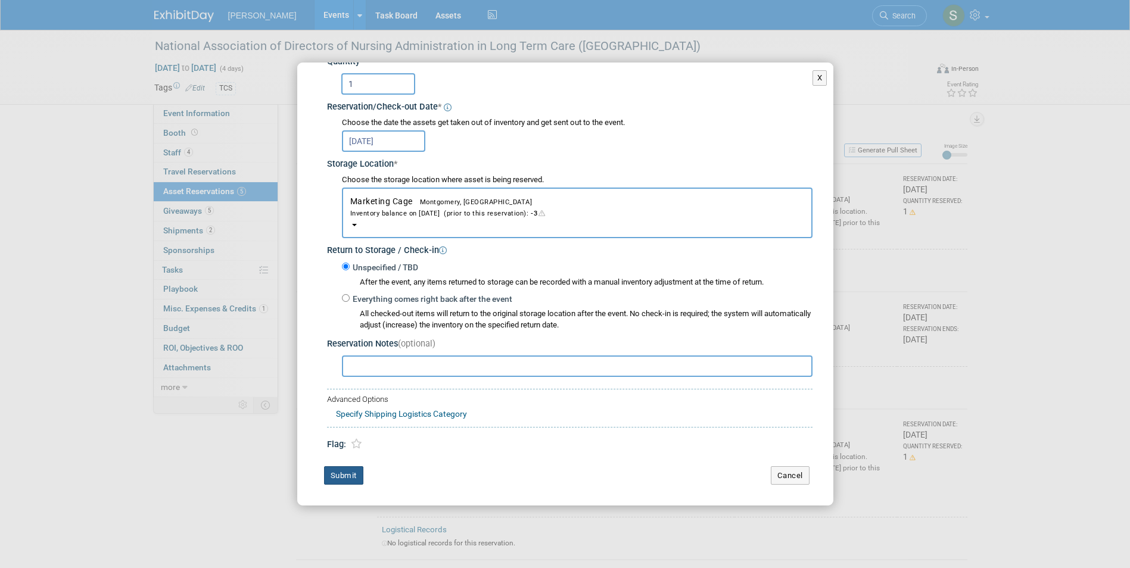
click at [333, 471] on button "Submit" at bounding box center [343, 475] width 39 height 19
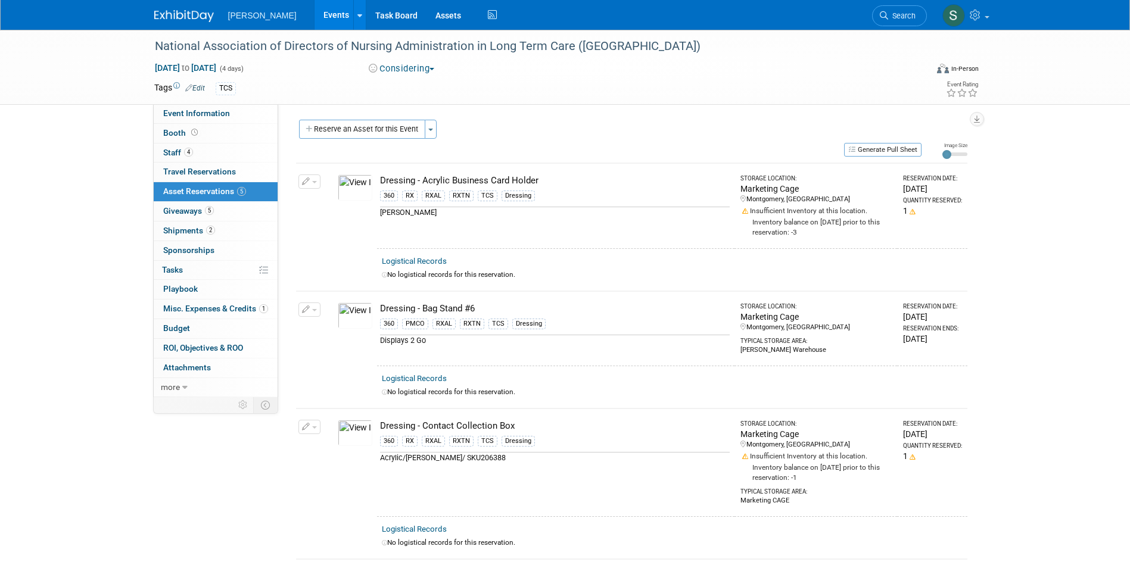
scroll to position [0, 0]
click at [360, 138] on button "Reserve an Asset for this Event" at bounding box center [362, 129] width 126 height 19
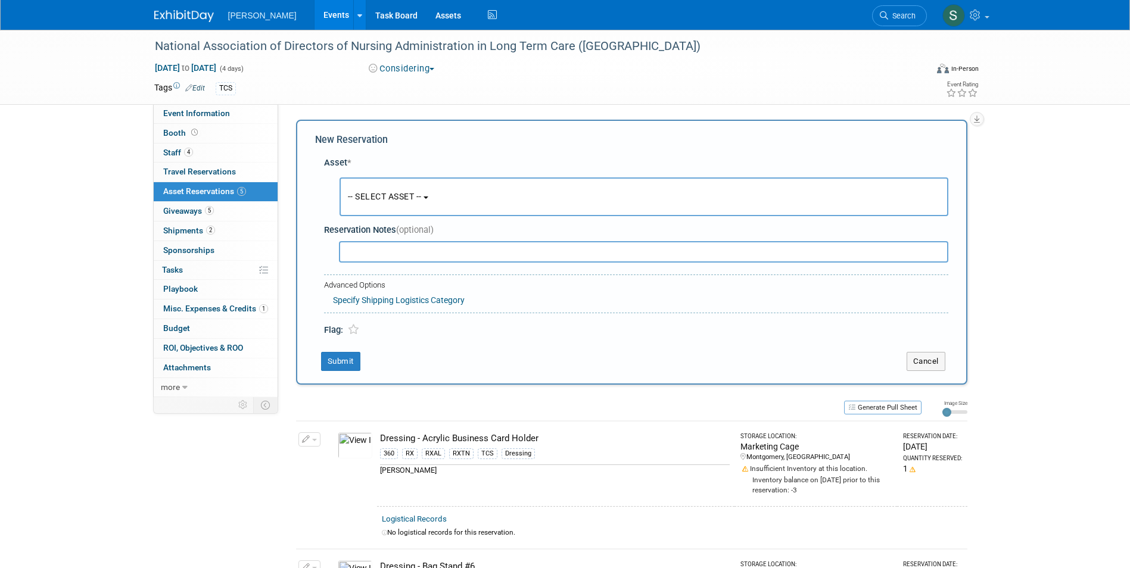
scroll to position [11, 0]
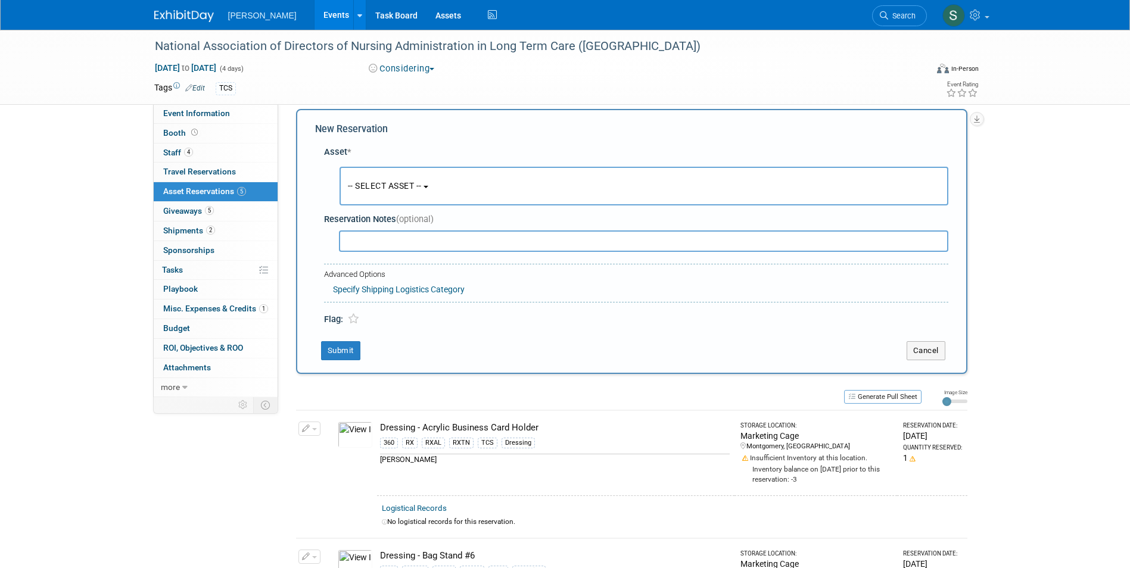
click at [411, 191] on span "-- SELECT ASSET --" at bounding box center [385, 186] width 74 height 10
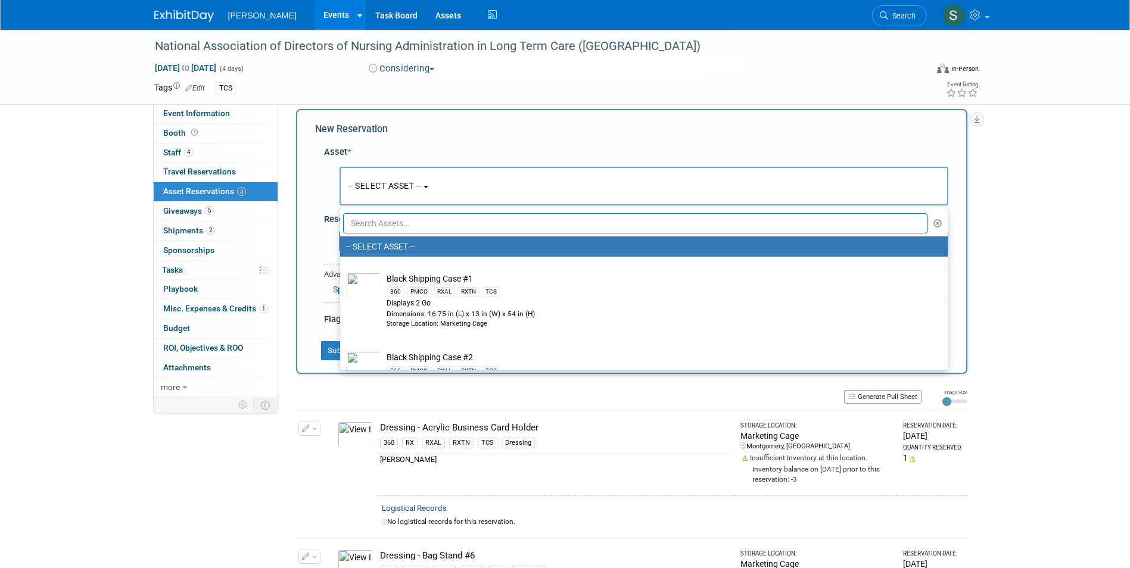
click at [397, 222] on input "text" at bounding box center [635, 223] width 585 height 20
click at [325, 221] on div "Reservation Notes (optional)" at bounding box center [636, 219] width 624 height 13
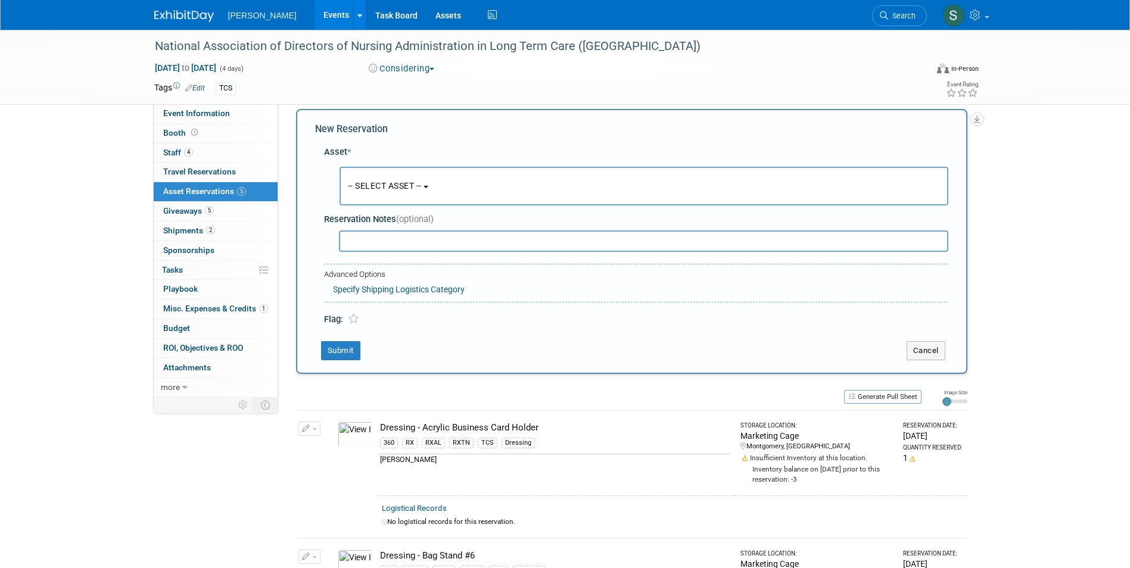
click at [376, 236] on input "text" at bounding box center [643, 240] width 609 height 21
click at [382, 192] on button "-- SELECT ASSET --" at bounding box center [643, 186] width 609 height 39
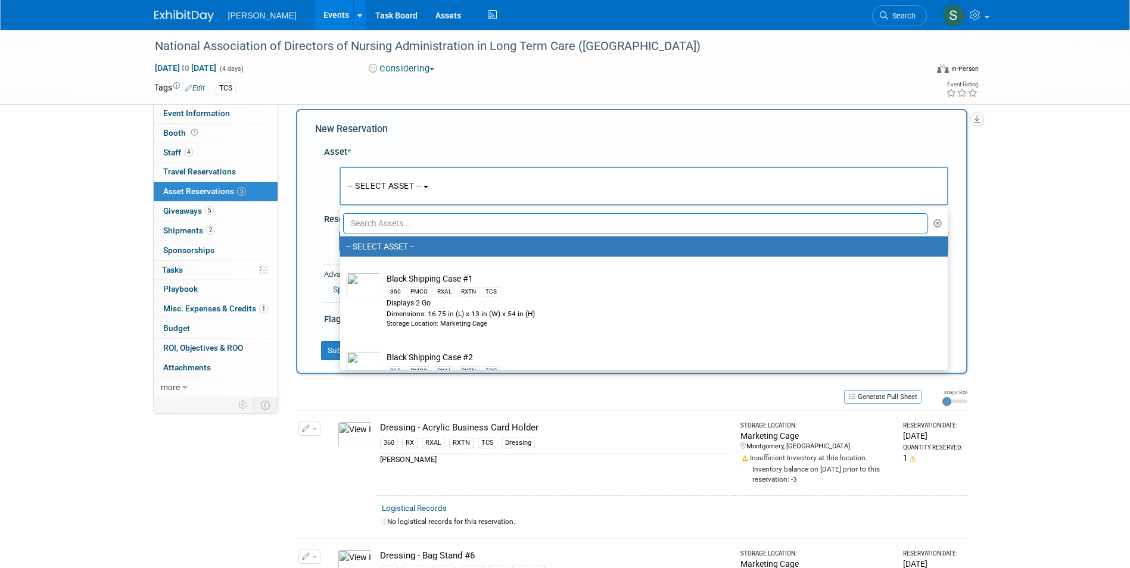
click at [385, 229] on input "text" at bounding box center [635, 223] width 585 height 20
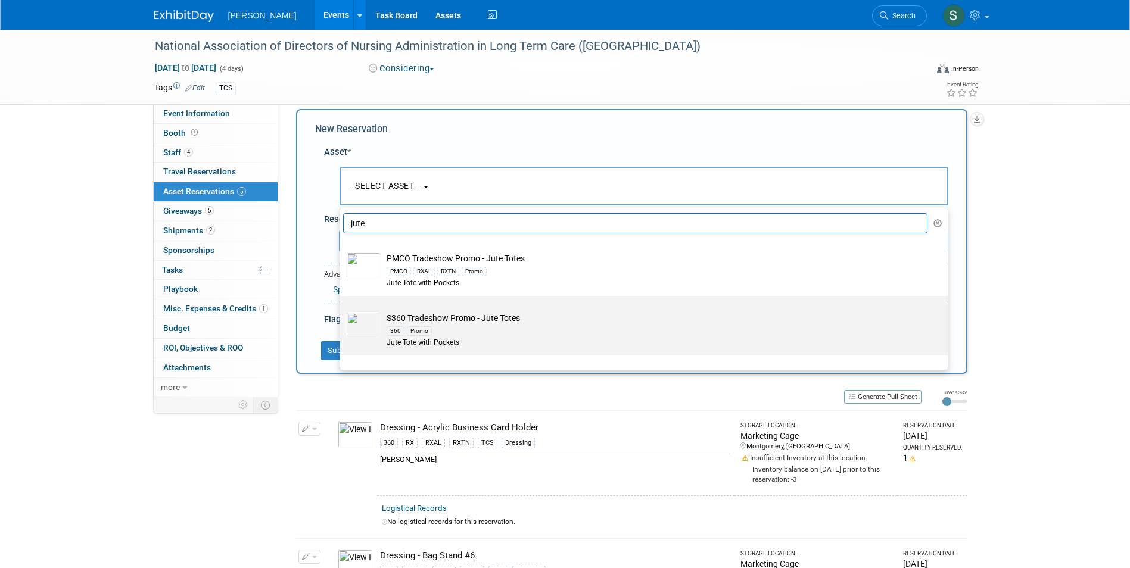
scroll to position [49, 0]
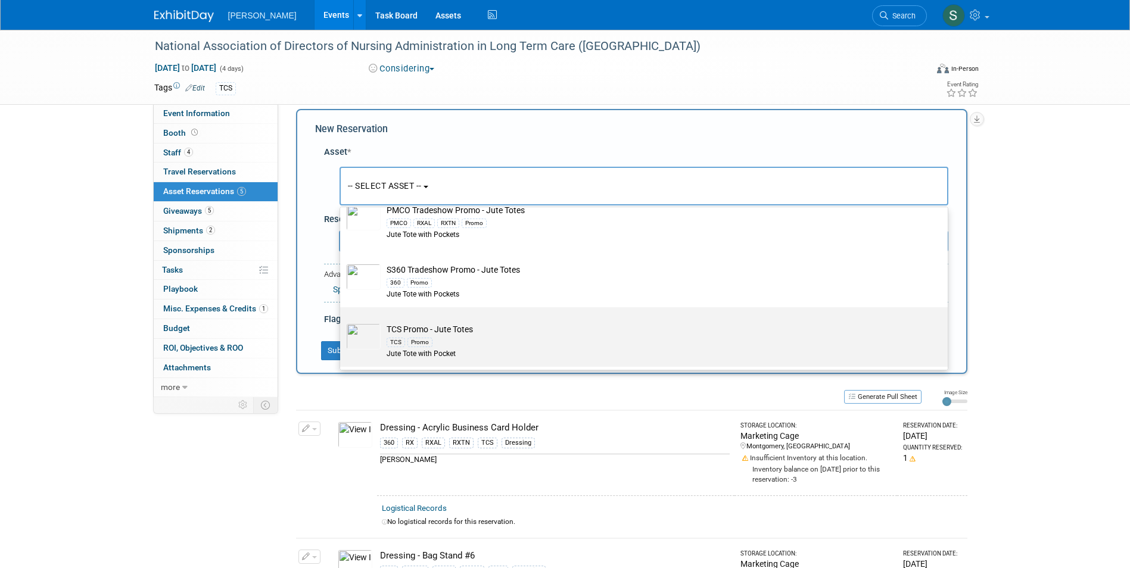
type input "jute"
click at [500, 329] on td "TCS Promo - Jute Totes TCS Promo Jute Tote with Pocket" at bounding box center [652, 341] width 543 height 36
click at [342, 322] on input "TCS Promo - Jute Totes TCS Promo Jute Tote with Pocket" at bounding box center [338, 318] width 8 height 8
select select "10722526"
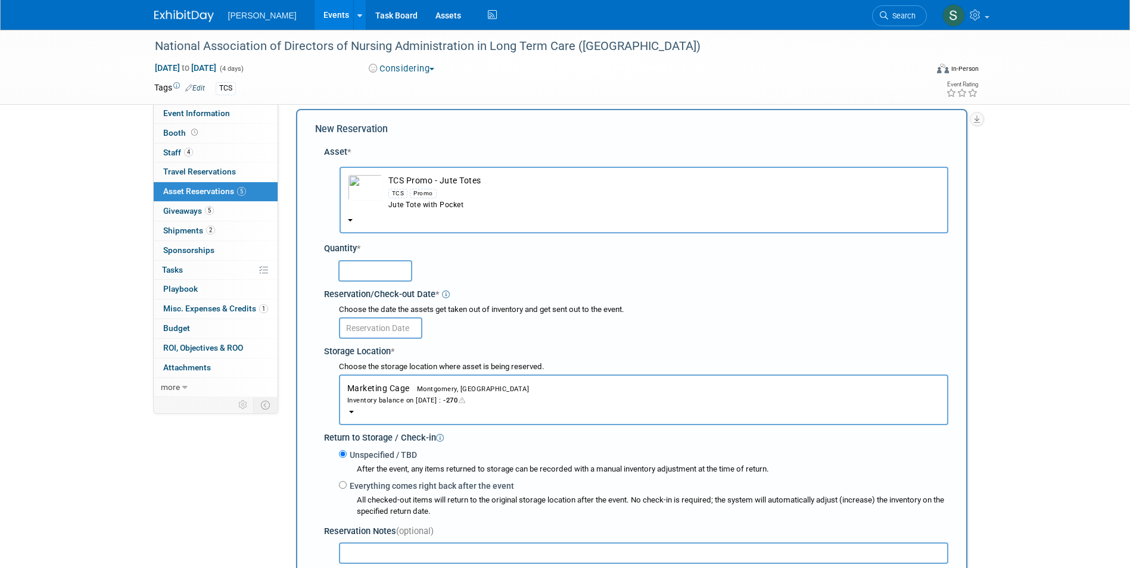
click at [373, 270] on input "text" at bounding box center [375, 270] width 74 height 21
type input "250"
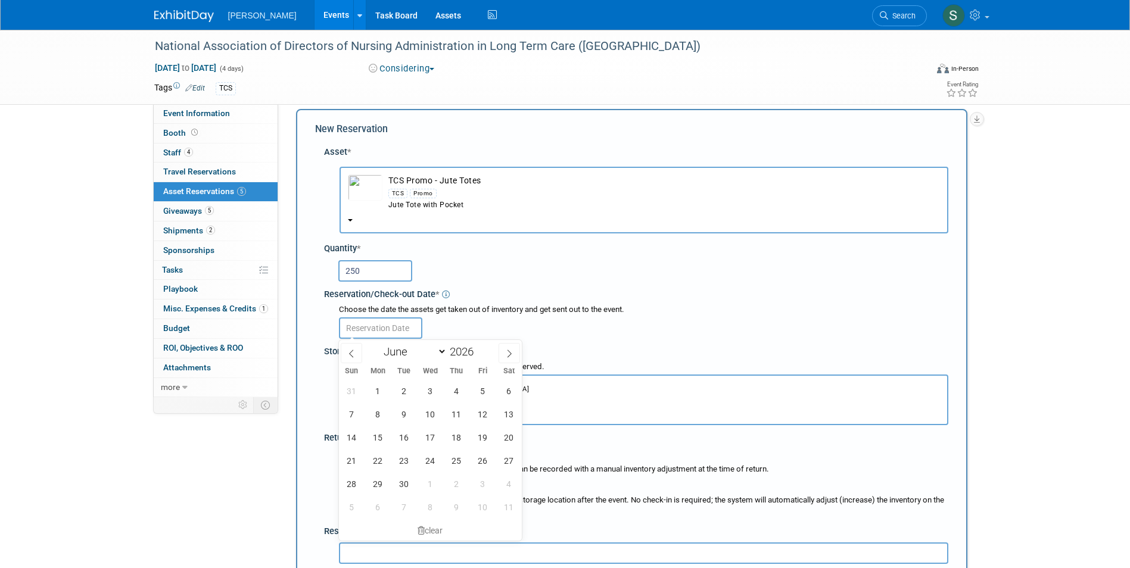
click at [360, 330] on input "text" at bounding box center [380, 327] width 83 height 21
click at [380, 385] on span "1" at bounding box center [377, 390] width 23 height 23
type input "[DATE]"
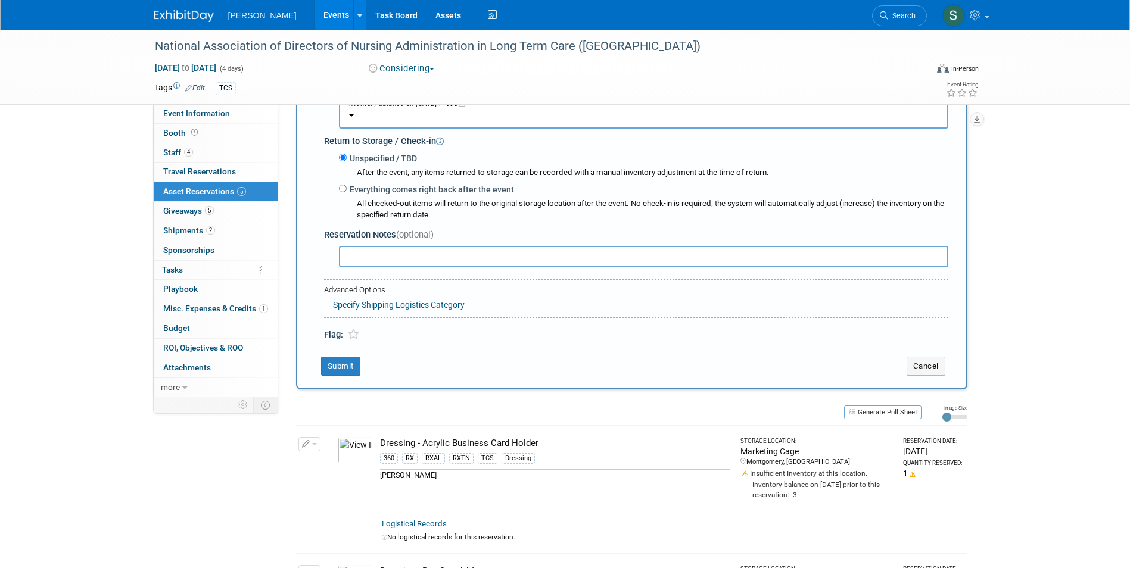
scroll to position [309, 0]
click at [335, 367] on button "Submit" at bounding box center [340, 365] width 39 height 19
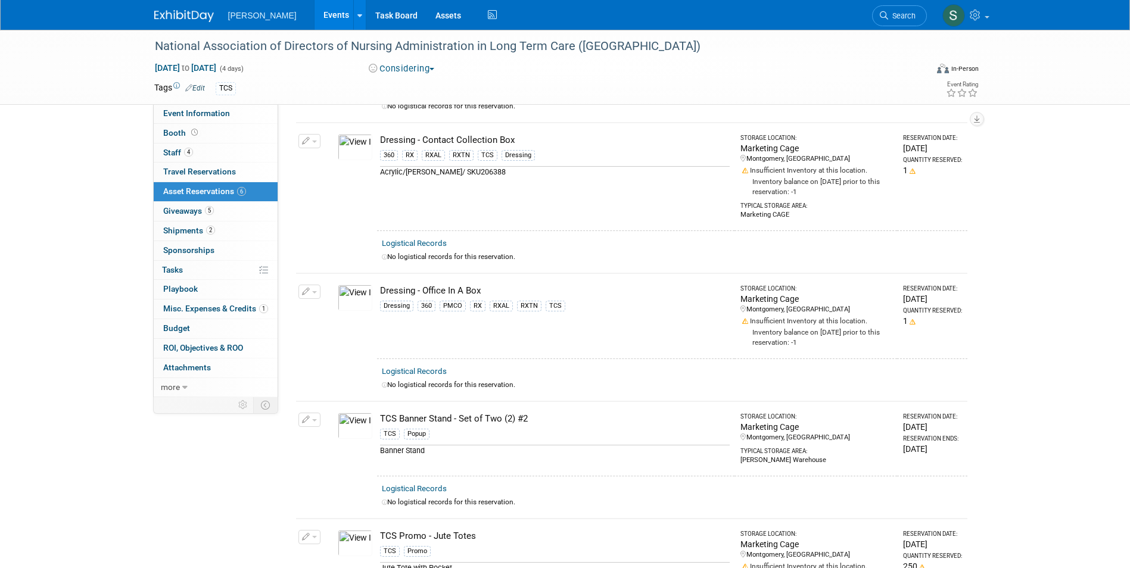
scroll to position [298, 0]
